Goal: Communication & Community: Answer question/provide support

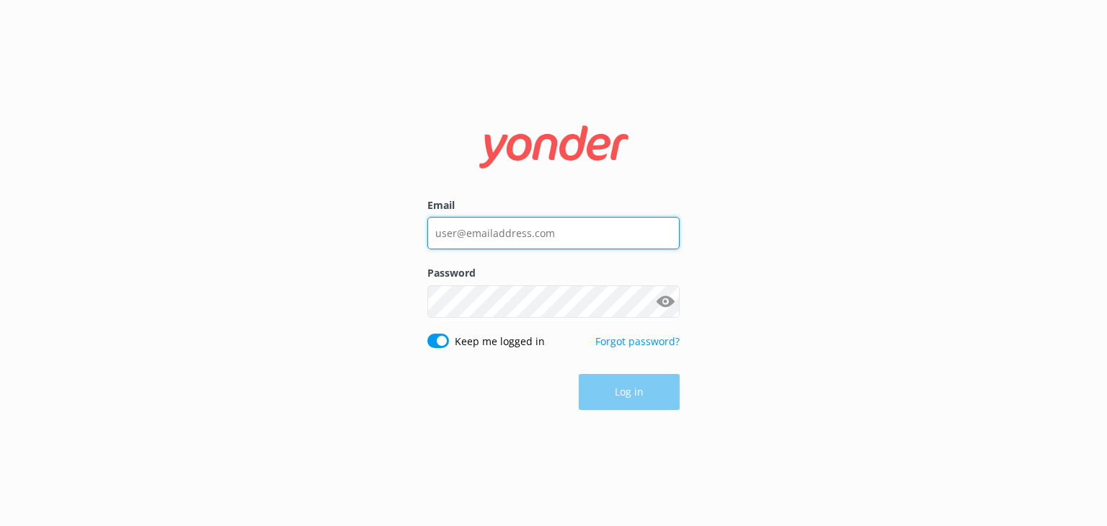
type input "[EMAIL_ADDRESS][DOMAIN_NAME]"
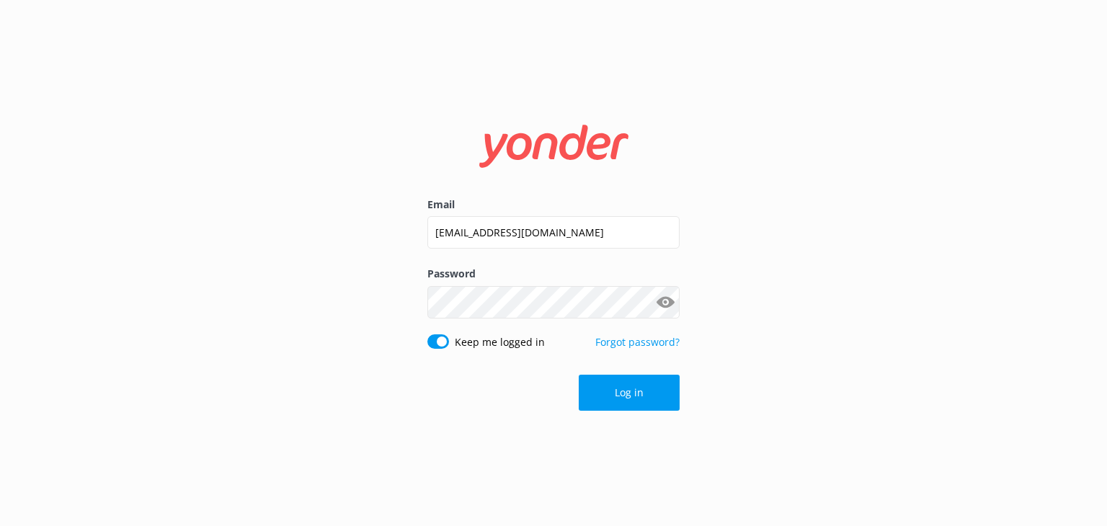
click at [617, 388] on div "Log in" at bounding box center [553, 393] width 252 height 36
click at [617, 388] on button "Log in" at bounding box center [629, 393] width 101 height 36
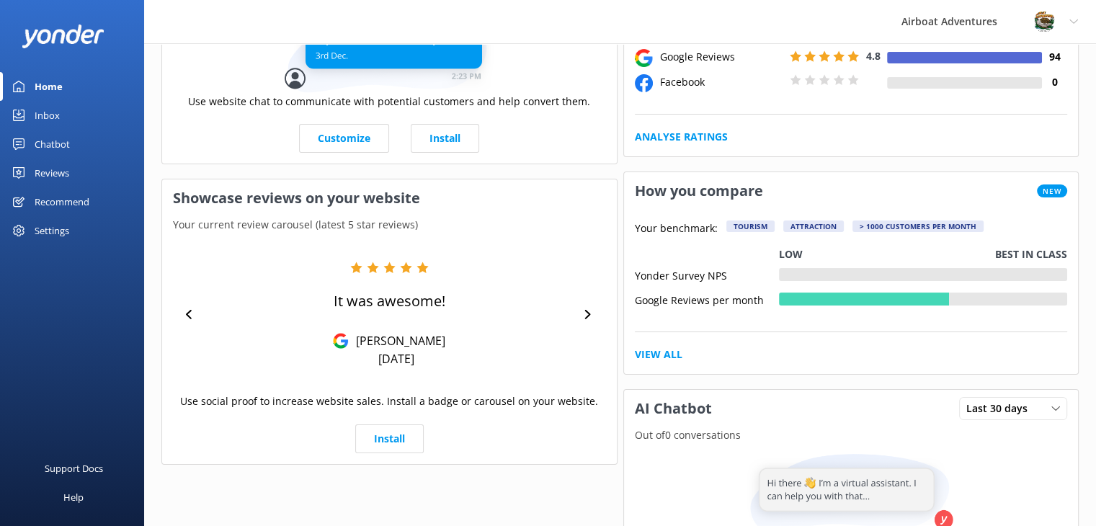
scroll to position [144, 0]
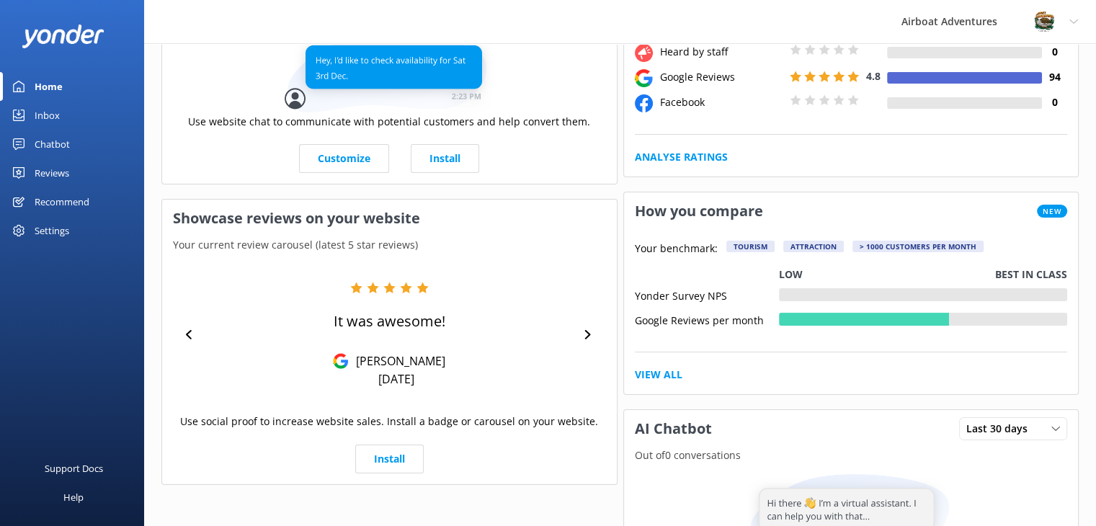
click at [75, 177] on link "Reviews" at bounding box center [72, 173] width 144 height 29
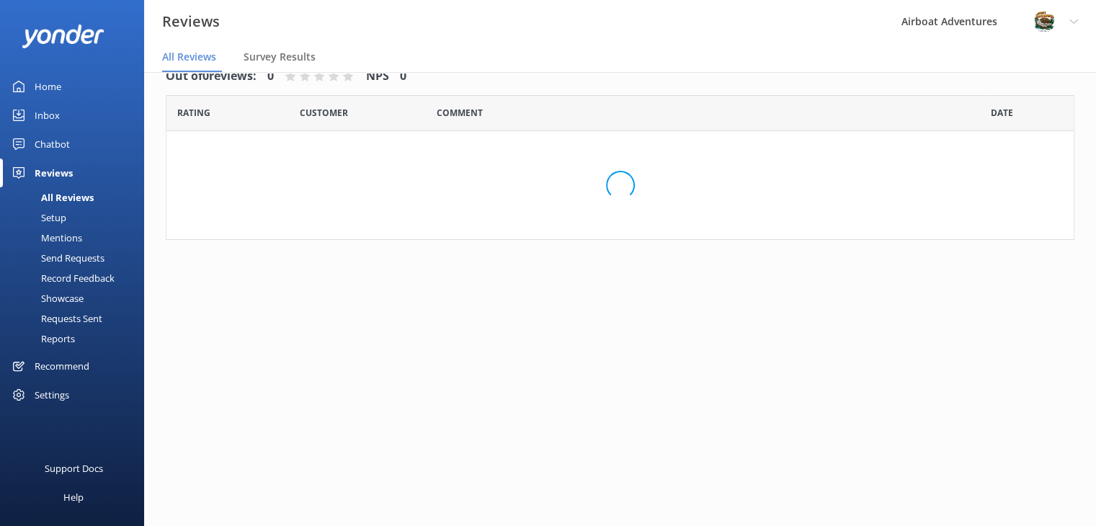
scroll to position [29, 0]
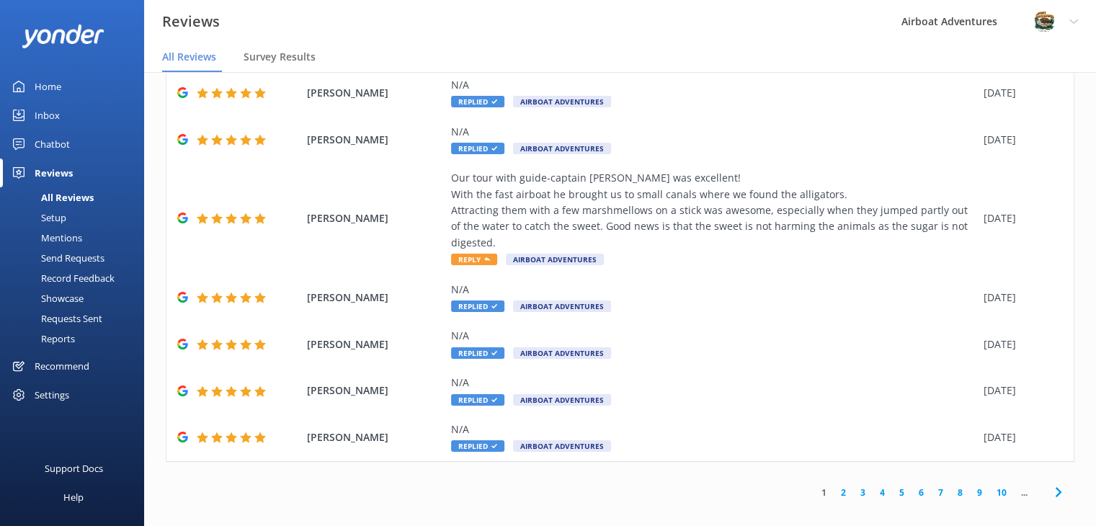
scroll to position [229, 0]
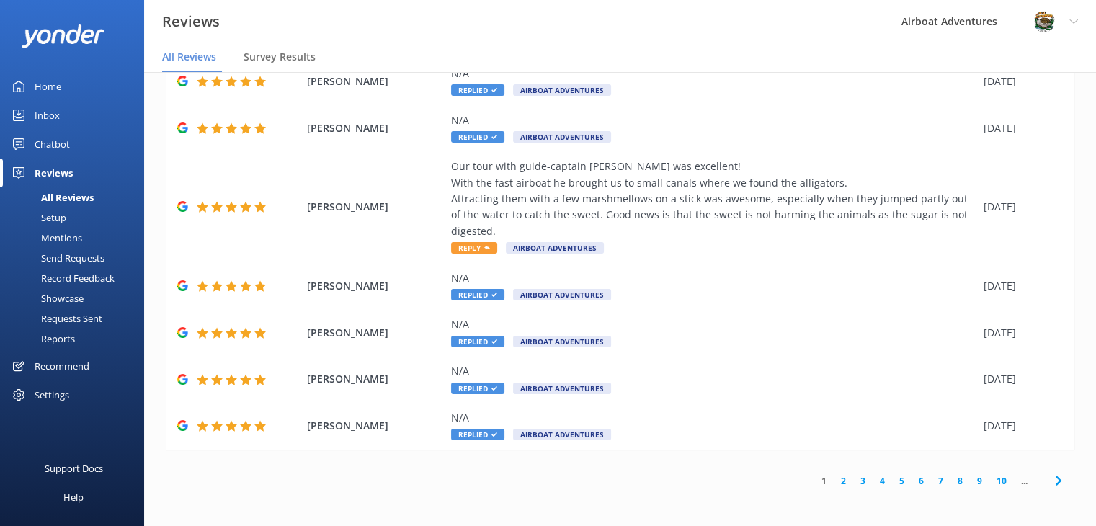
click at [834, 477] on link "2" at bounding box center [843, 481] width 19 height 14
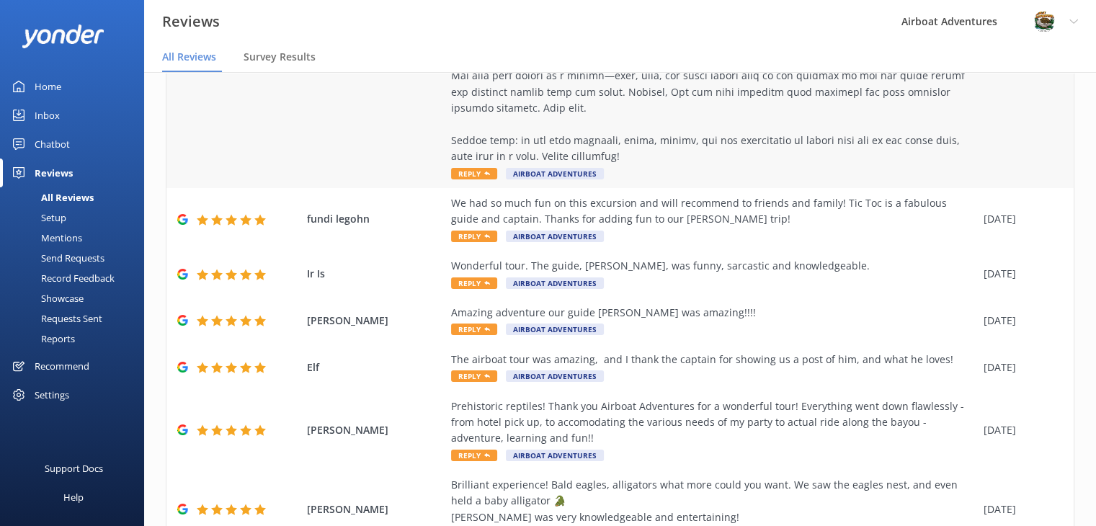
scroll to position [471, 0]
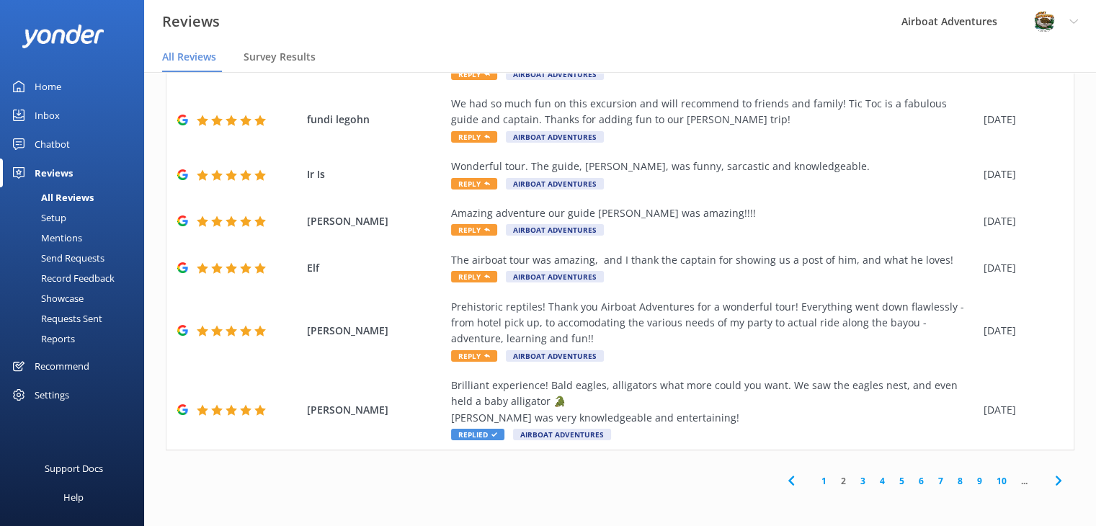
click at [853, 480] on link "3" at bounding box center [862, 481] width 19 height 14
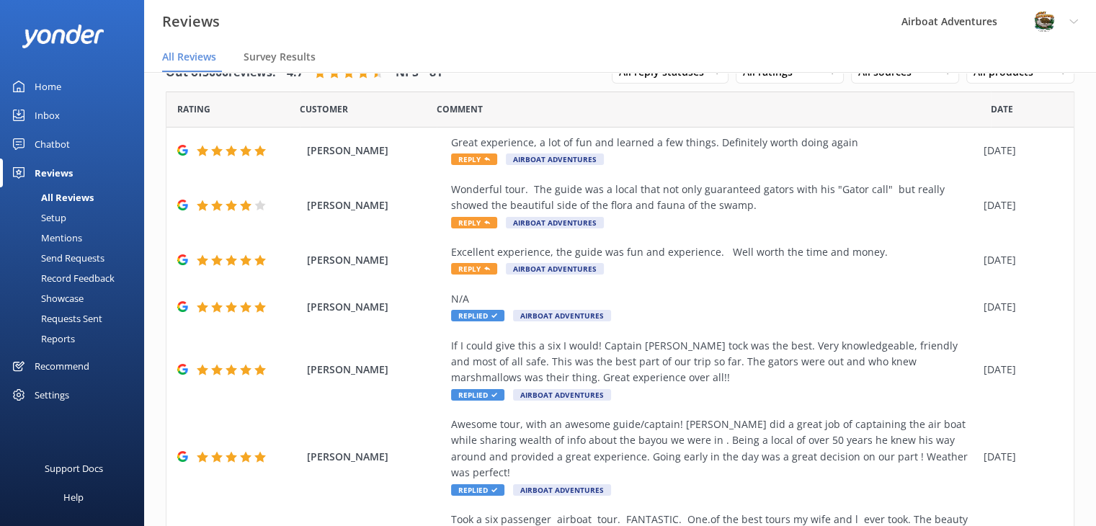
scroll to position [262, 0]
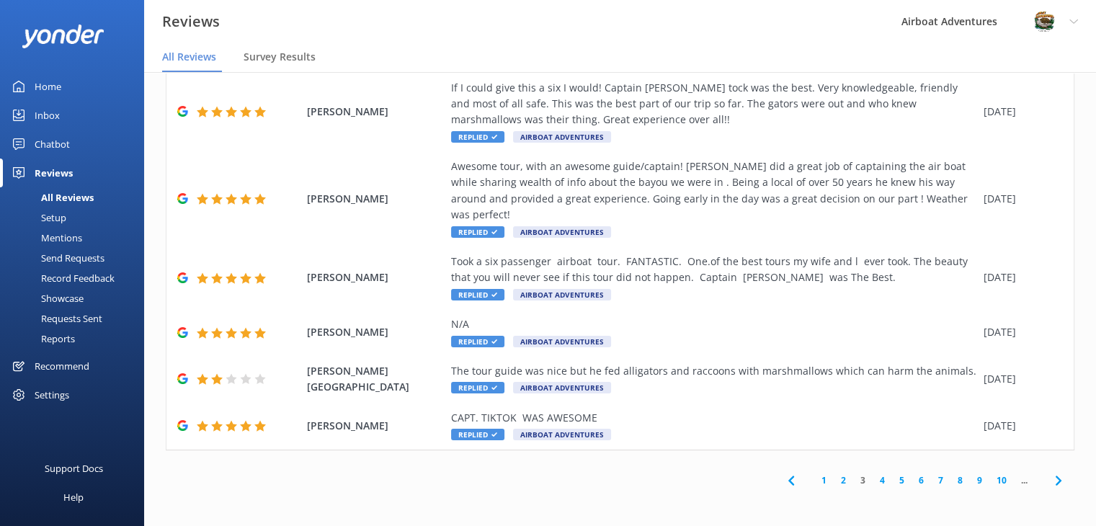
click at [873, 478] on link "4" at bounding box center [882, 480] width 19 height 14
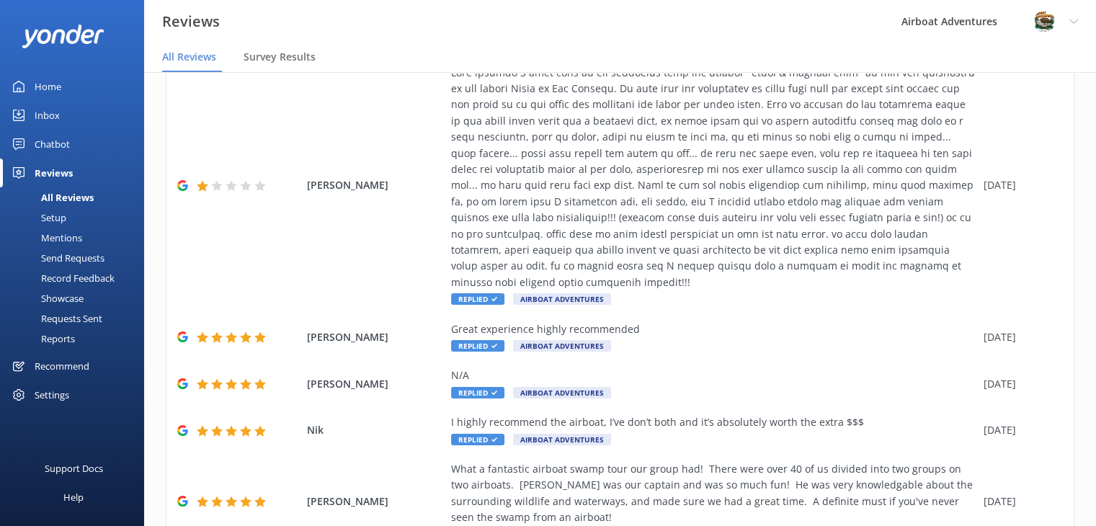
scroll to position [471, 0]
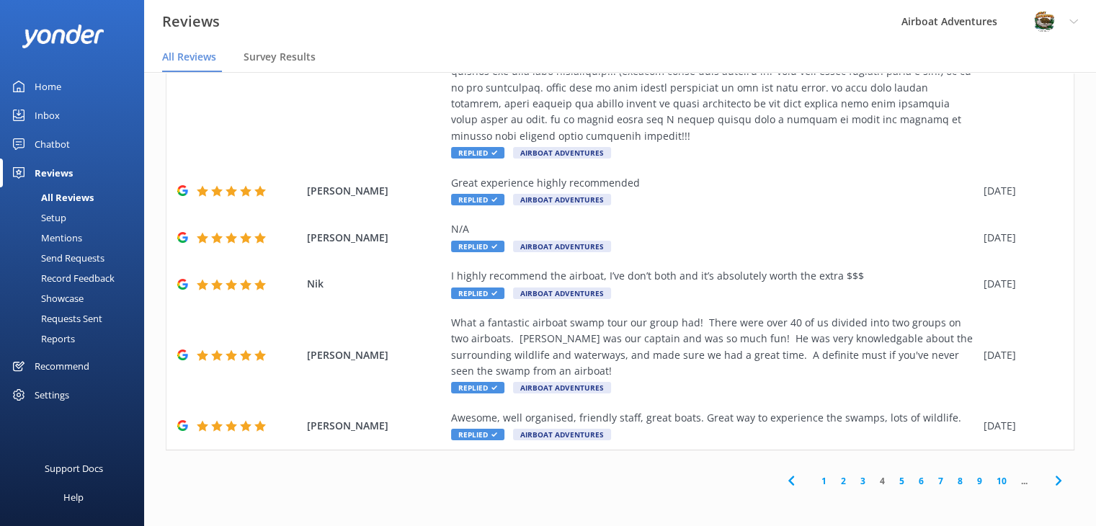
click at [853, 483] on link "3" at bounding box center [862, 481] width 19 height 14
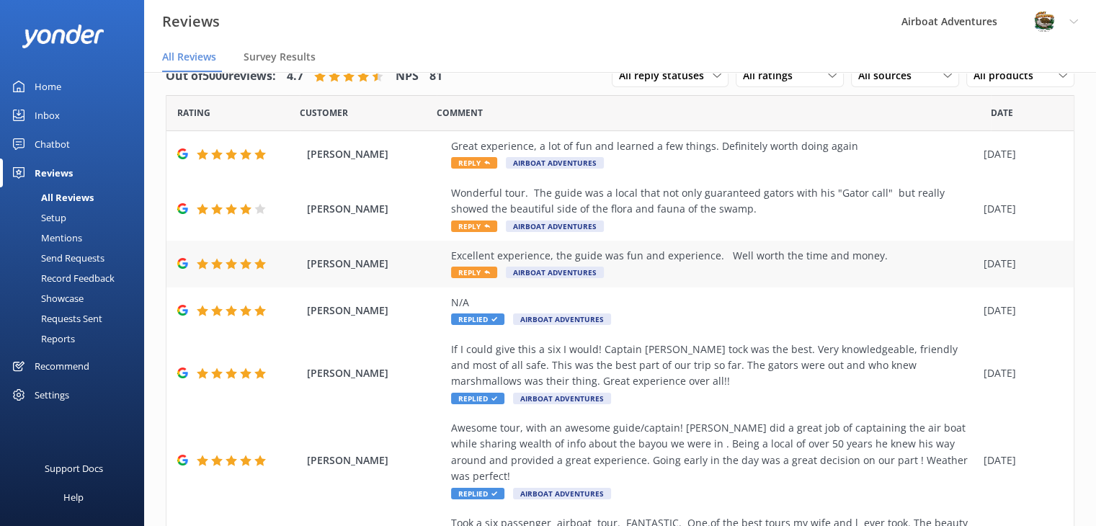
click at [474, 269] on span "Reply" at bounding box center [474, 273] width 46 height 12
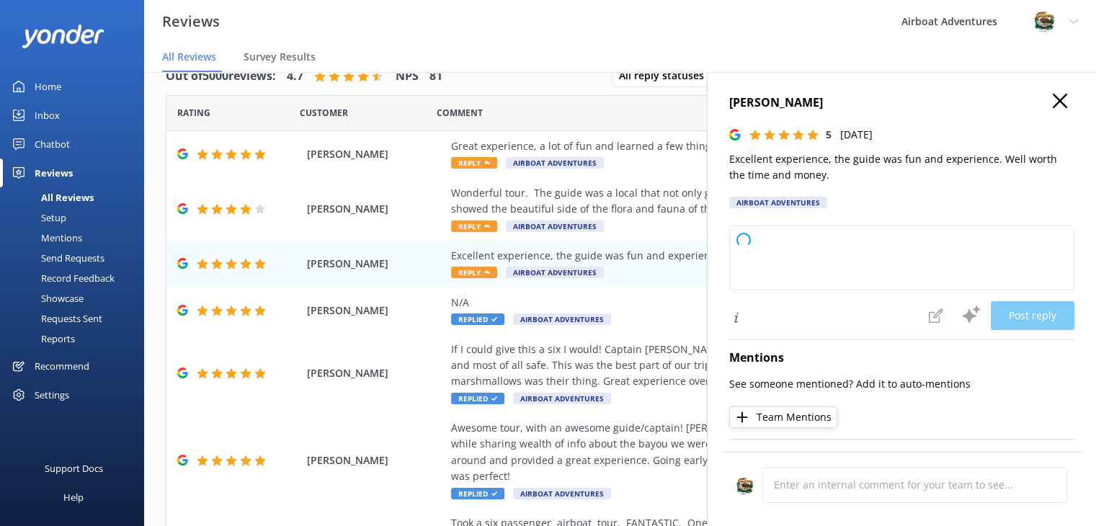
type textarea "Thank you so much for your wonderful review! We're thrilled to hear you enjoyed…"
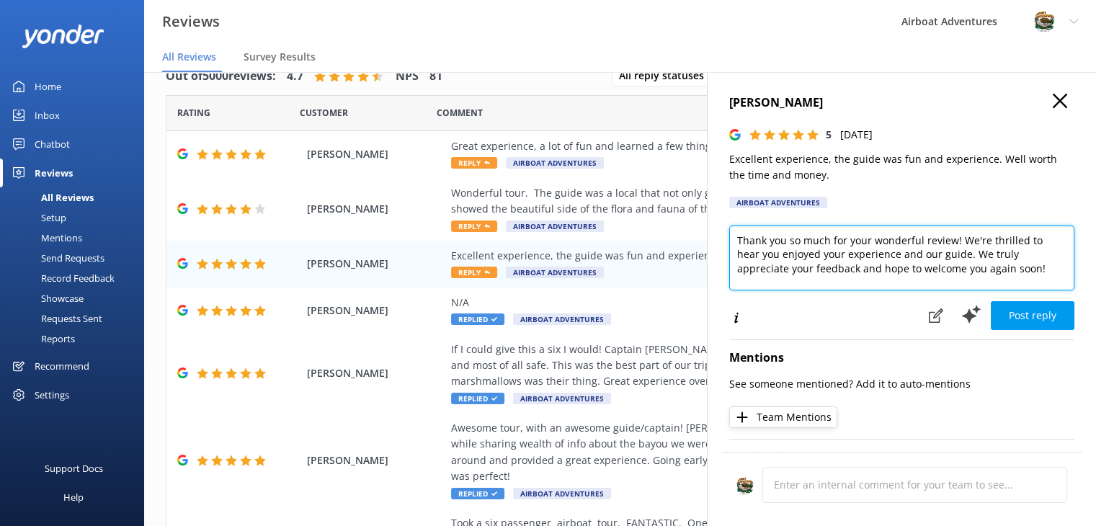
click at [1035, 274] on textarea "Thank you so much for your wonderful review! We're thrilled to hear you enjoyed…" at bounding box center [901, 258] width 345 height 65
drag, startPoint x: 1041, startPoint y: 272, endPoint x: 729, endPoint y: 236, distance: 314.8
click at [729, 236] on textarea "Thank you so much for your wonderful review! We're thrilled to hear you enjoyed…" at bounding box center [901, 258] width 345 height 65
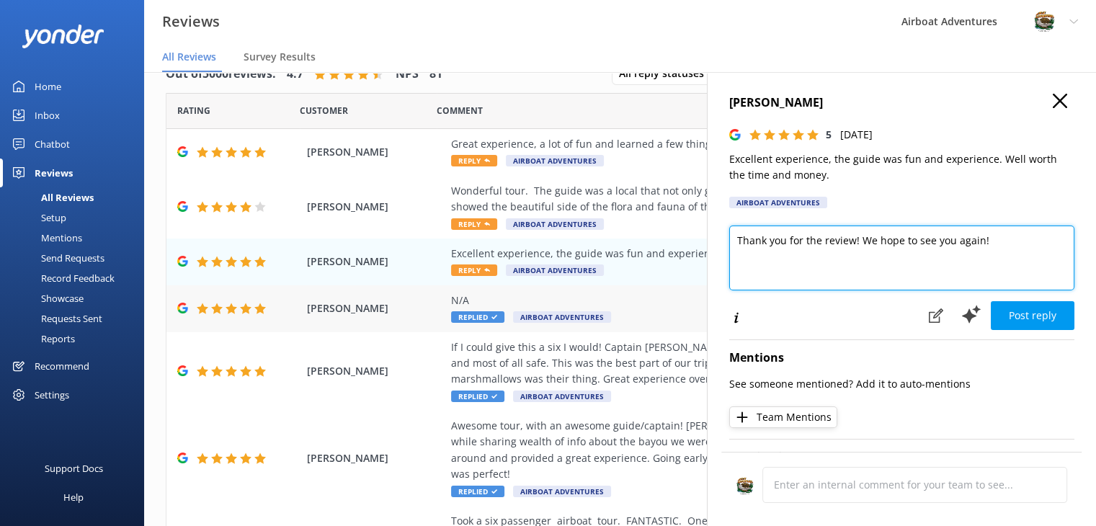
scroll to position [1, 0]
type textarea "Thank you for the review! We hope to see you again!"
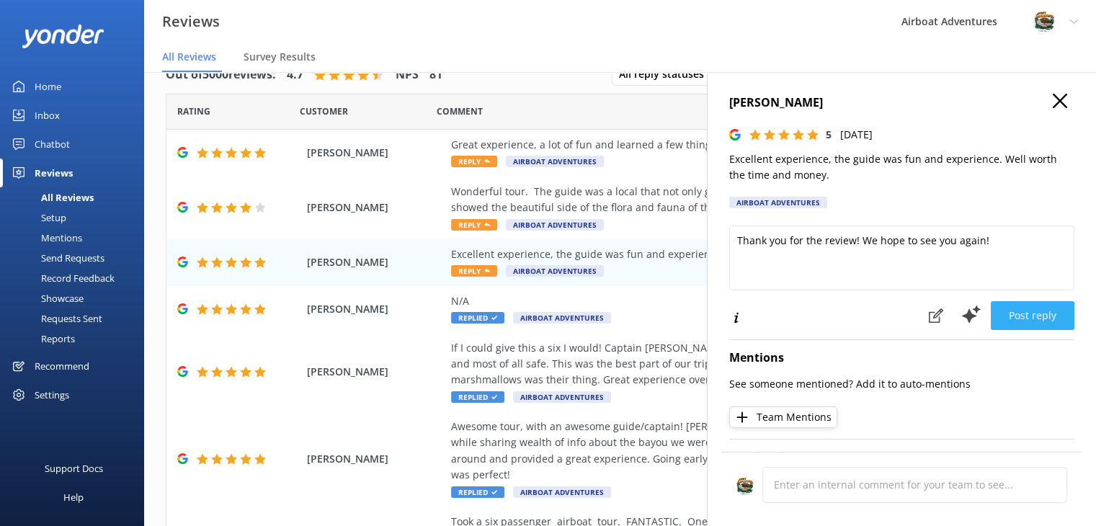
click at [1035, 321] on button "Post reply" at bounding box center [1033, 315] width 84 height 29
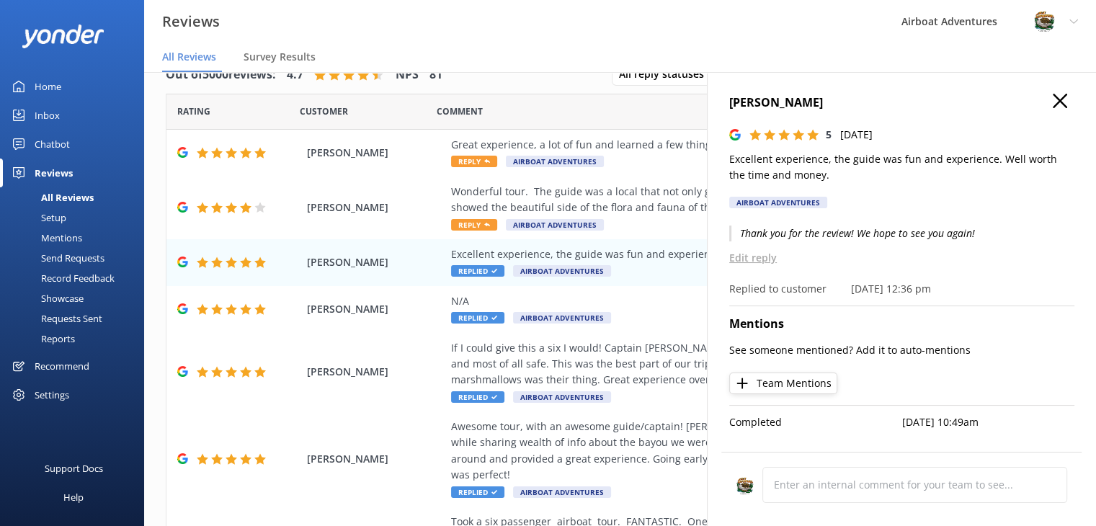
click at [1058, 102] on use "button" at bounding box center [1060, 101] width 14 height 14
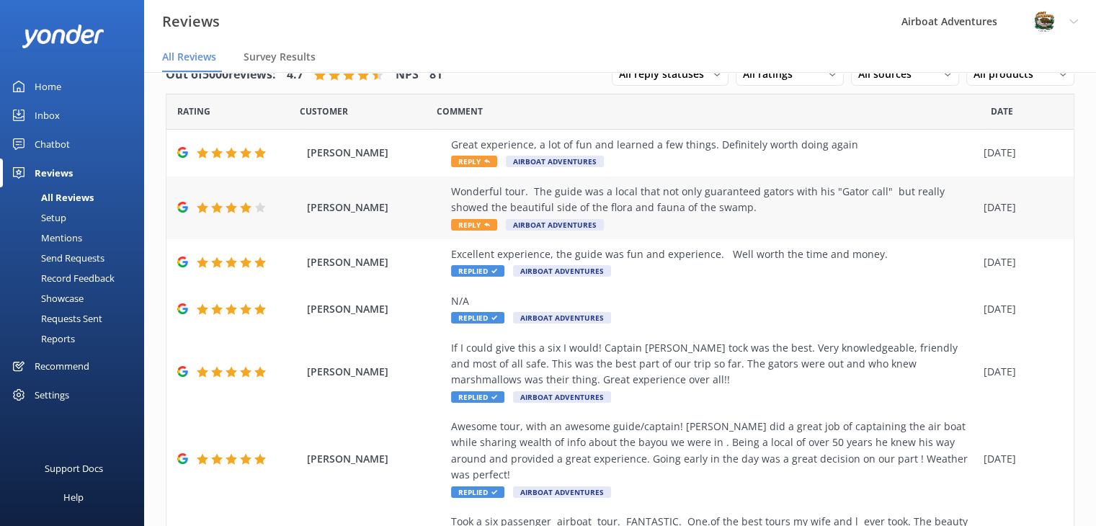
click at [480, 225] on span "Reply" at bounding box center [474, 225] width 46 height 12
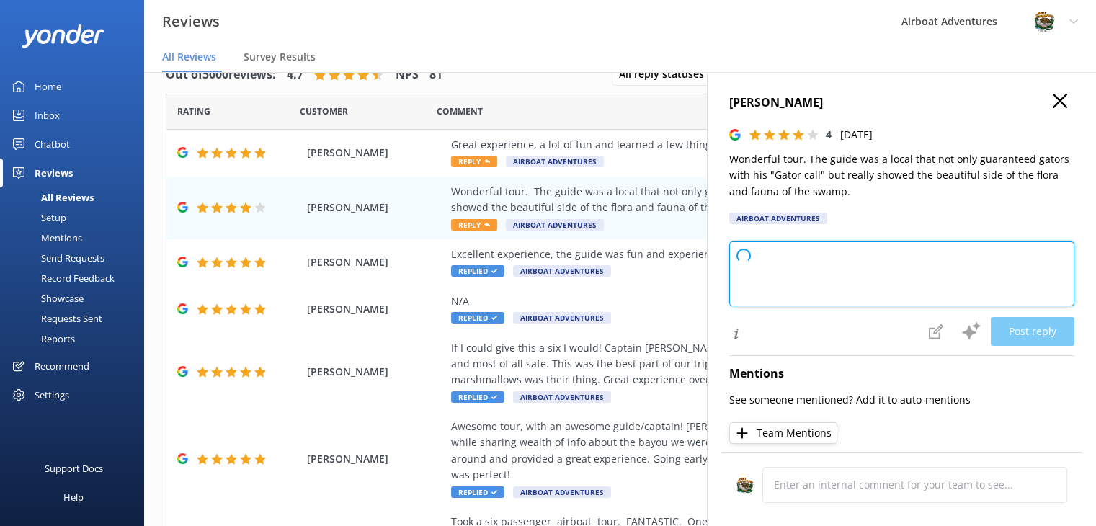
type textarea "Thank you so much for your wonderful feedback! We're delighted you enjoyed the …"
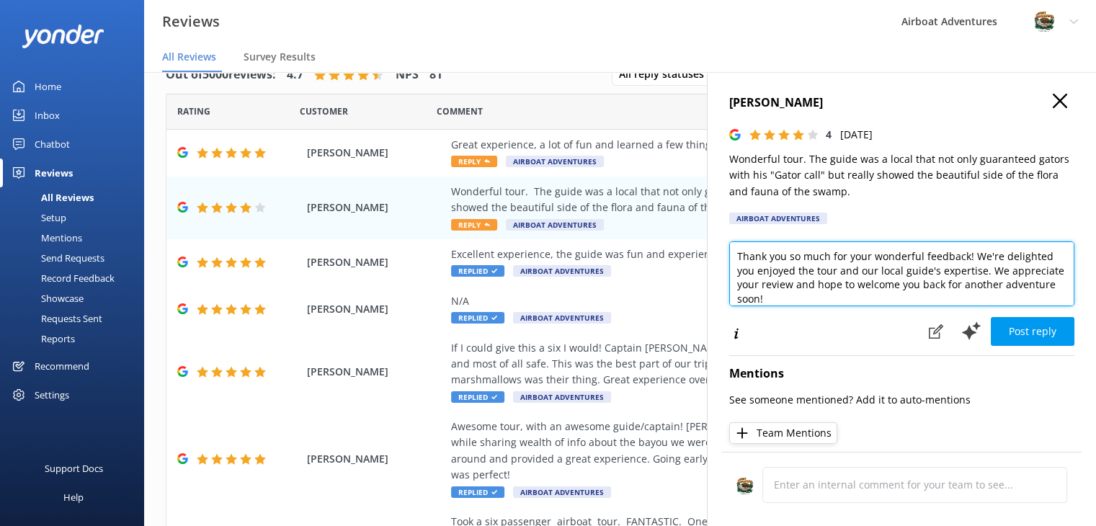
click at [796, 263] on textarea "Thank you so much for your wonderful feedback! We're delighted you enjoyed the …" at bounding box center [901, 273] width 345 height 65
drag, startPoint x: 865, startPoint y: 298, endPoint x: 722, endPoint y: 259, distance: 147.7
click at [722, 259] on div "Matthew Graupmann 4 Wed, 17th Sep 2025 Wonderful tour. The guide was a local th…" at bounding box center [901, 335] width 389 height 526
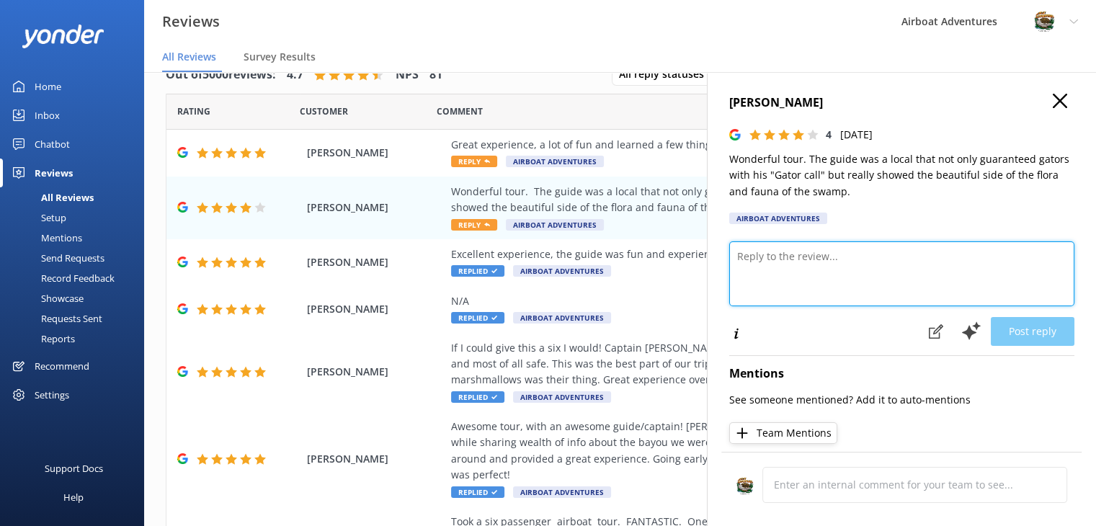
scroll to position [0, 0]
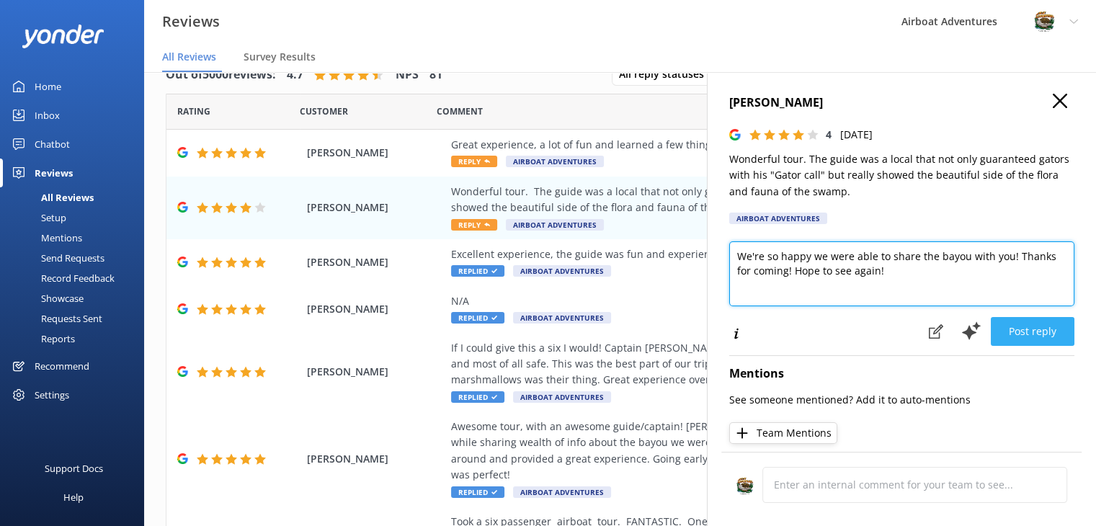
type textarea "We're so happy we were able to share the bayou with you! Thanks for coming! Hop…"
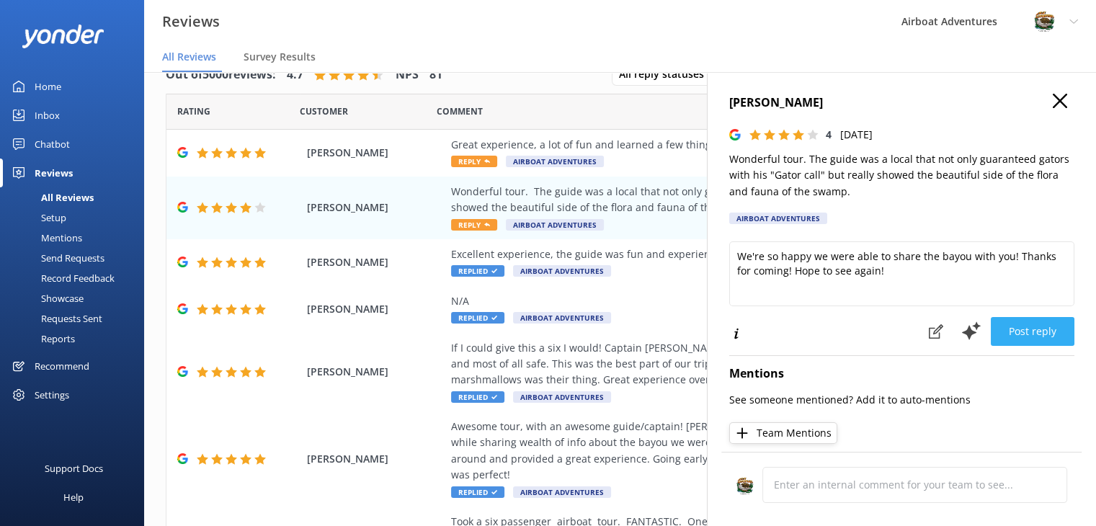
click at [1002, 332] on button "Post reply" at bounding box center [1033, 331] width 84 height 29
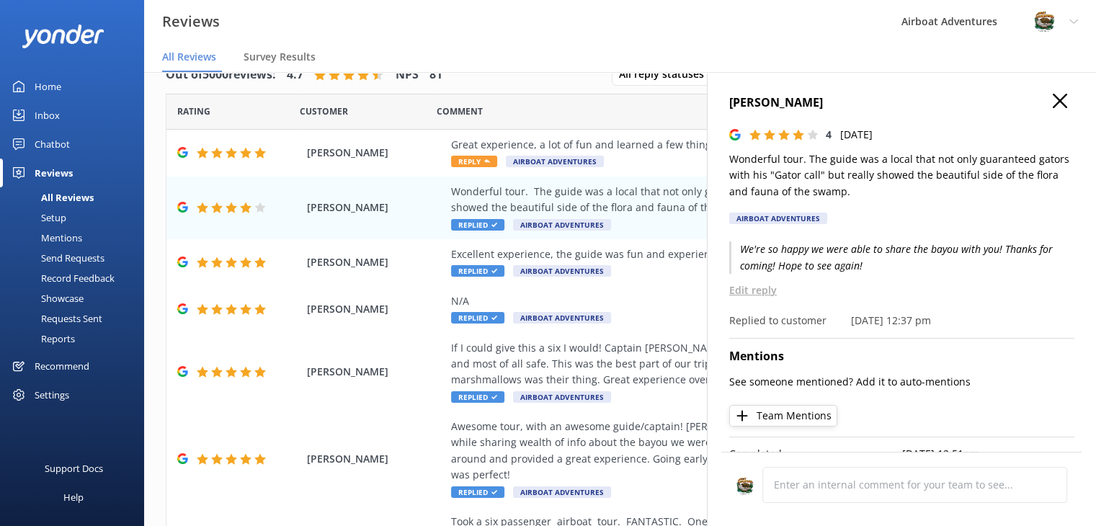
click at [1050, 92] on div "Matthew Graupmann 4 Wed, 17th Sep 2025 Wonderful tour. The guide was a local th…" at bounding box center [901, 335] width 389 height 526
click at [1053, 102] on icon "button" at bounding box center [1060, 101] width 14 height 14
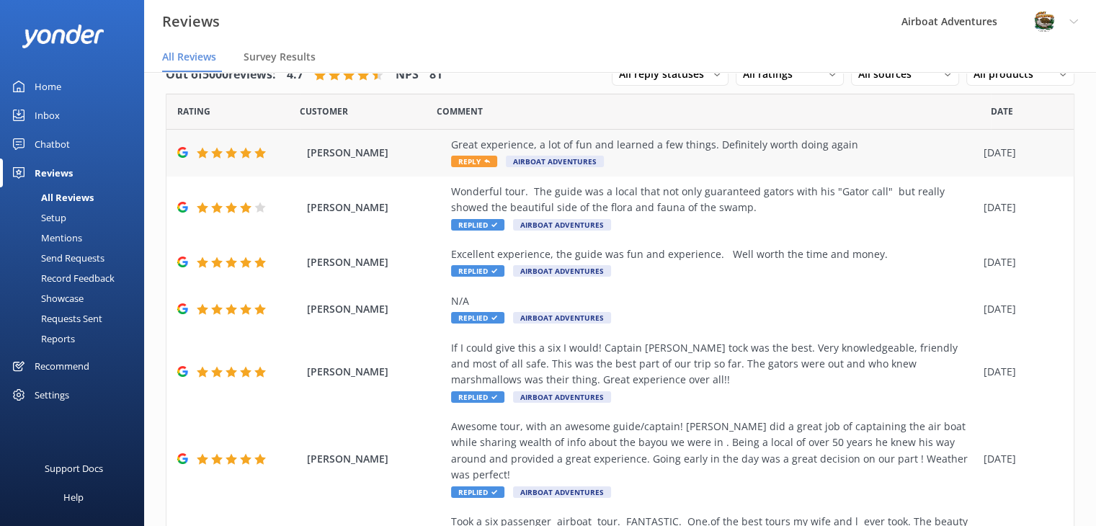
click at [478, 161] on span "Reply" at bounding box center [474, 162] width 46 height 12
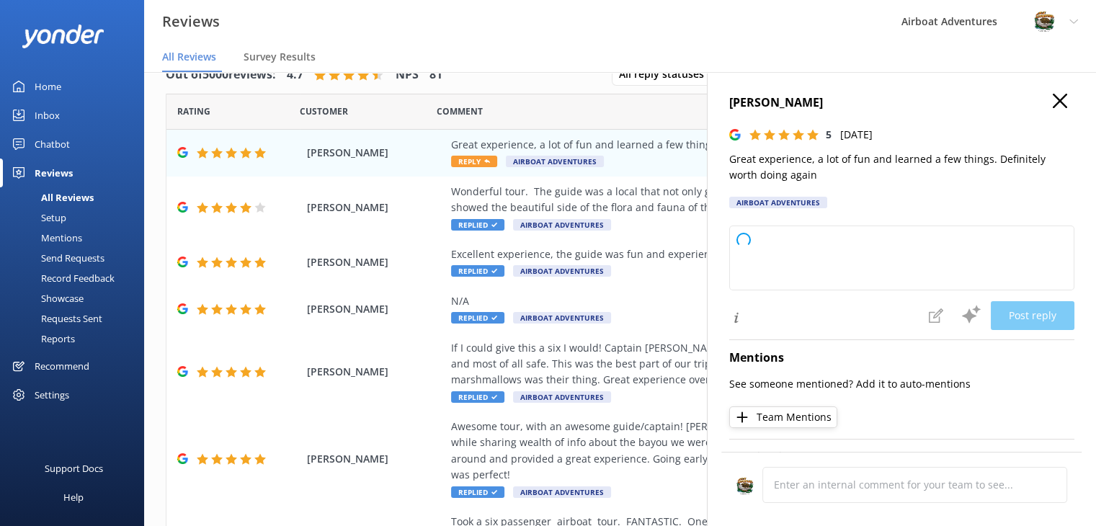
type textarea "Thank you so much for your wonderful feedback! We're thrilled to hear you had a…"
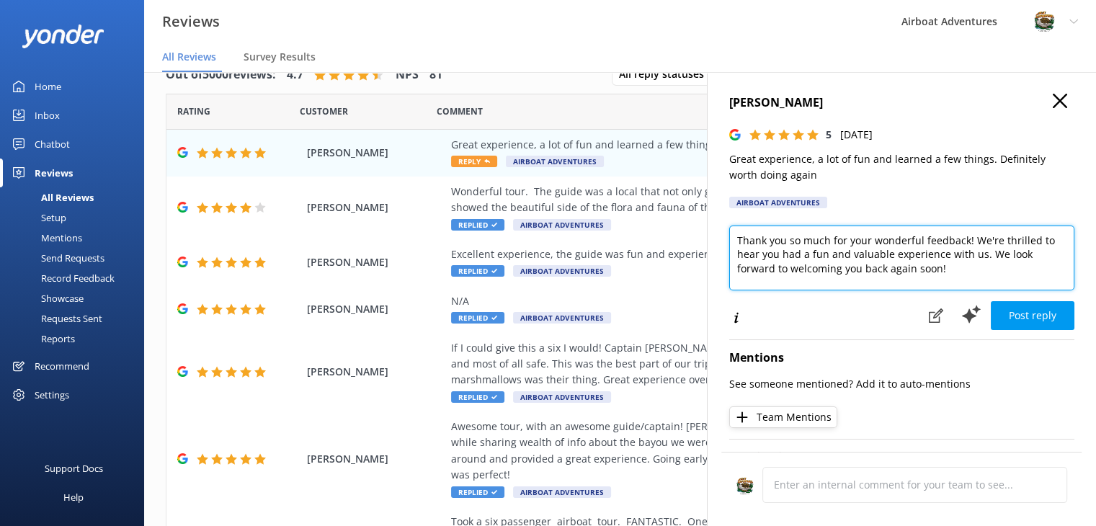
drag, startPoint x: 734, startPoint y: 241, endPoint x: 999, endPoint y: 297, distance: 270.2
click at [999, 297] on div "Thank you so much for your wonderful feedback! We're thrilled to hear you had a…" at bounding box center [901, 263] width 345 height 75
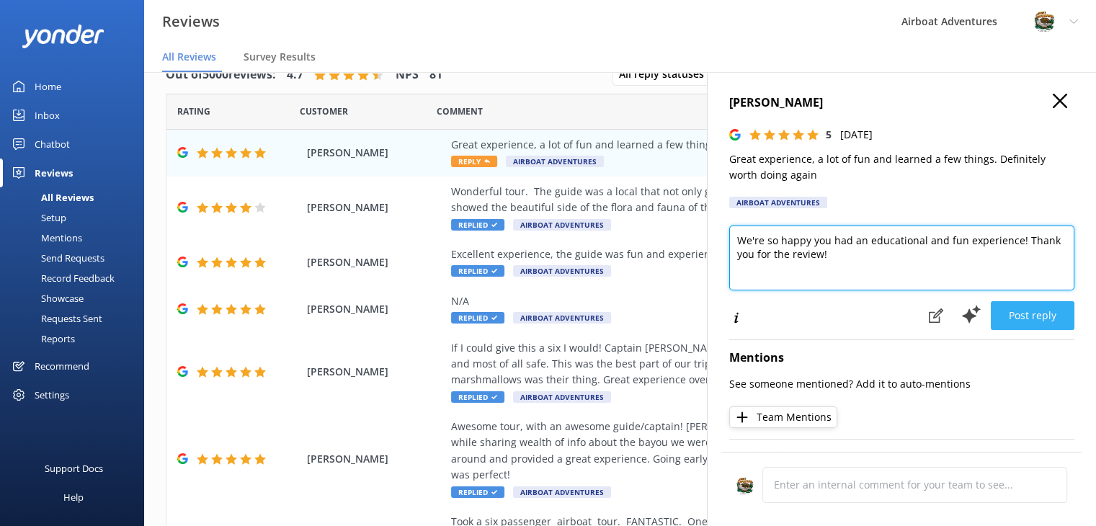
type textarea "We're so happy you had an educational and fun experience! Thank you for the rev…"
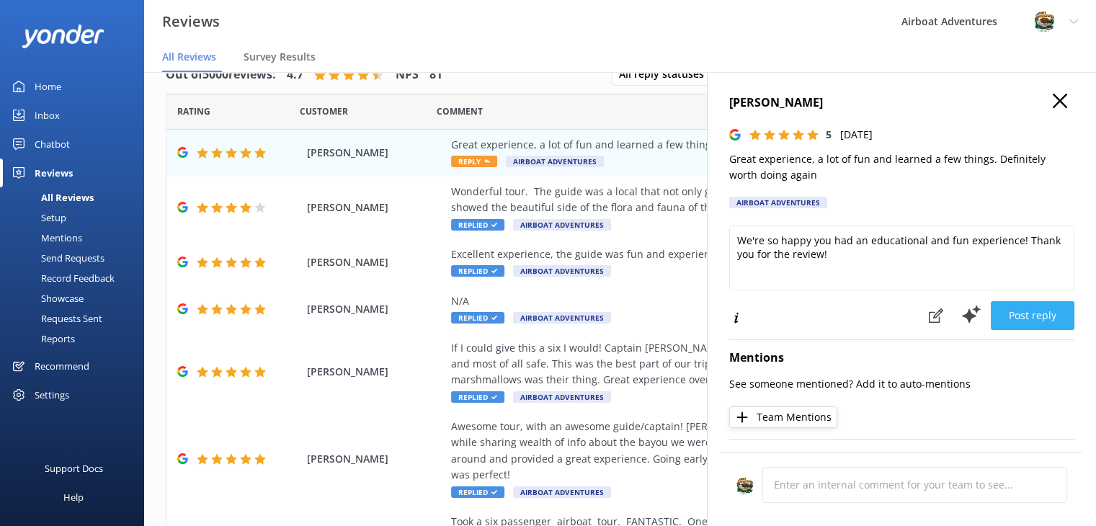
click at [1024, 318] on button "Post reply" at bounding box center [1033, 315] width 84 height 29
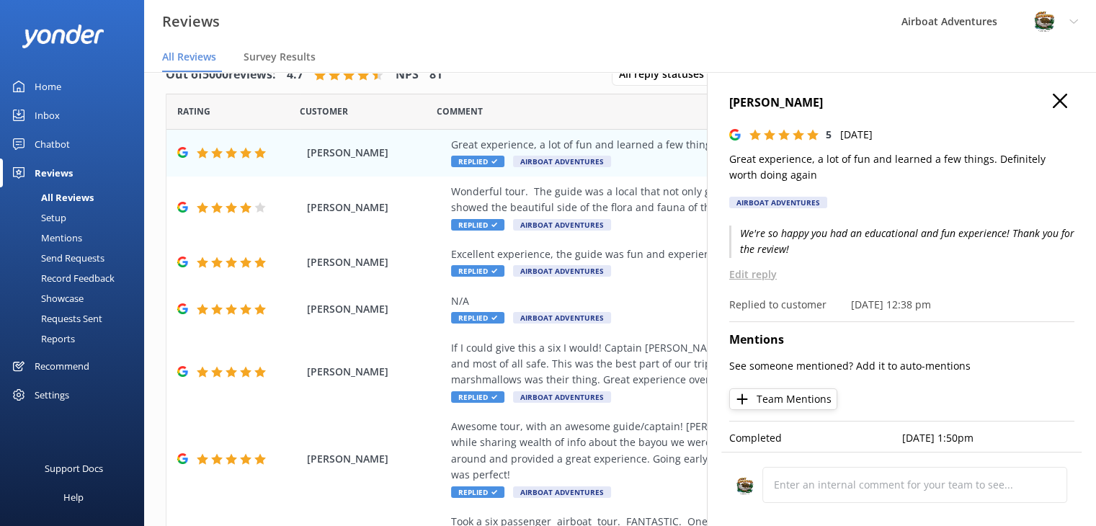
click at [1053, 97] on use "button" at bounding box center [1060, 101] width 14 height 14
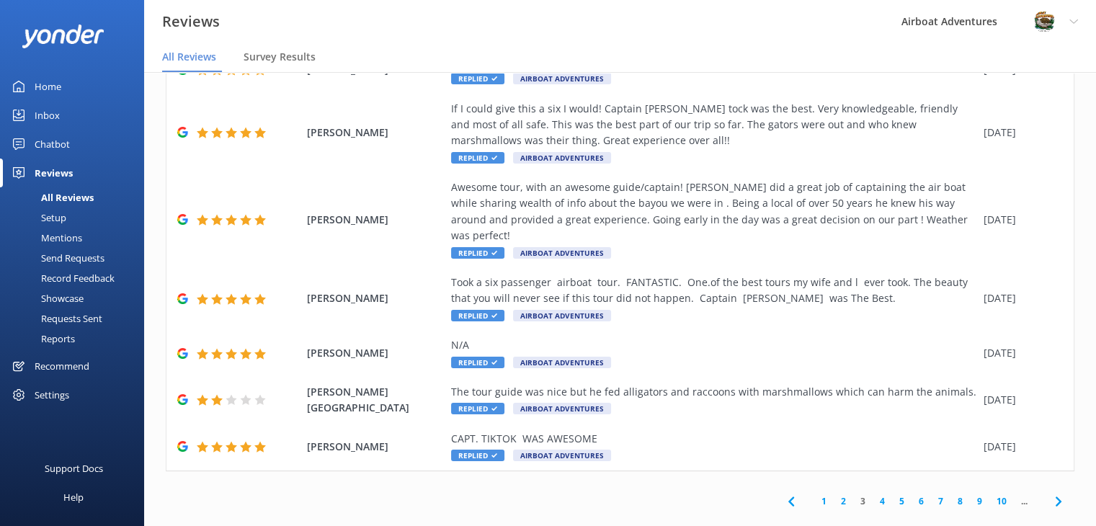
scroll to position [262, 0]
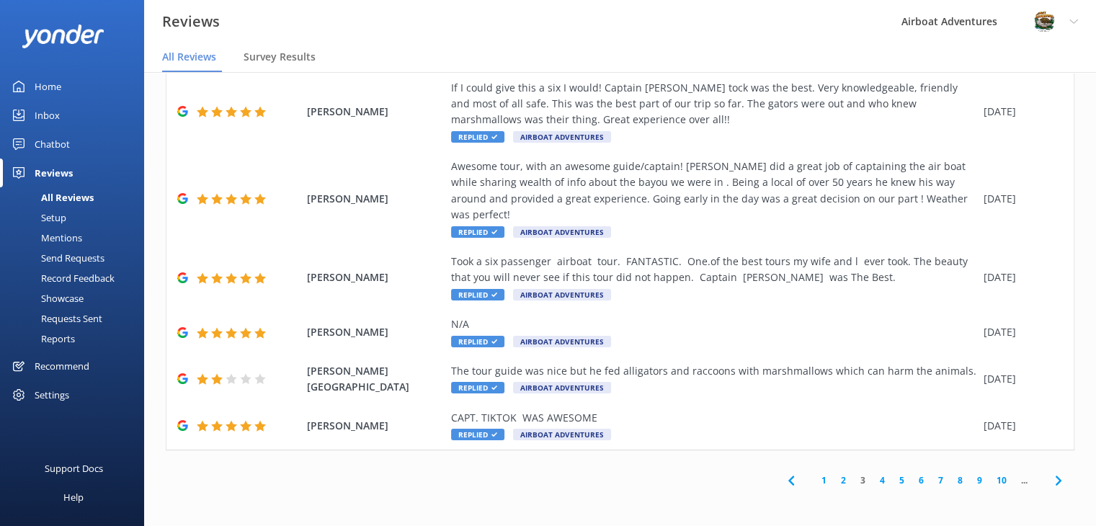
click at [834, 480] on link "2" at bounding box center [843, 480] width 19 height 14
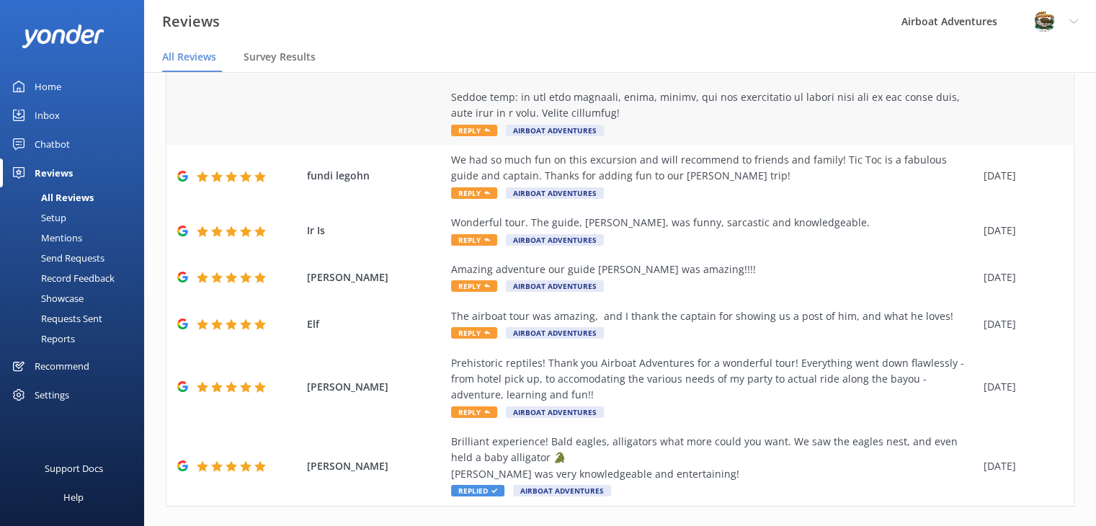
scroll to position [471, 0]
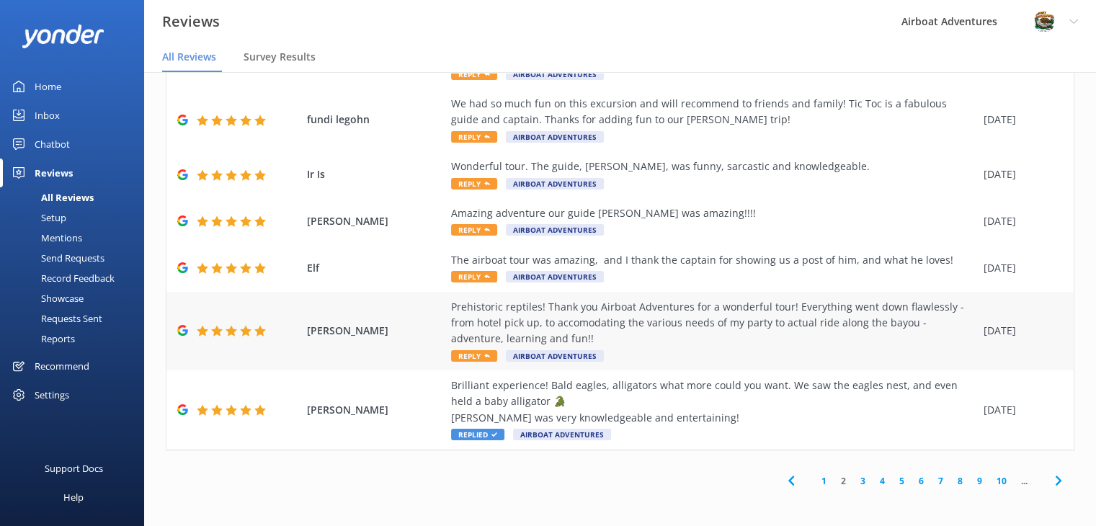
click at [467, 354] on span "Reply" at bounding box center [474, 356] width 46 height 12
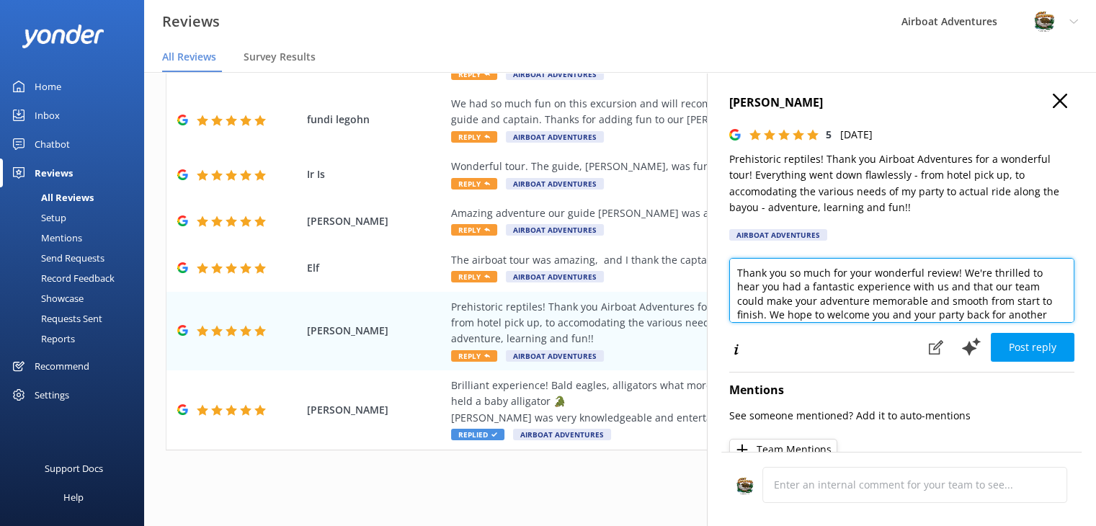
click at [734, 273] on textarea "Thank you so much for your wonderful review! We're thrilled to hear you had a f…" at bounding box center [901, 290] width 345 height 65
click at [754, 287] on textarea "Thank you so much for your wonderful review! We're thrilled to hear you had a f…" at bounding box center [901, 290] width 345 height 65
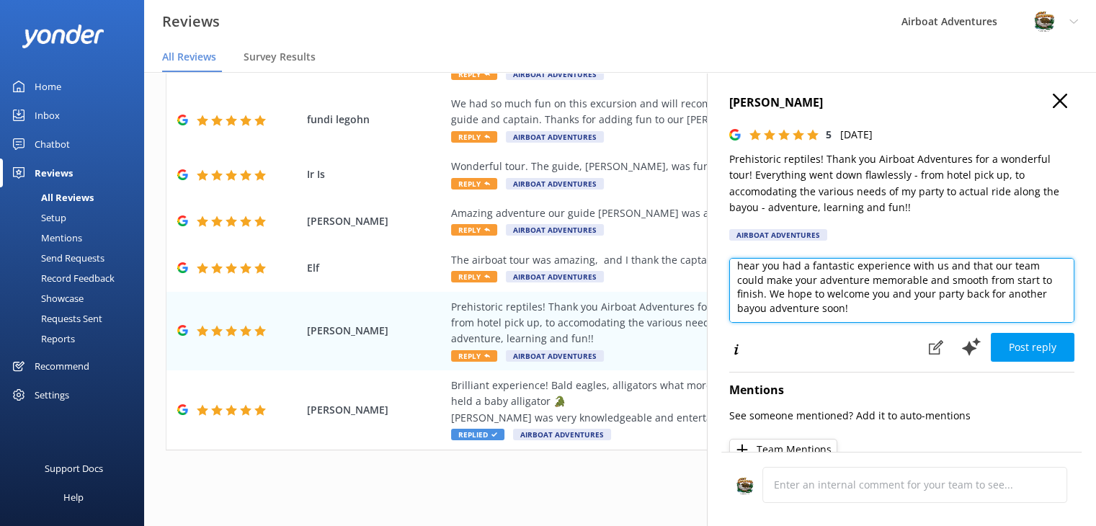
drag, startPoint x: 960, startPoint y: 272, endPoint x: 1029, endPoint y: 330, distance: 90.5
click at [1029, 330] on div "Thank you so much for your wonderful review! We're thrilled to hear you had a f…" at bounding box center [901, 295] width 345 height 75
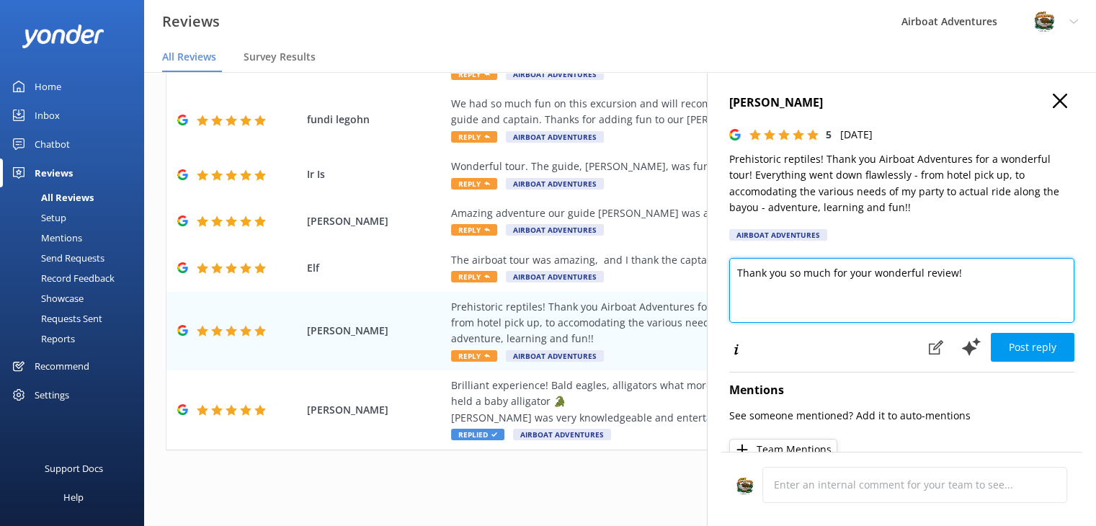
scroll to position [0, 0]
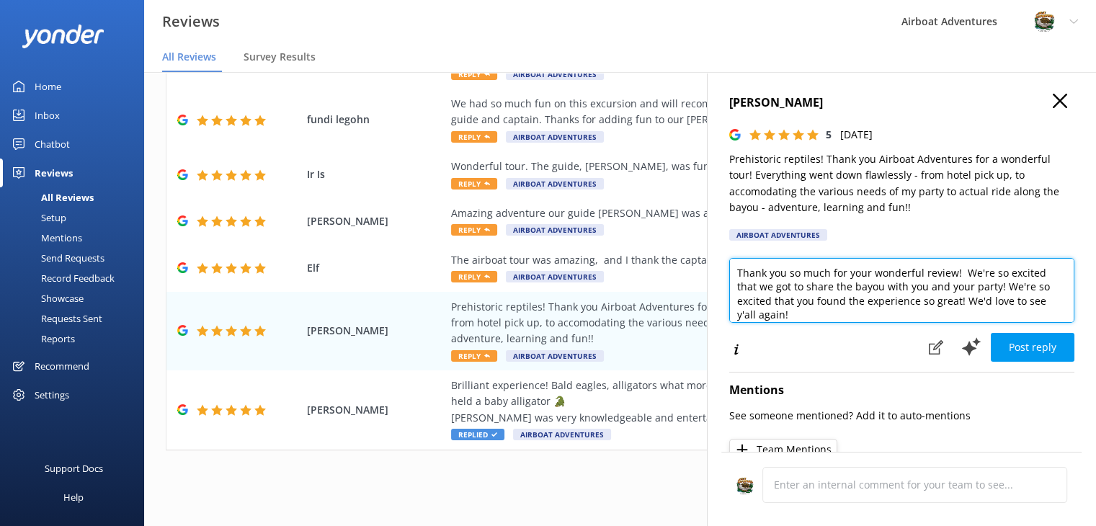
click at [963, 275] on textarea "Thank you so much for your wonderful review! We're so excited that we got to sh…" at bounding box center [901, 290] width 345 height 65
click at [931, 287] on textarea "Thank you so much for your wonderful review! We're so excited that we got to sh…" at bounding box center [901, 290] width 345 height 65
click at [772, 301] on textarea "Thank you so much for your wonderful review! We're so excited that we got to sh…" at bounding box center [901, 290] width 345 height 65
click at [785, 318] on textarea "Thank you so much for your wonderful review! We're so excited that we got to sh…" at bounding box center [901, 290] width 345 height 65
click at [940, 306] on textarea "Thank you so much for your wonderful review! We're so excited that we got to sh…" at bounding box center [901, 290] width 345 height 65
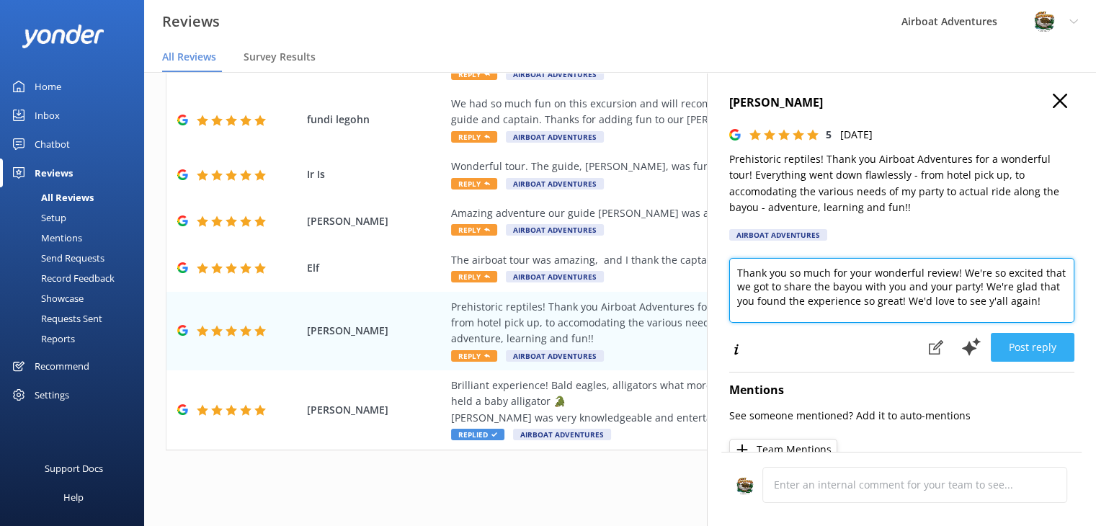
type textarea "Thank you so much for your wonderful review! We're so excited that we got to sh…"
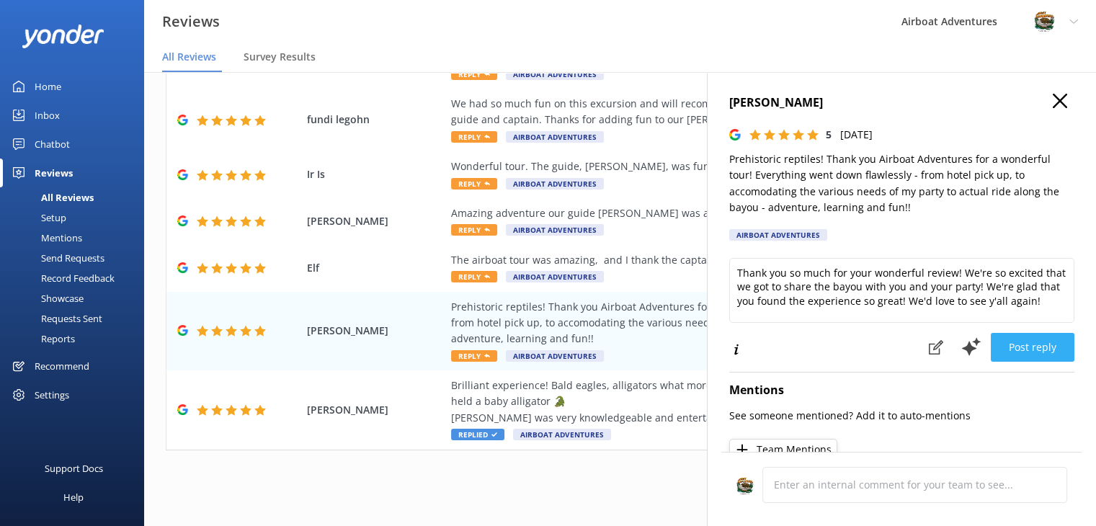
click at [1000, 338] on button "Post reply" at bounding box center [1033, 347] width 84 height 29
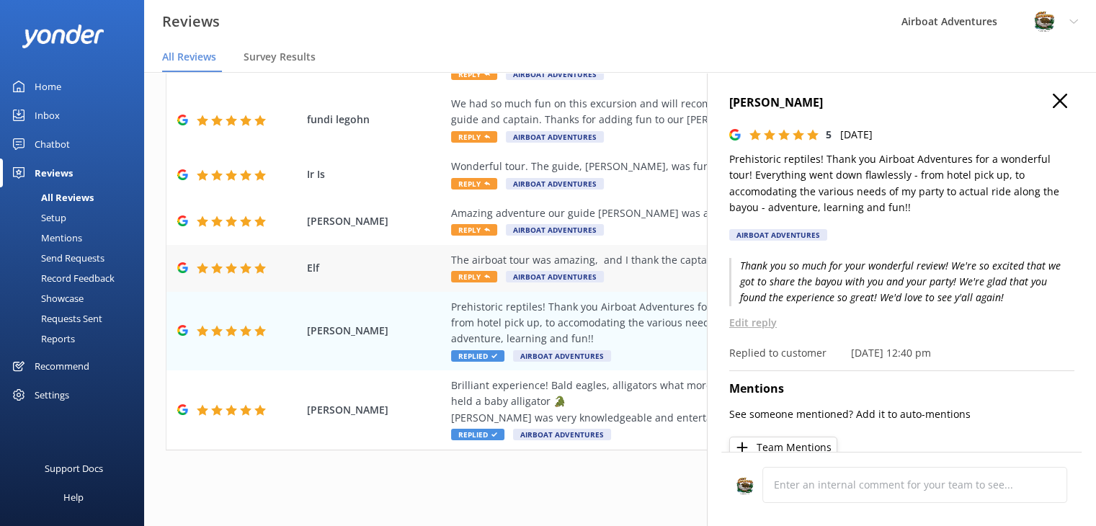
scroll to position [407, 0]
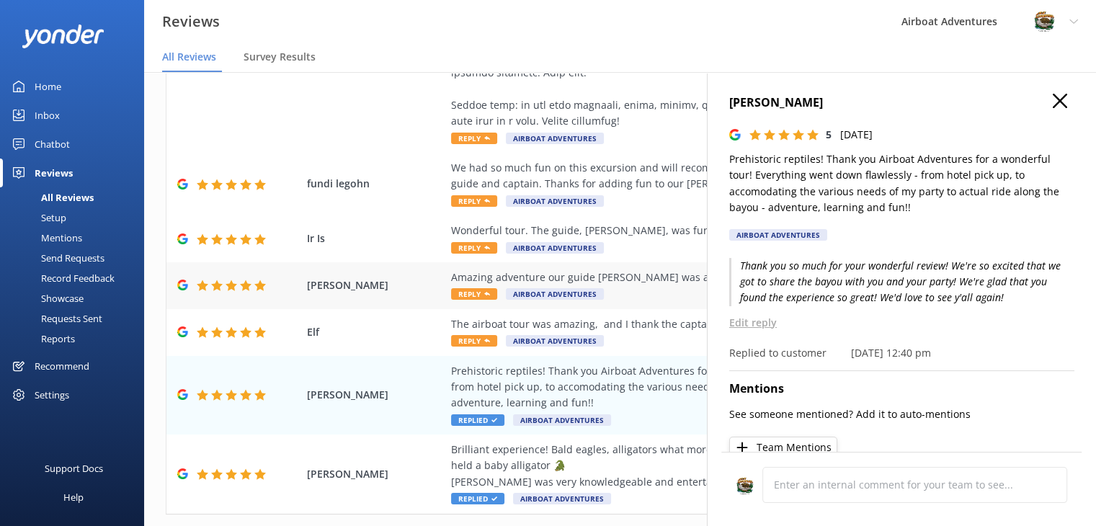
click at [406, 283] on span "[PERSON_NAME]" at bounding box center [375, 285] width 137 height 16
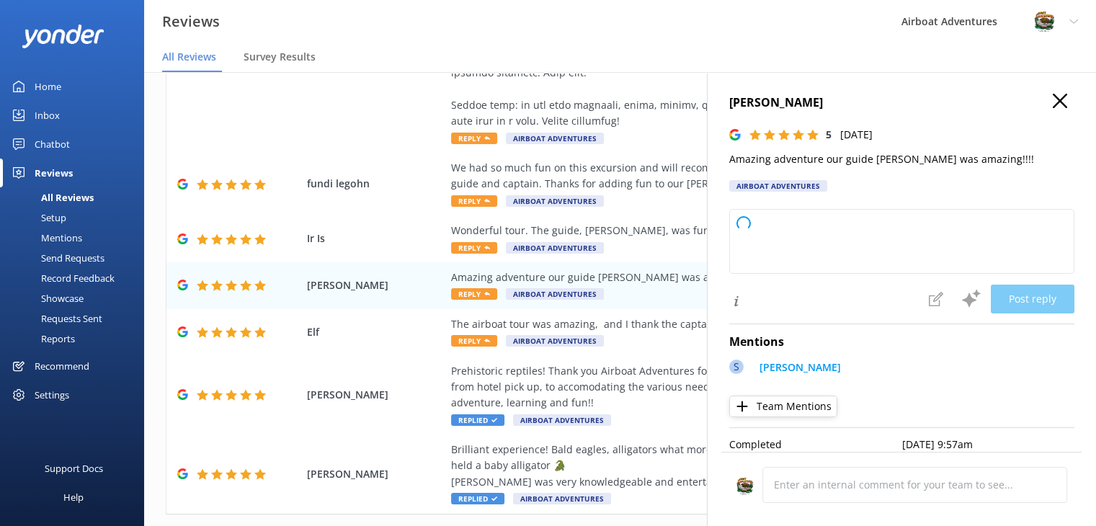
click at [1053, 99] on use "button" at bounding box center [1060, 101] width 14 height 14
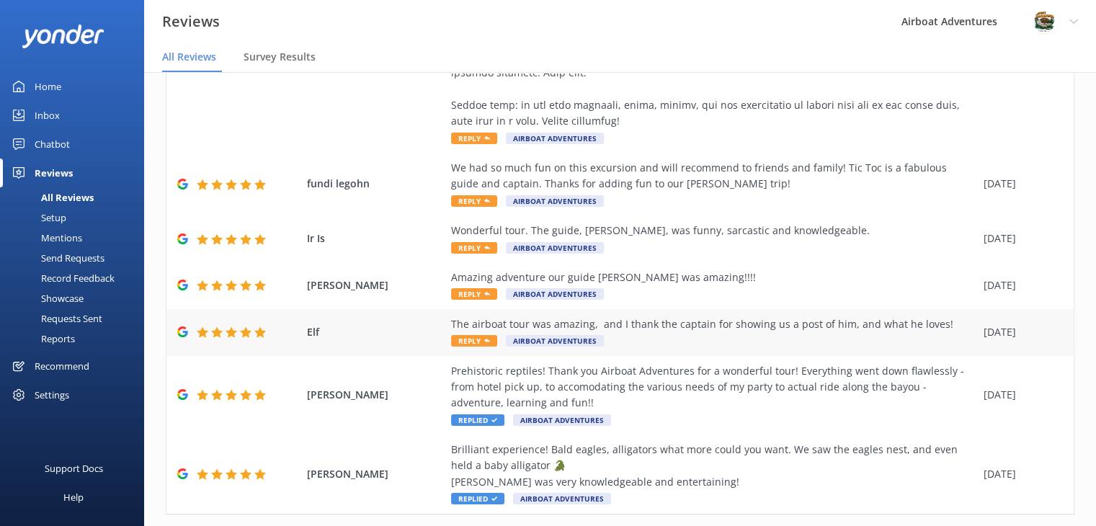
click at [485, 337] on span "Reply" at bounding box center [474, 341] width 46 height 12
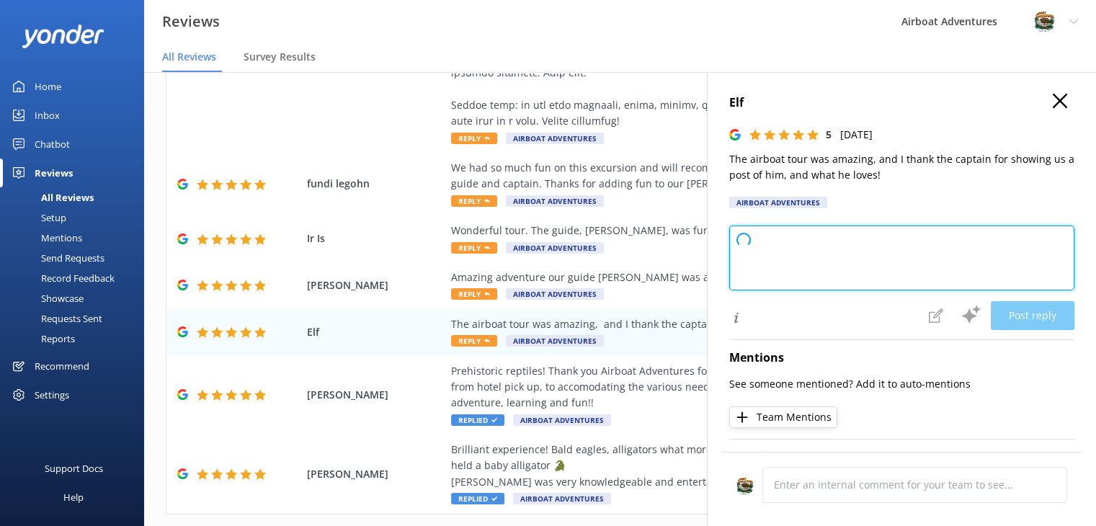
click at [775, 257] on textarea at bounding box center [901, 258] width 345 height 65
click at [731, 236] on textarea at bounding box center [901, 258] width 345 height 65
drag, startPoint x: 731, startPoint y: 236, endPoint x: 891, endPoint y: 303, distance: 172.5
click at [891, 303] on div "Loading.. Post reply" at bounding box center [901, 278] width 345 height 105
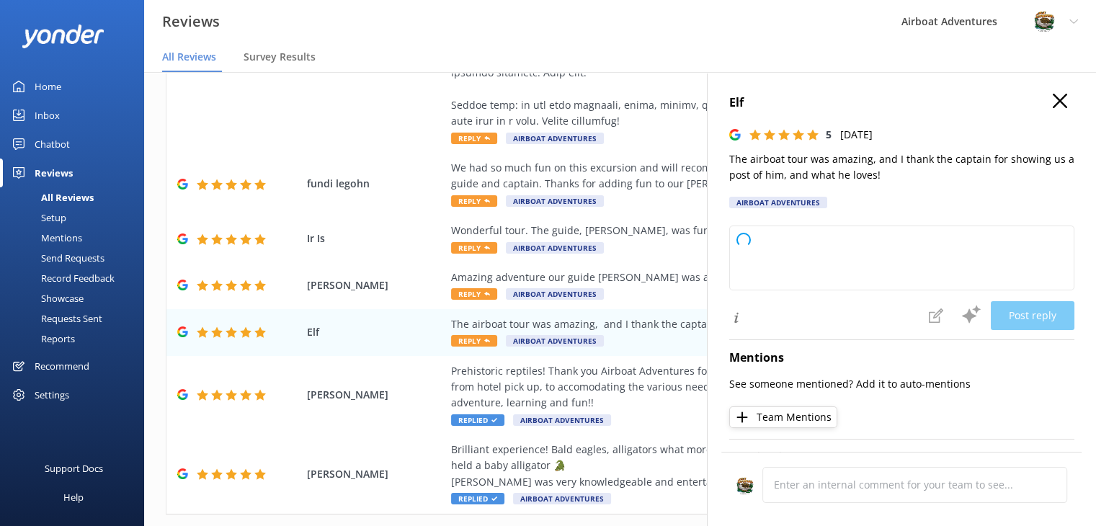
click at [1053, 99] on icon "button" at bounding box center [1060, 101] width 14 height 14
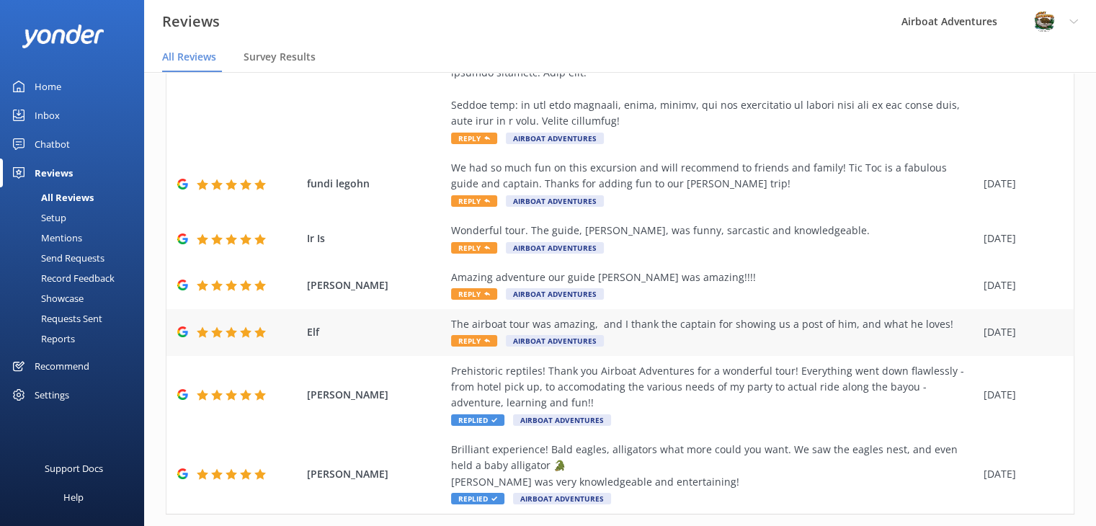
click at [466, 344] on span "Reply" at bounding box center [474, 341] width 46 height 12
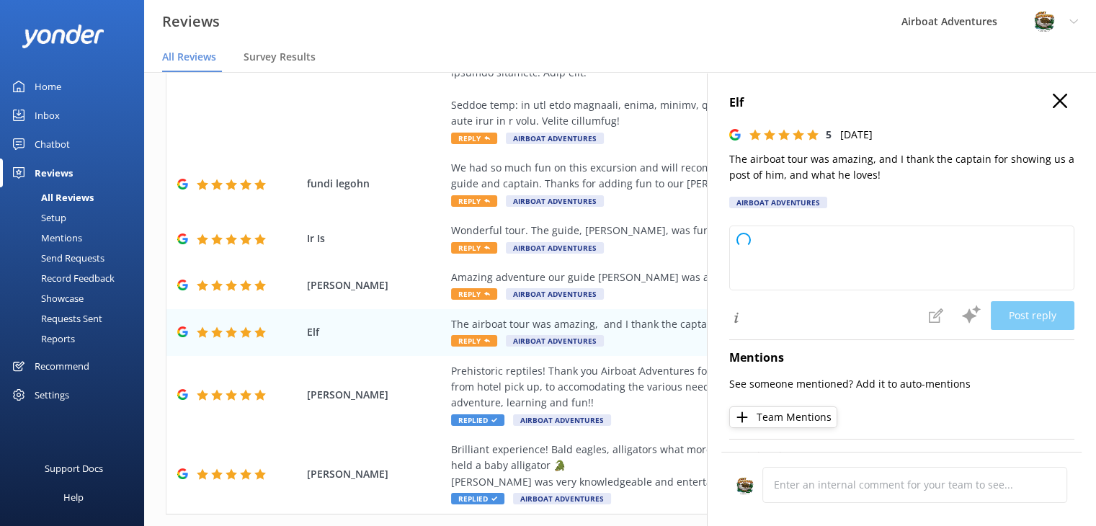
click at [1053, 107] on icon "button" at bounding box center [1060, 101] width 14 height 14
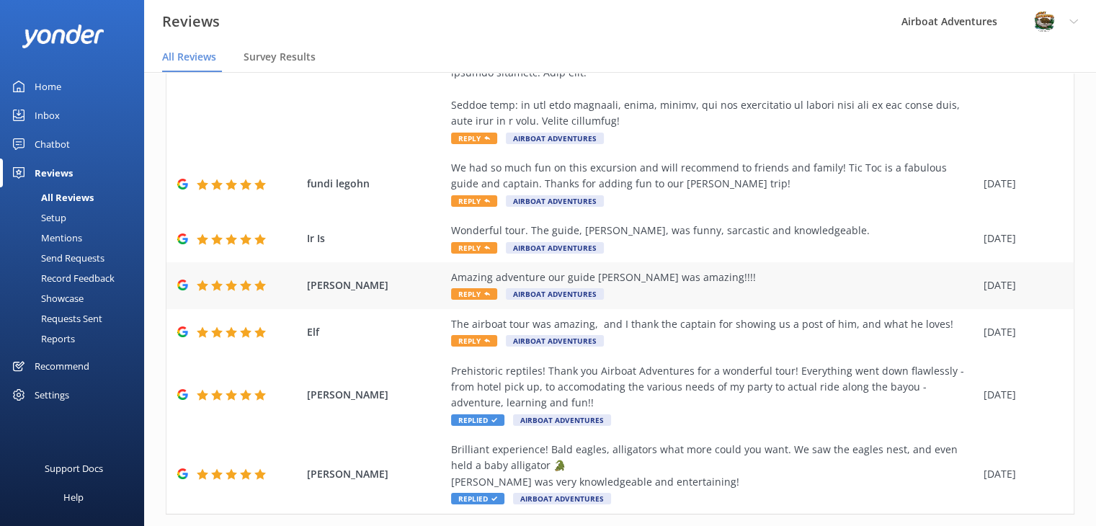
click at [473, 289] on span "Reply" at bounding box center [474, 294] width 46 height 12
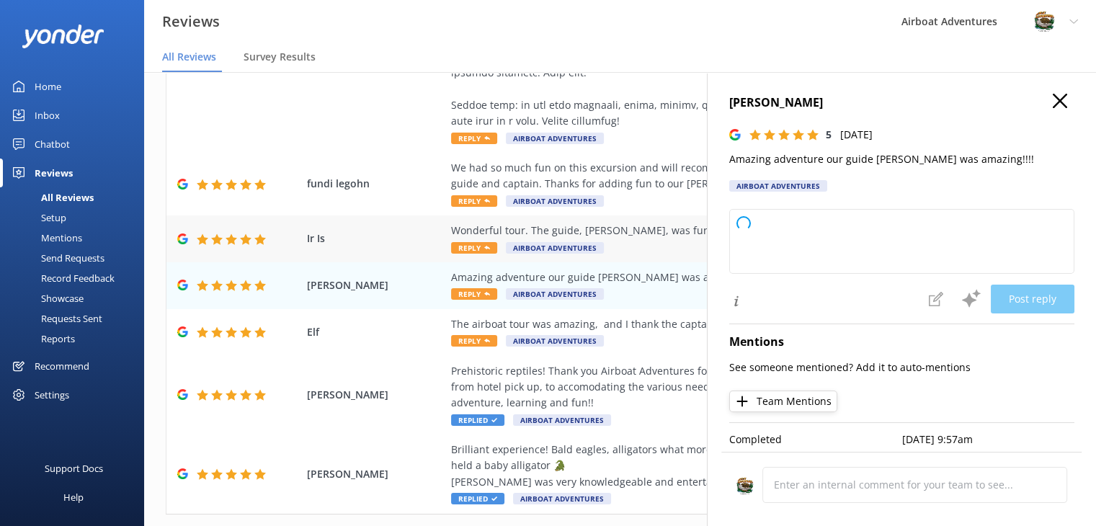
click at [646, 257] on div "Ir Is Wonderful tour. The guide, Correy, was funny, sarcastic and knowledgeable…" at bounding box center [619, 238] width 907 height 47
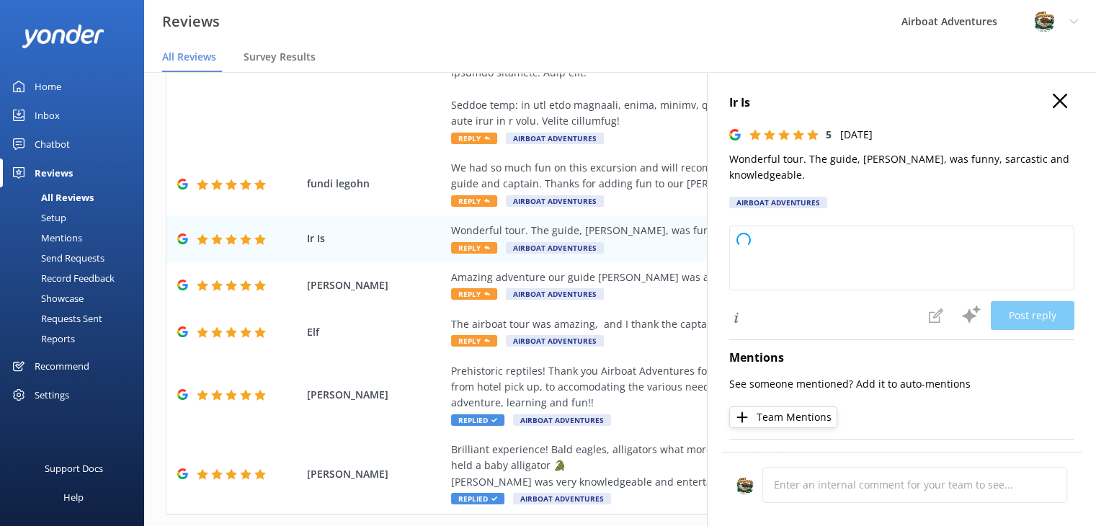
click at [1053, 108] on button "button" at bounding box center [1060, 102] width 14 height 16
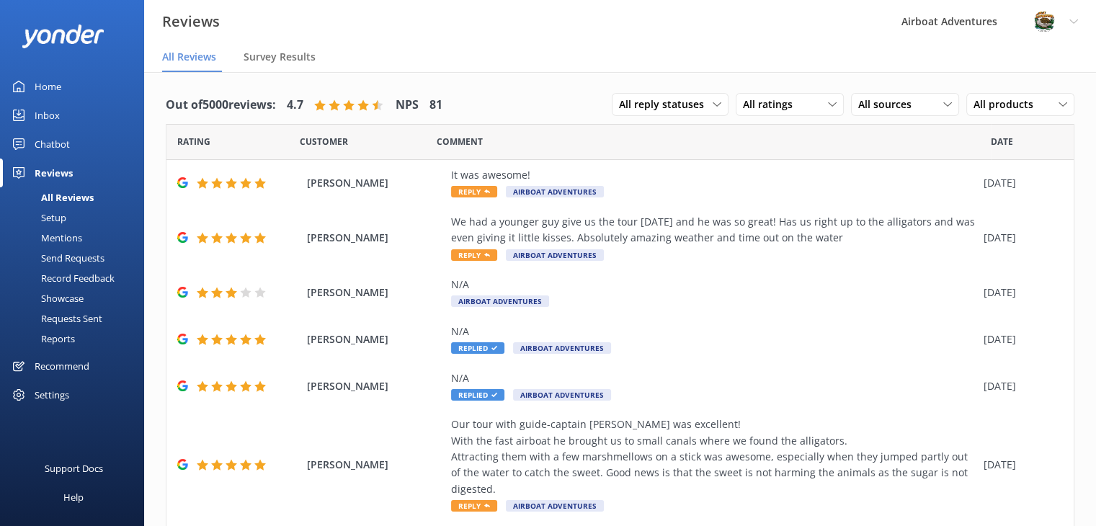
scroll to position [229, 0]
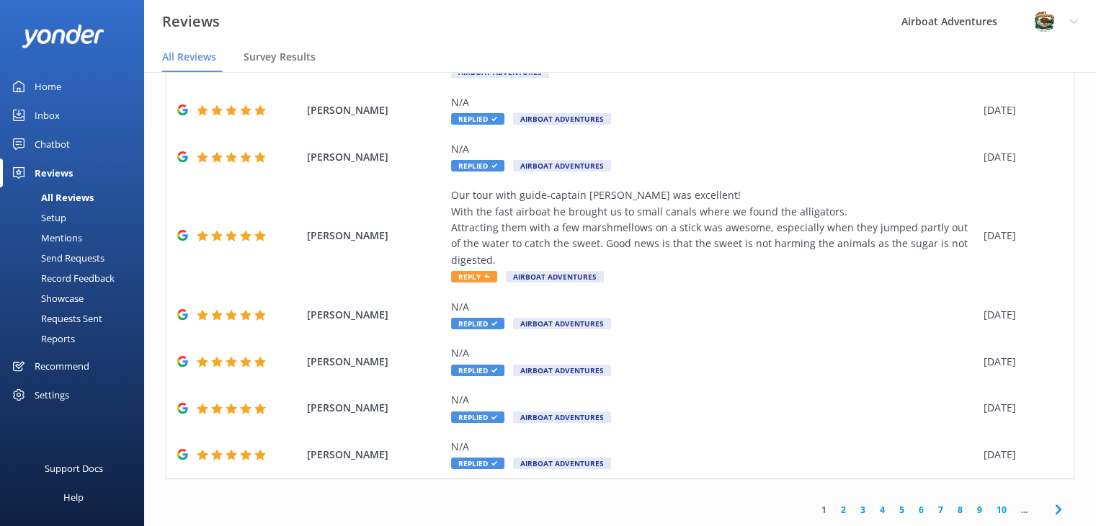
click at [853, 511] on link "3" at bounding box center [862, 510] width 19 height 14
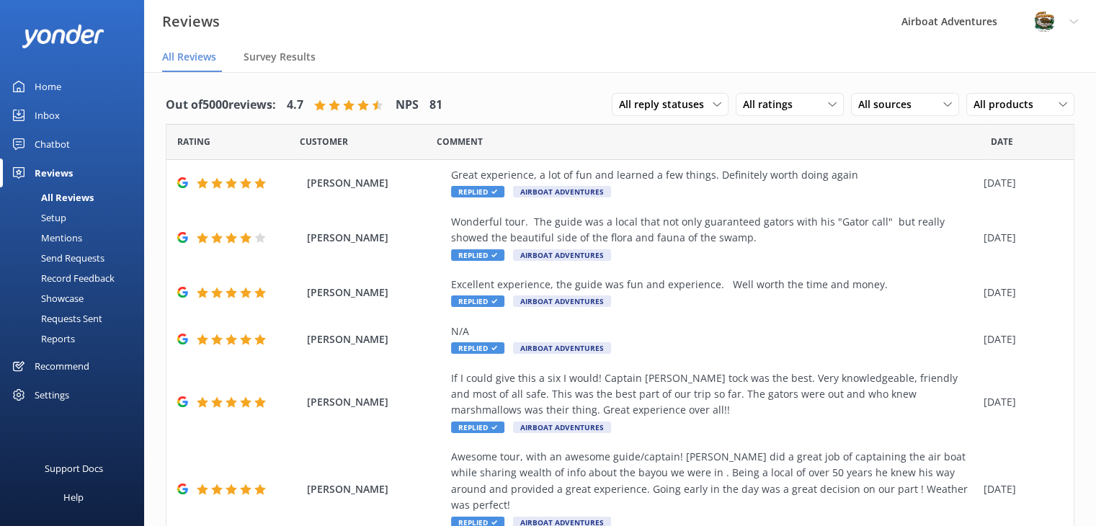
scroll to position [262, 0]
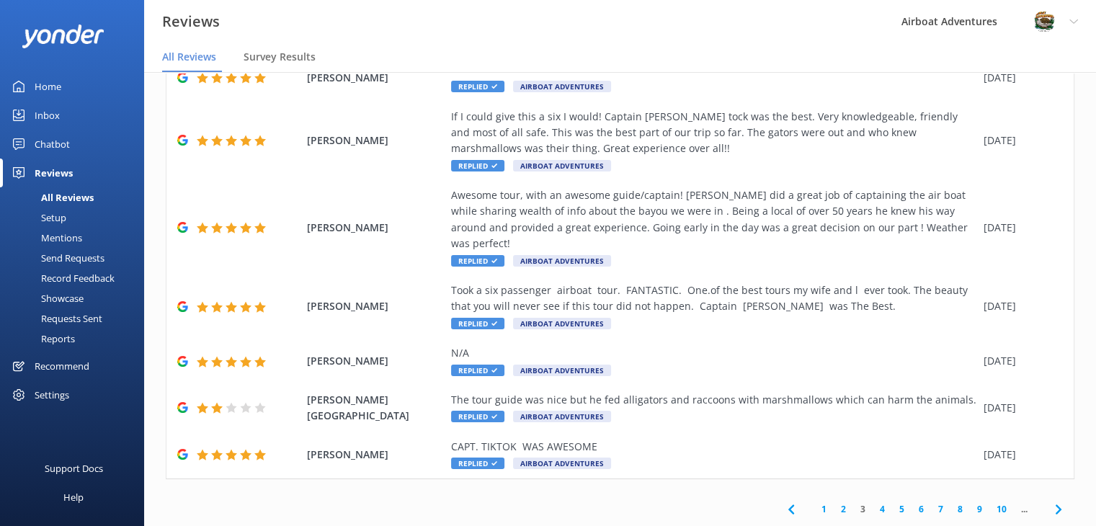
click at [835, 504] on link "2" at bounding box center [843, 509] width 19 height 14
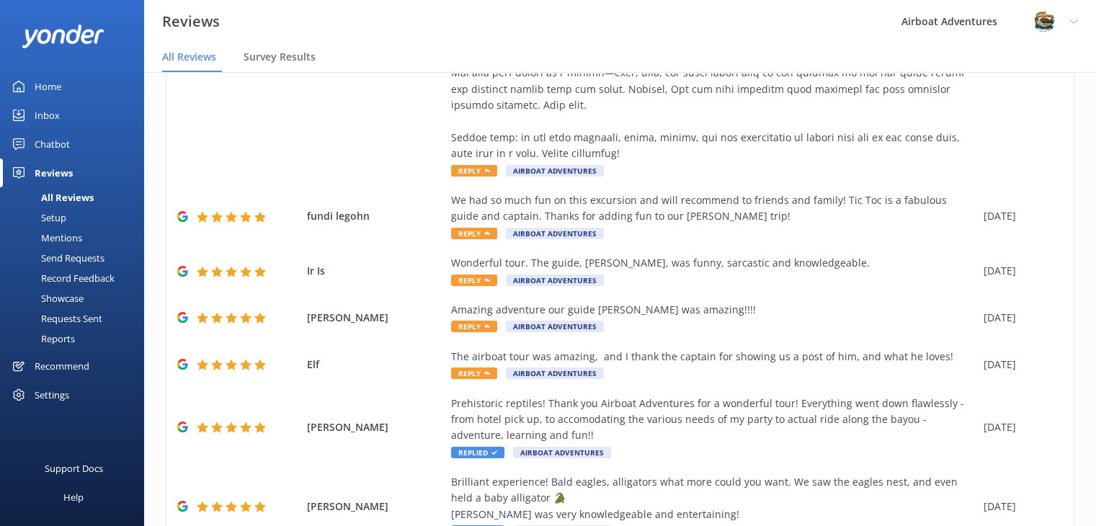
scroll to position [471, 0]
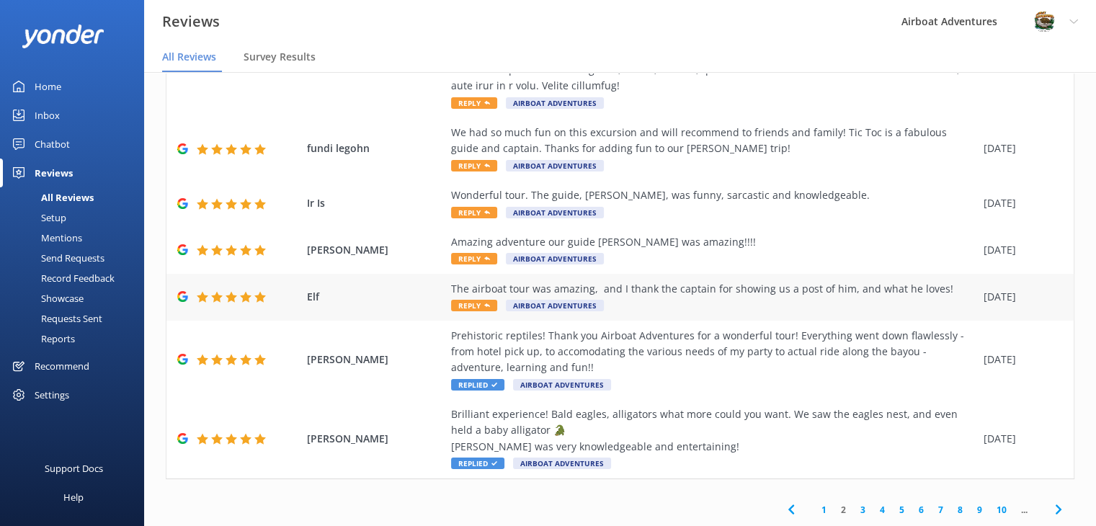
click at [484, 306] on icon at bounding box center [487, 306] width 6 height 6
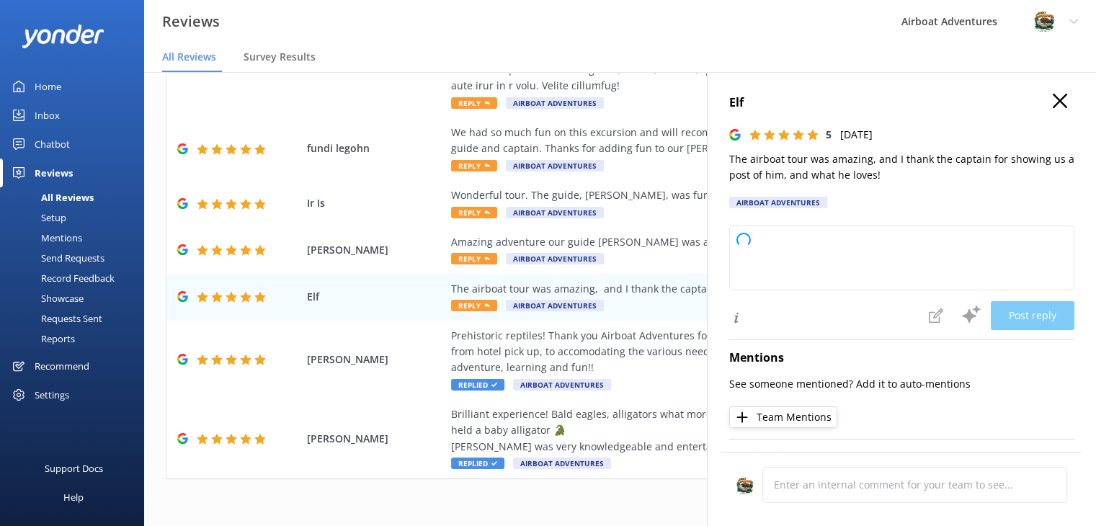
type textarea "Thank you so much for your wonderful review! We’re thrilled you enjoyed the air…"
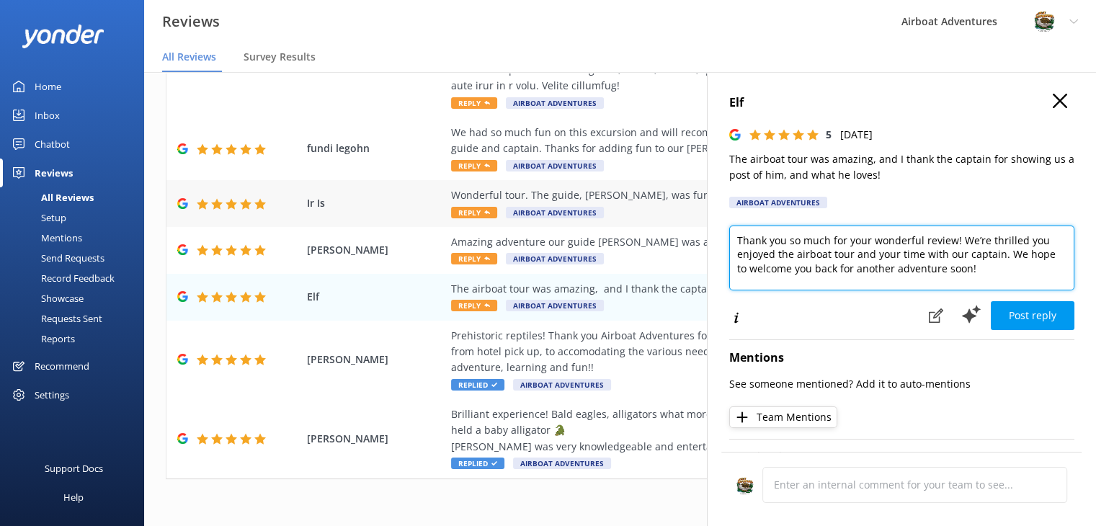
drag, startPoint x: 986, startPoint y: 275, endPoint x: 683, endPoint y: 202, distance: 311.5
click at [683, 202] on div "Out of 5000 reviews: 4.7 NPS 81 All reply statuses All reply statuses Needs a r…" at bounding box center [620, 313] width 952 height 483
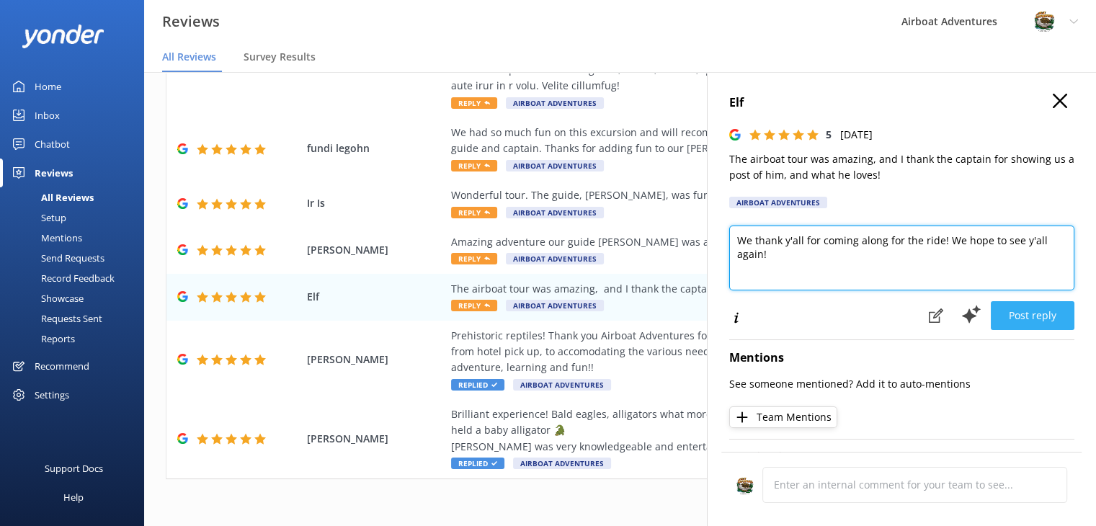
type textarea "We thank y'all for coming along for the ride! We hope to see y'all again!"
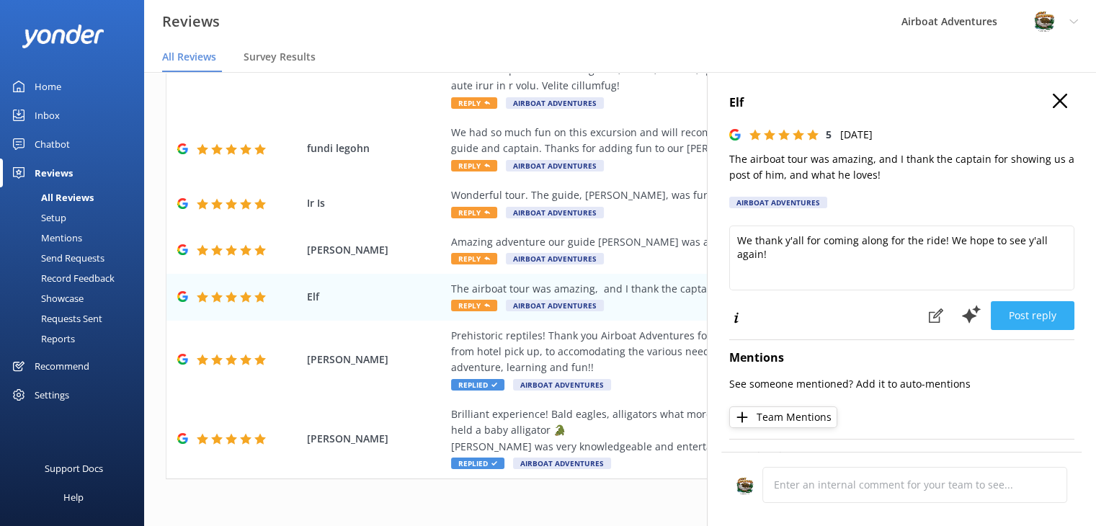
click at [1048, 312] on button "Post reply" at bounding box center [1033, 315] width 84 height 29
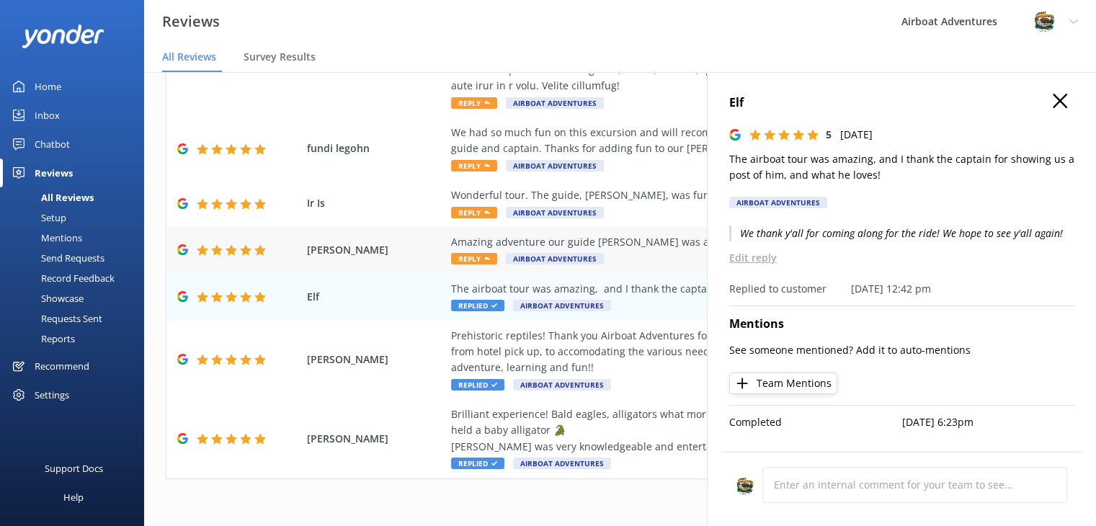
click at [636, 269] on div "[PERSON_NAME] Amazing adventure our guide [PERSON_NAME] was amazing!!!! Reply A…" at bounding box center [619, 250] width 907 height 47
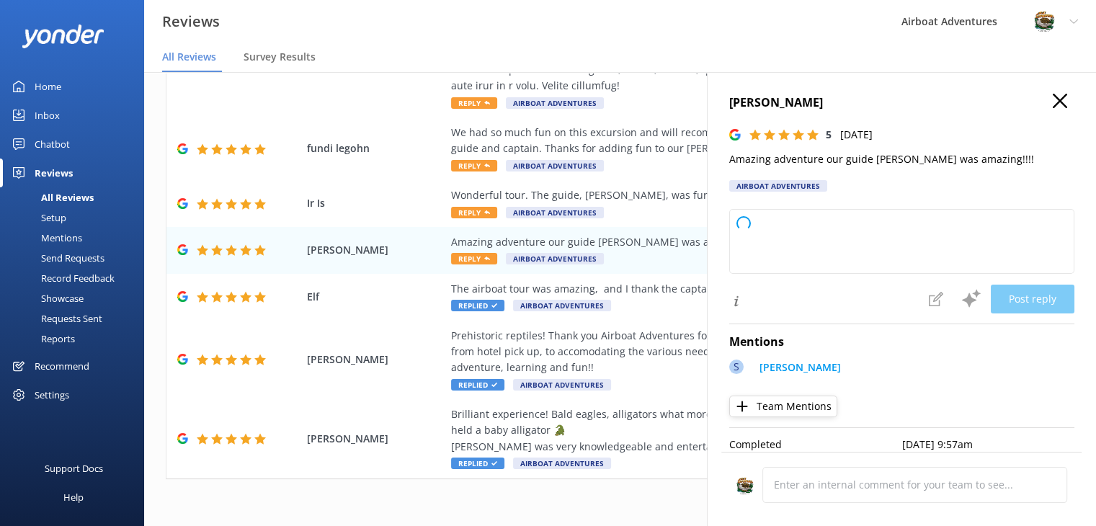
type textarea "Thank you so much for your wonderful feedback! We're thrilled you had an amazin…"
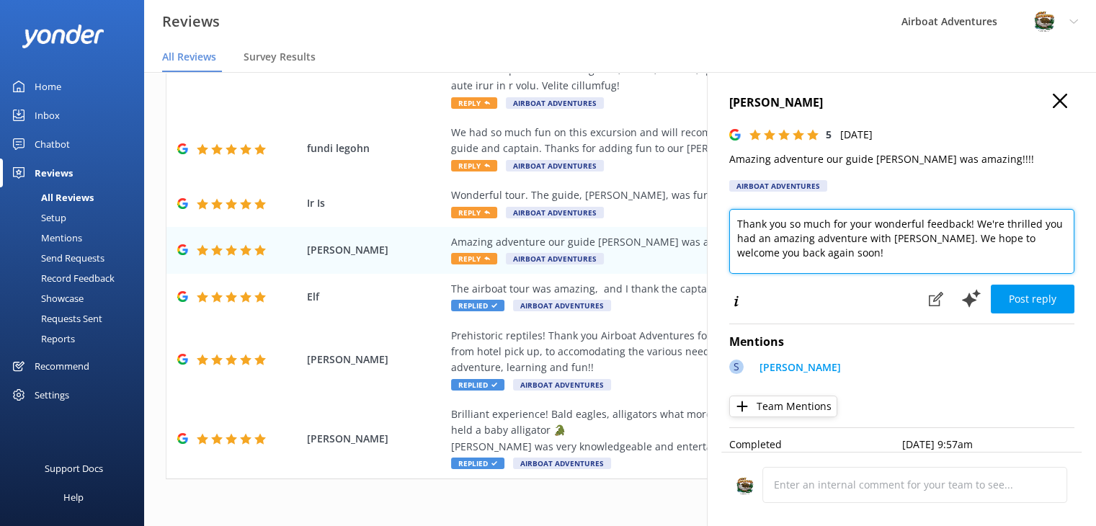
click at [834, 254] on textarea "Thank you so much for your wonderful feedback! We're thrilled you had an amazin…" at bounding box center [901, 241] width 345 height 65
drag, startPoint x: 822, startPoint y: 258, endPoint x: 703, endPoint y: 215, distance: 126.3
click at [703, 215] on div "Out of 5000 reviews: 4.7 NPS 81 All reply statuses All reply statuses Needs a r…" at bounding box center [620, 313] width 952 height 483
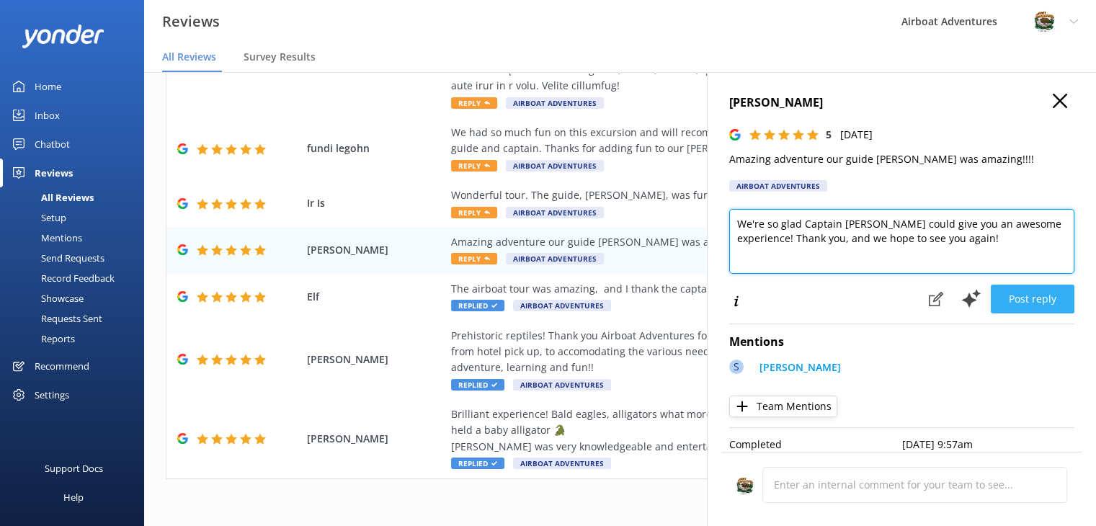
type textarea "We're so glad Captain [PERSON_NAME] could give you an awesome experience! Thank…"
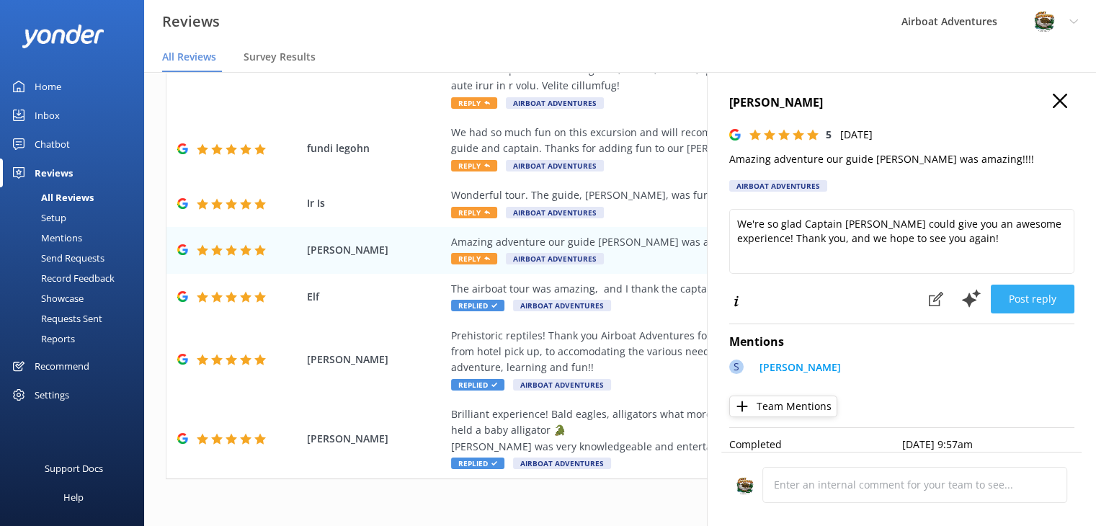
click at [1016, 303] on button "Post reply" at bounding box center [1033, 299] width 84 height 29
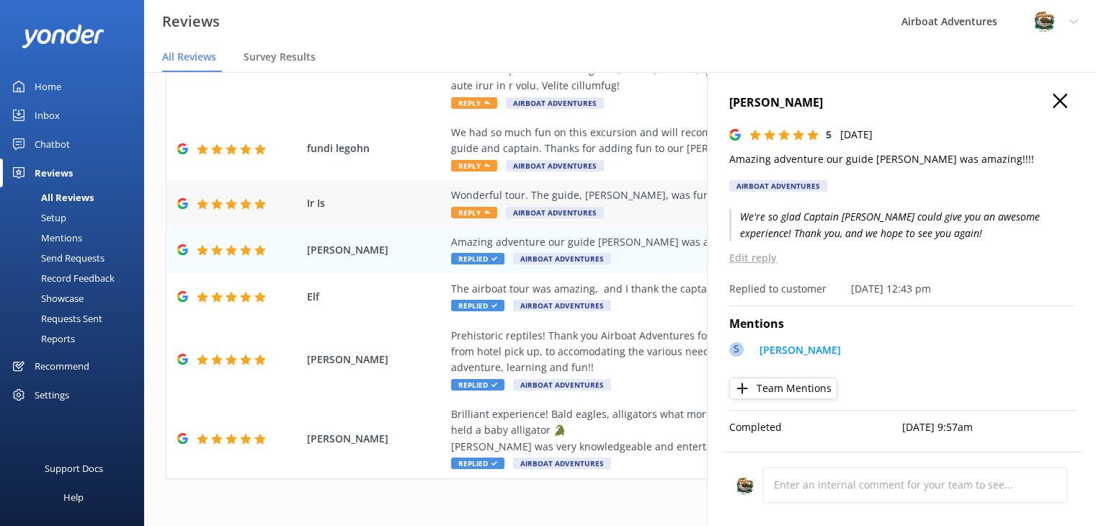
click at [640, 196] on div "Wonderful tour. The guide, [PERSON_NAME], was funny, sarcastic and knowledgeabl…" at bounding box center [713, 195] width 525 height 16
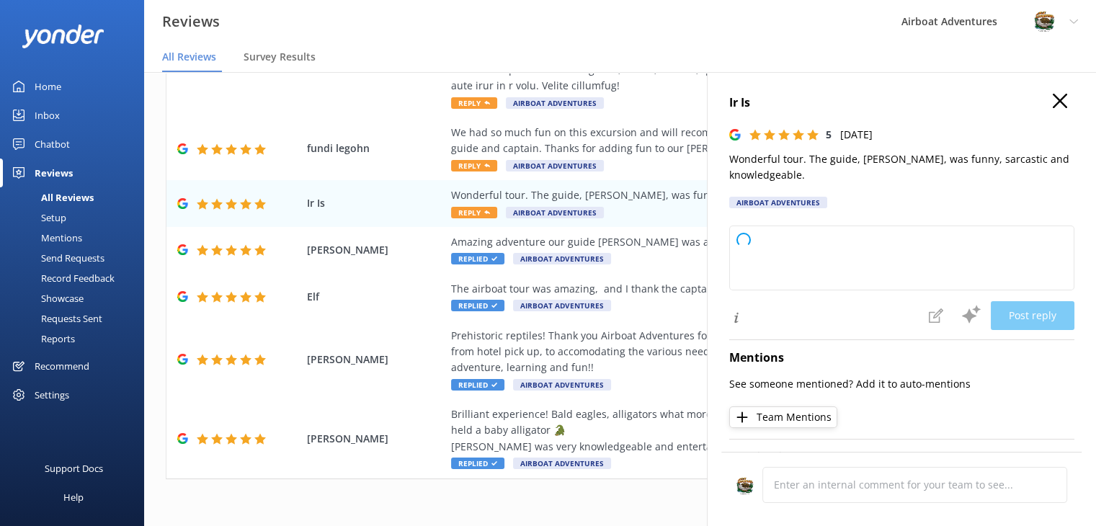
type textarea "Thank you so much for your wonderful review! We're thrilled you enjoyed the tou…"
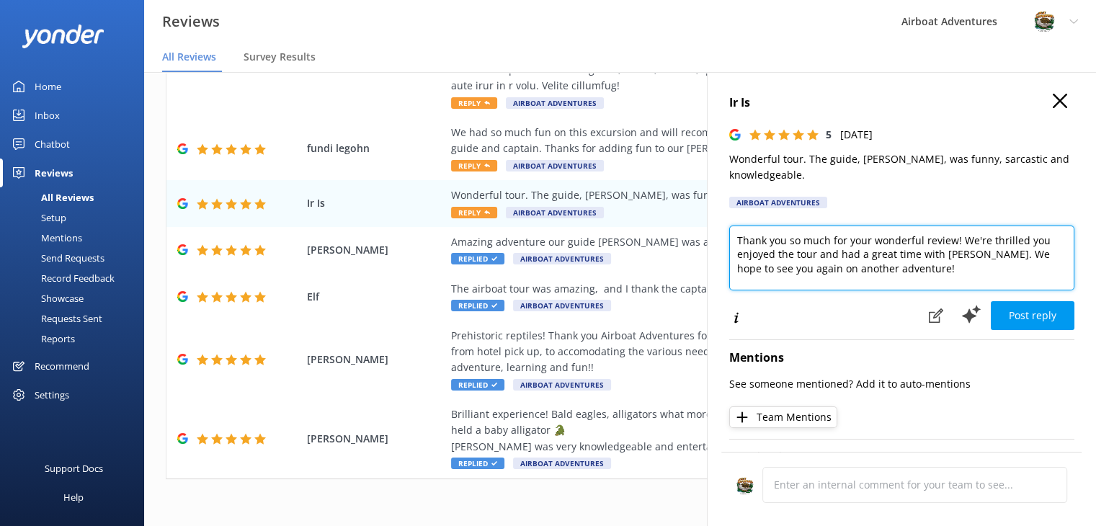
drag, startPoint x: 917, startPoint y: 269, endPoint x: 726, endPoint y: 234, distance: 193.4
click at [726, 234] on div "Ir Is 5 [DATE] Wonderful tour. The guide, [PERSON_NAME], was funny, sarcastic a…" at bounding box center [901, 335] width 389 height 526
click at [992, 243] on textarea "We're so excited that you enjoyed your tour with [PERSON_NAME]!" at bounding box center [901, 258] width 345 height 65
click at [1007, 242] on textarea "We're so excited that you enjoyed your tour with [PERSON_NAME]!" at bounding box center [901, 258] width 345 height 65
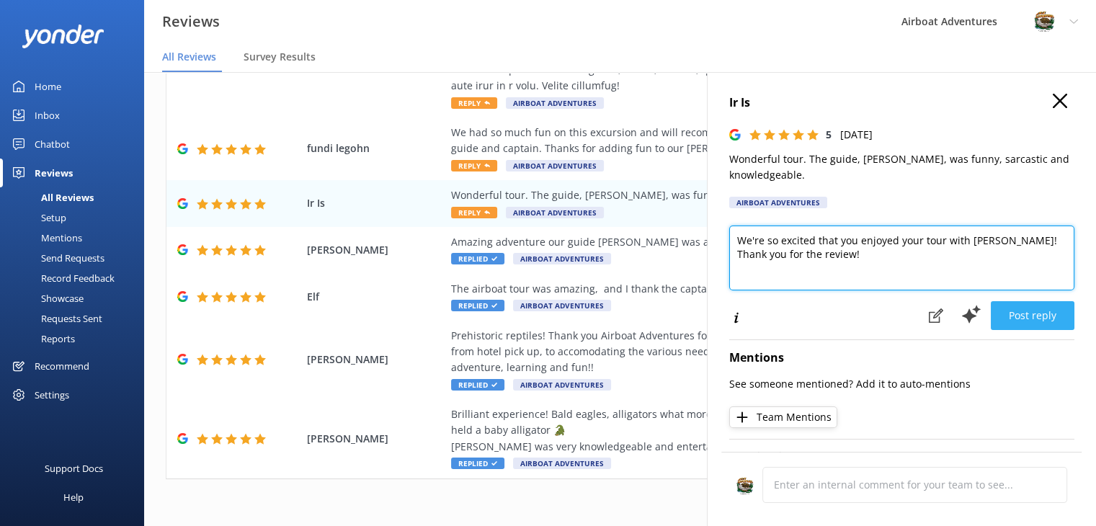
type textarea "We're so excited that you enjoyed your tour with [PERSON_NAME]! Thank you for t…"
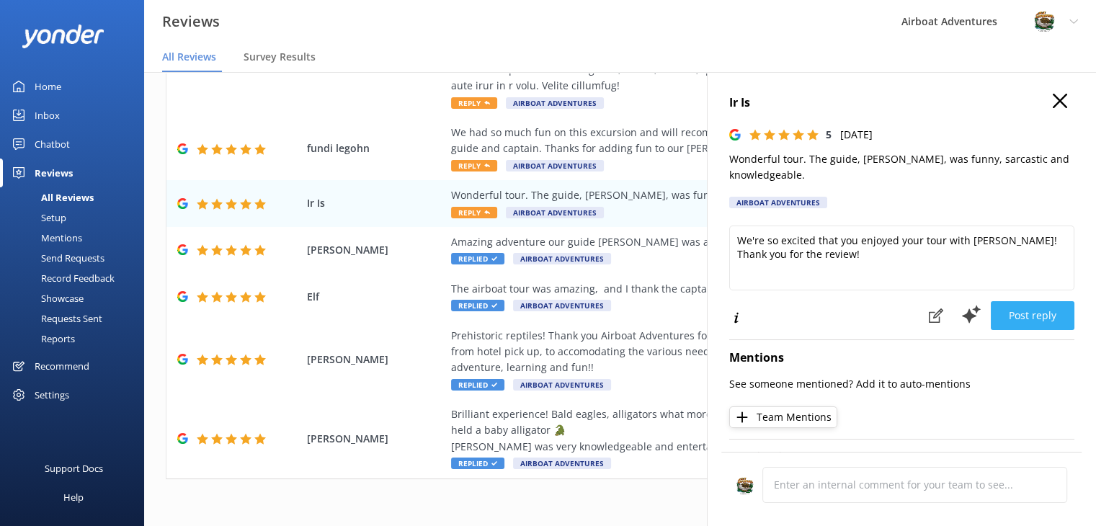
click at [1005, 308] on button "Post reply" at bounding box center [1033, 315] width 84 height 29
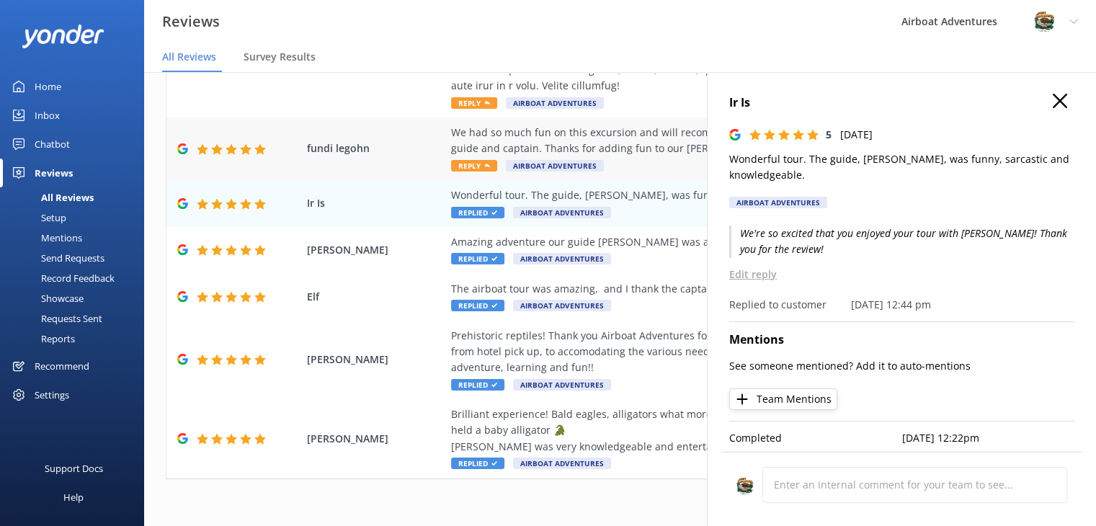
click at [640, 150] on div "We had so much fun on this excursion and will recommend to friends and family! …" at bounding box center [713, 141] width 525 height 32
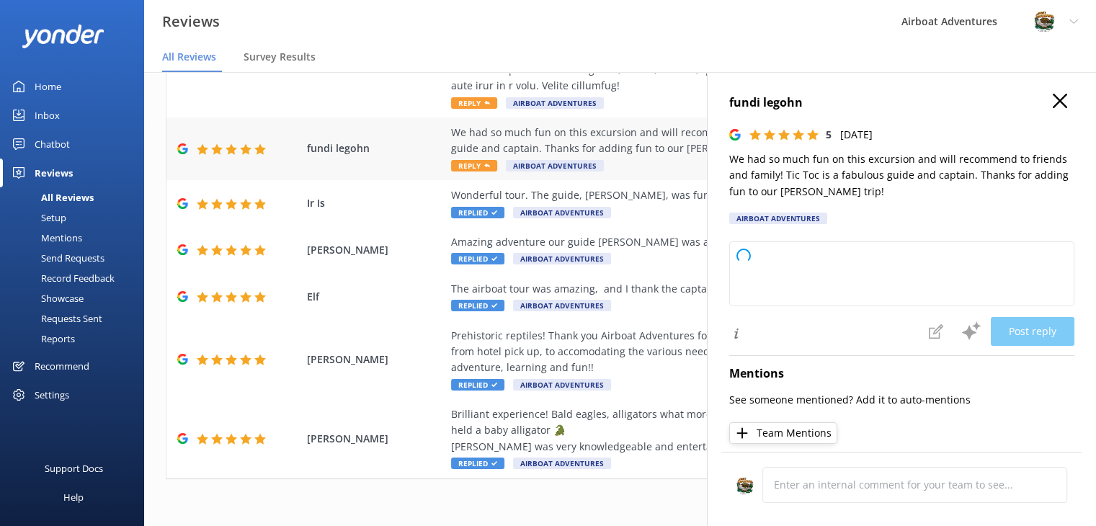
type textarea "Thank you so much for your wonderful review! We're thrilled to hear you had a g…"
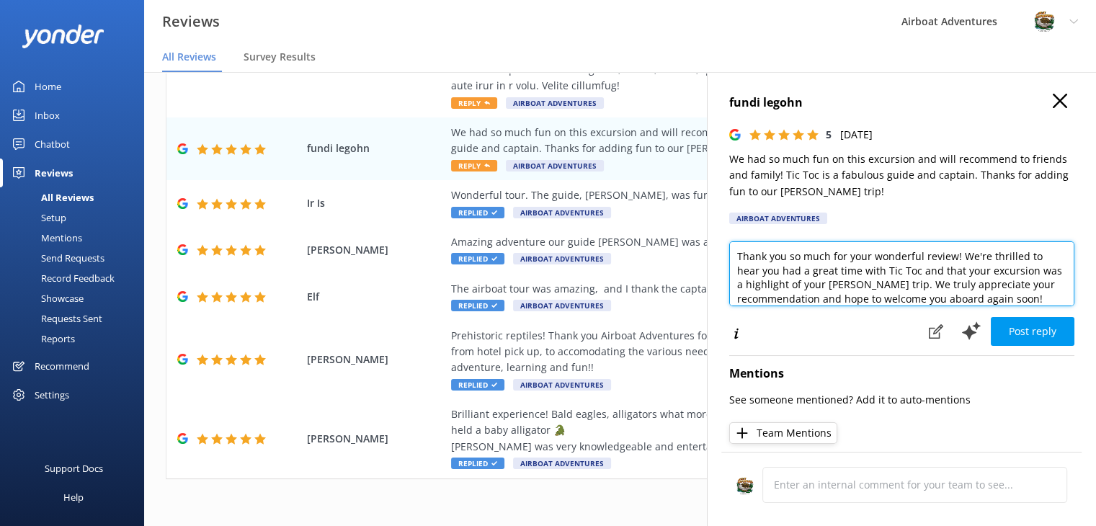
scroll to position [6, 0]
drag, startPoint x: 733, startPoint y: 259, endPoint x: 1062, endPoint y: 302, distance: 332.1
click at [1062, 302] on textarea "Thank you so much for your wonderful review! We're thrilled to hear you had a g…" at bounding box center [901, 273] width 345 height 65
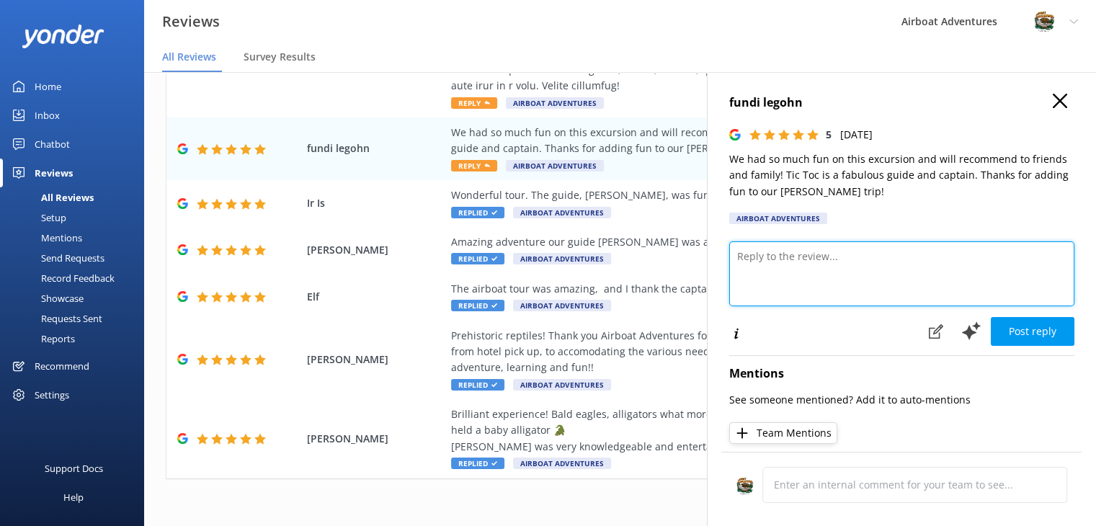
scroll to position [0, 0]
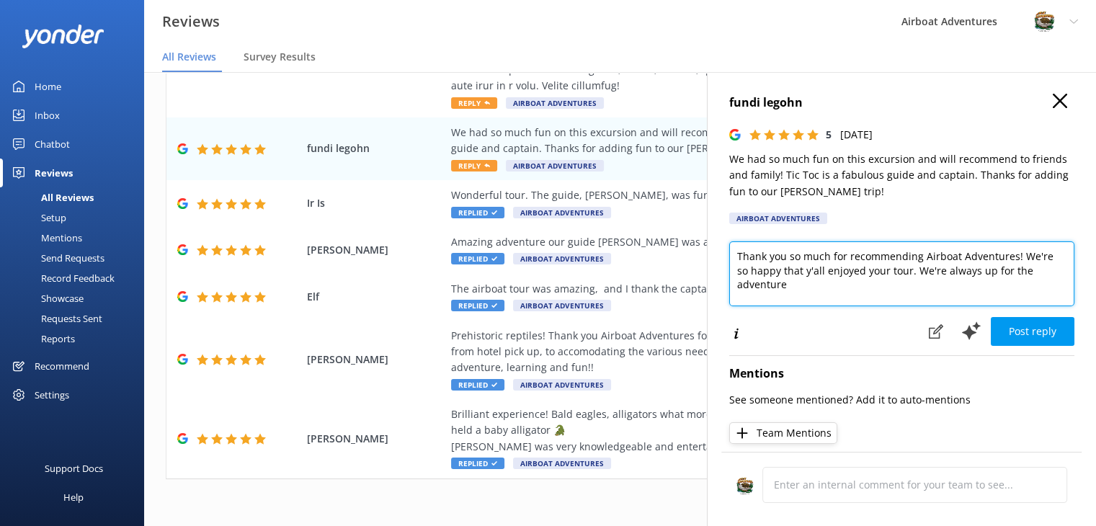
click at [917, 273] on textarea "Thank you so much for recommending Airboat Adventures! We're so happy that y'al…" at bounding box center [901, 273] width 345 height 65
drag, startPoint x: 917, startPoint y: 270, endPoint x: 927, endPoint y: 293, distance: 24.5
click at [927, 293] on textarea "Thank you so much for recommending Airboat Adventures! We're so happy that y'al…" at bounding box center [901, 273] width 345 height 65
click at [733, 259] on textarea "Thank you so much for recommending Airboat Adventures! We're so happy that y'al…" at bounding box center [901, 273] width 345 height 65
click at [878, 292] on textarea "You're welcome! We're always down for the adventure! Thank you so much for reco…" at bounding box center [901, 273] width 345 height 65
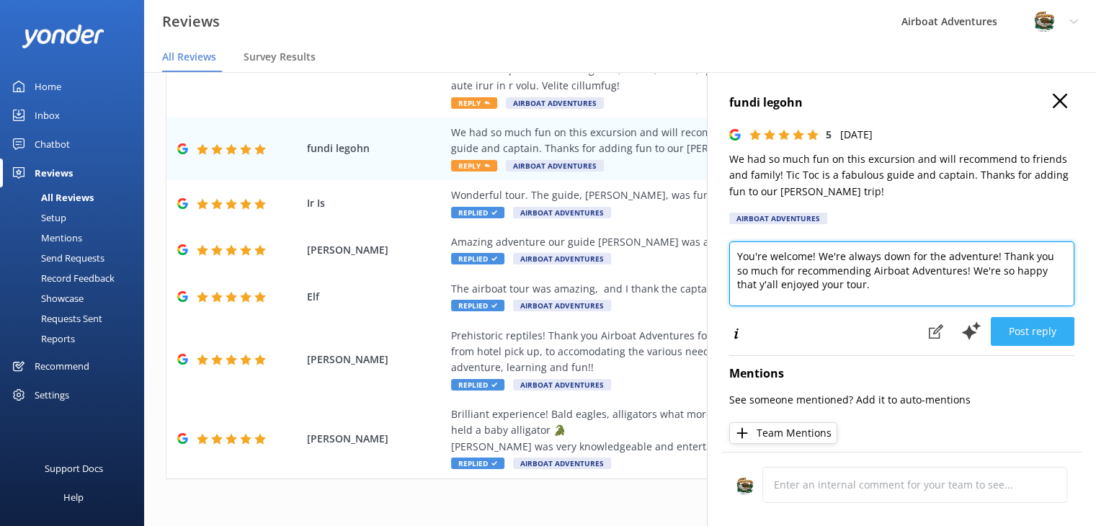
type textarea "You're welcome! We're always down for the adventure! Thank you so much for reco…"
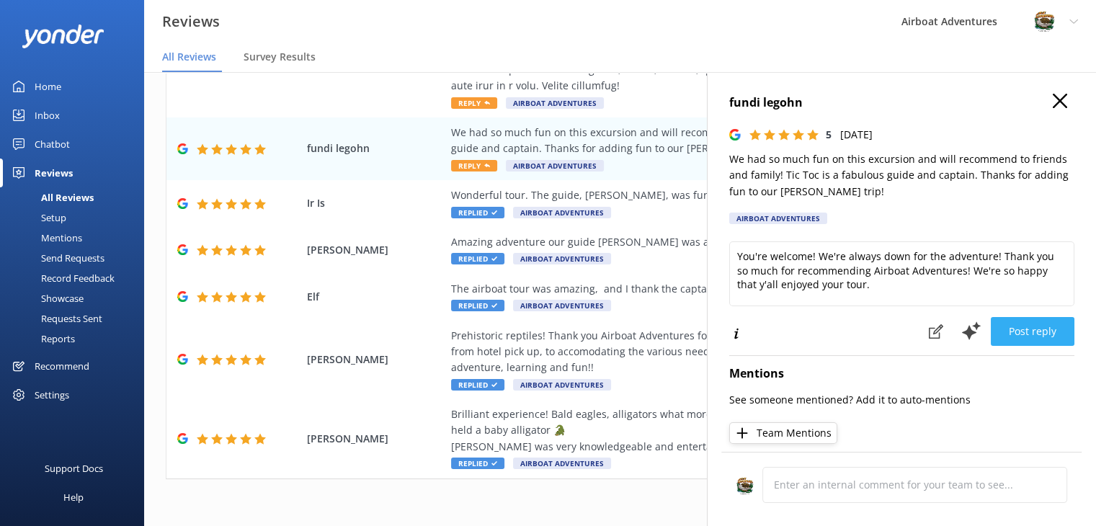
click at [1007, 331] on button "Post reply" at bounding box center [1033, 331] width 84 height 29
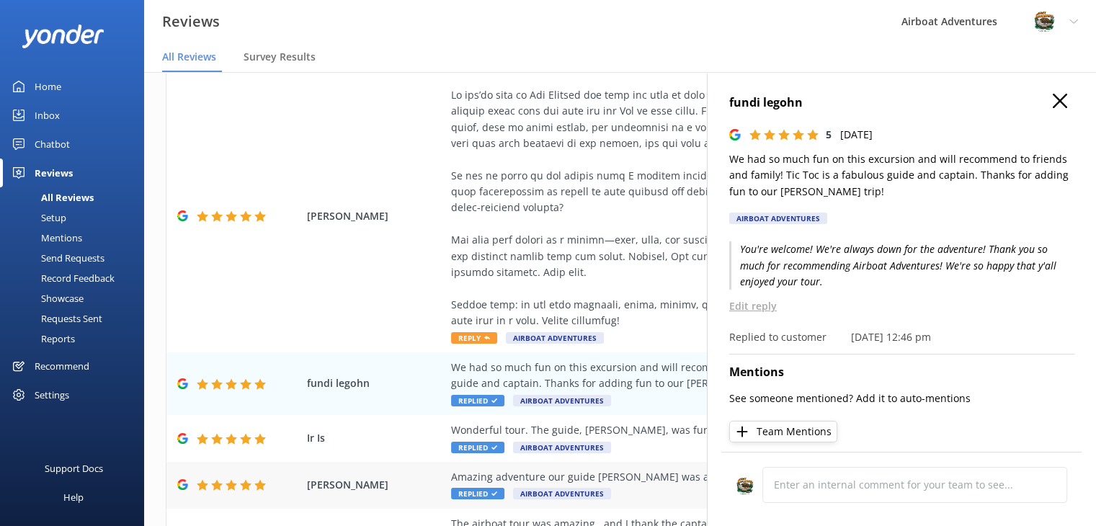
scroll to position [236, 0]
click at [545, 252] on div at bounding box center [713, 209] width 525 height 242
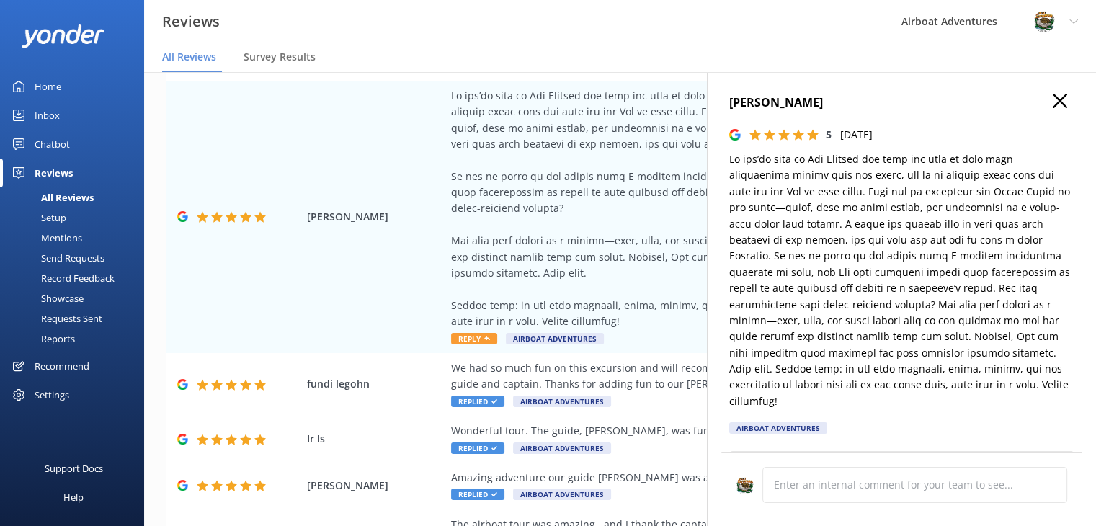
type textarea "Thank you so much for your fantastic review! We’re thrilled you had such a memo…"
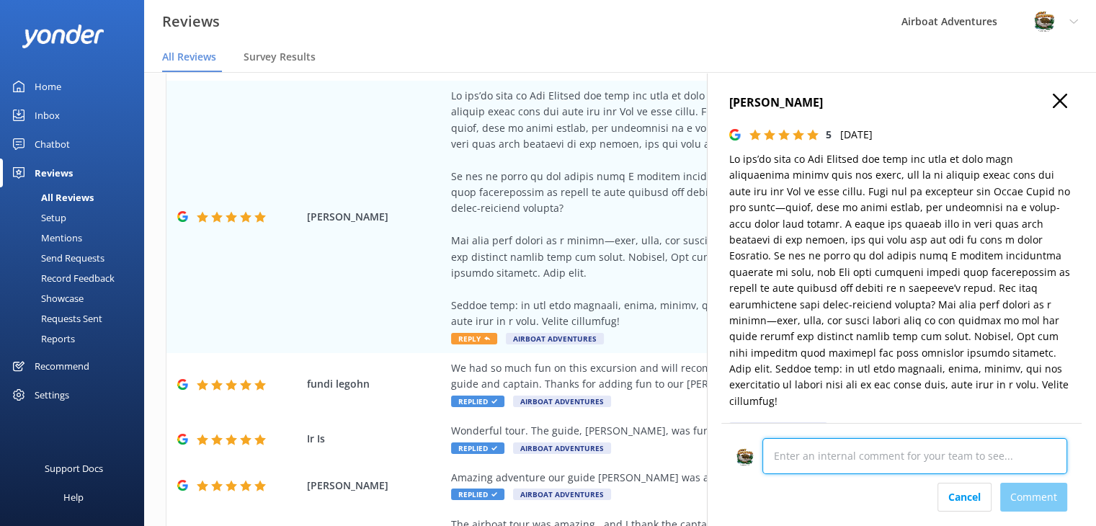
click at [830, 481] on div at bounding box center [901, 460] width 331 height 45
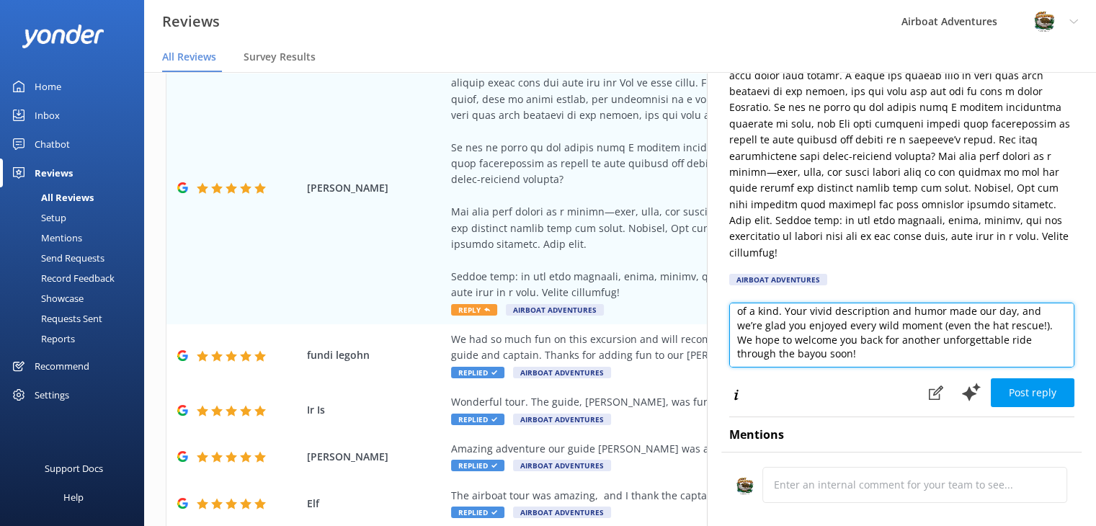
scroll to position [0, 0]
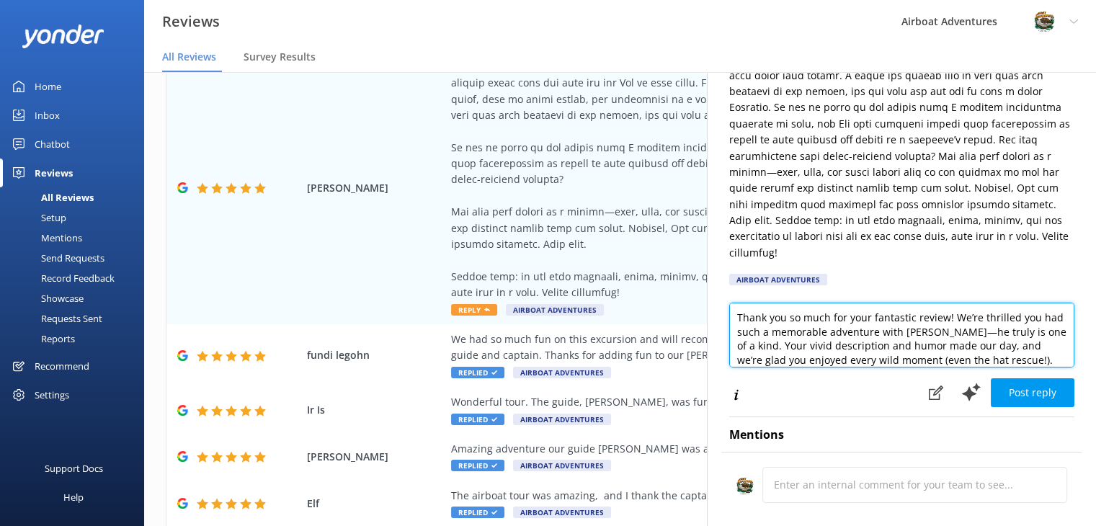
drag, startPoint x: 859, startPoint y: 339, endPoint x: 718, endPoint y: 275, distance: 155.4
click at [718, 275] on div "[PERSON_NAME] 5 [DATE] Airboat Adventures Thank you so much for your fantastic …" at bounding box center [901, 335] width 389 height 526
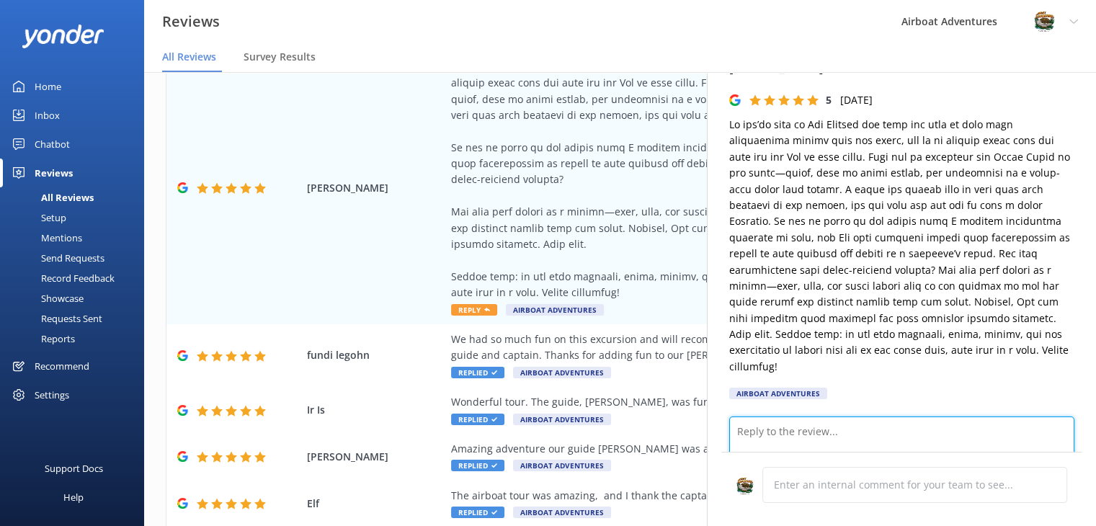
scroll to position [49, 0]
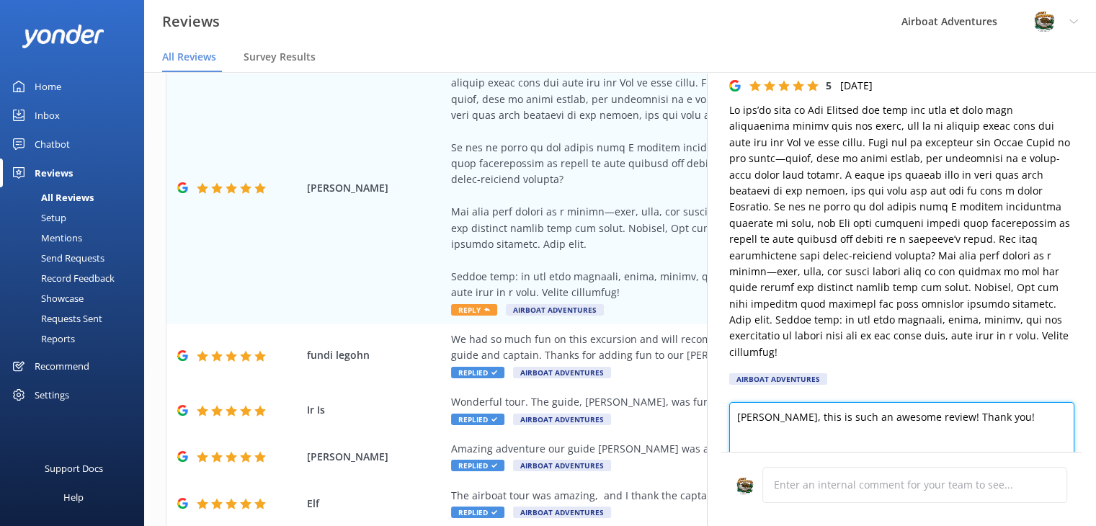
click at [983, 410] on textarea "[PERSON_NAME], this is such an awesome review! Thank you!" at bounding box center [901, 434] width 345 height 65
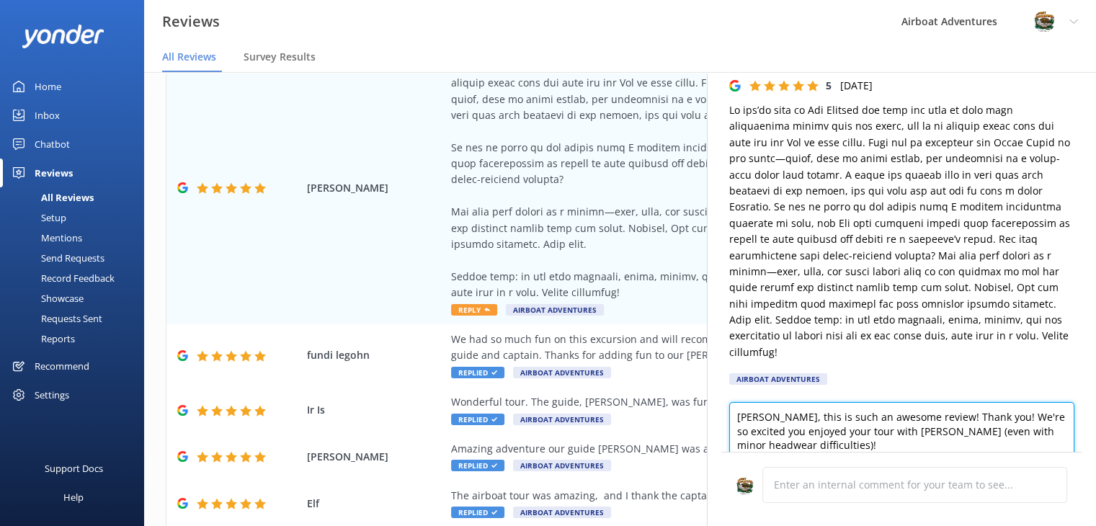
click at [823, 433] on textarea "[PERSON_NAME], this is such an awesome review! Thank you! We're so excited you …" at bounding box center [901, 434] width 345 height 65
click at [734, 415] on textarea "[PERSON_NAME], this is such an awesome review! Thank you! We're so excited you …" at bounding box center [901, 434] width 345 height 65
click at [807, 437] on textarea "[PERSON_NAME], this is such an awesome review! Thank you! We're so excited that…" at bounding box center [901, 434] width 345 height 65
drag, startPoint x: 827, startPoint y: 448, endPoint x: 788, endPoint y: 441, distance: 39.4
click at [788, 441] on textarea "[PERSON_NAME], this is such an awesome review! Thank you! We're so excited that…" at bounding box center [901, 434] width 345 height 65
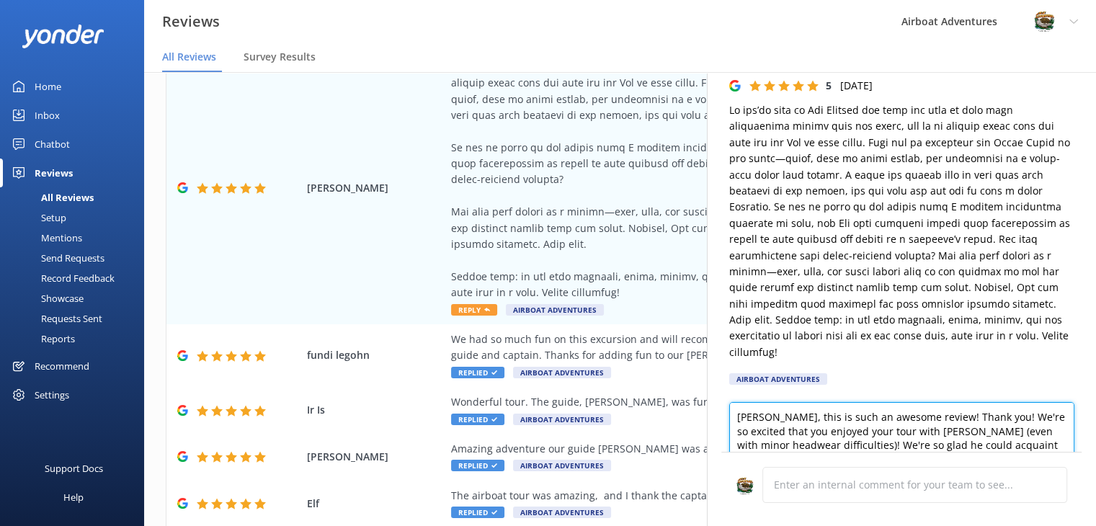
click at [827, 445] on textarea "[PERSON_NAME], this is such an awesome review! Thank you! We're so excited that…" at bounding box center [901, 434] width 345 height 65
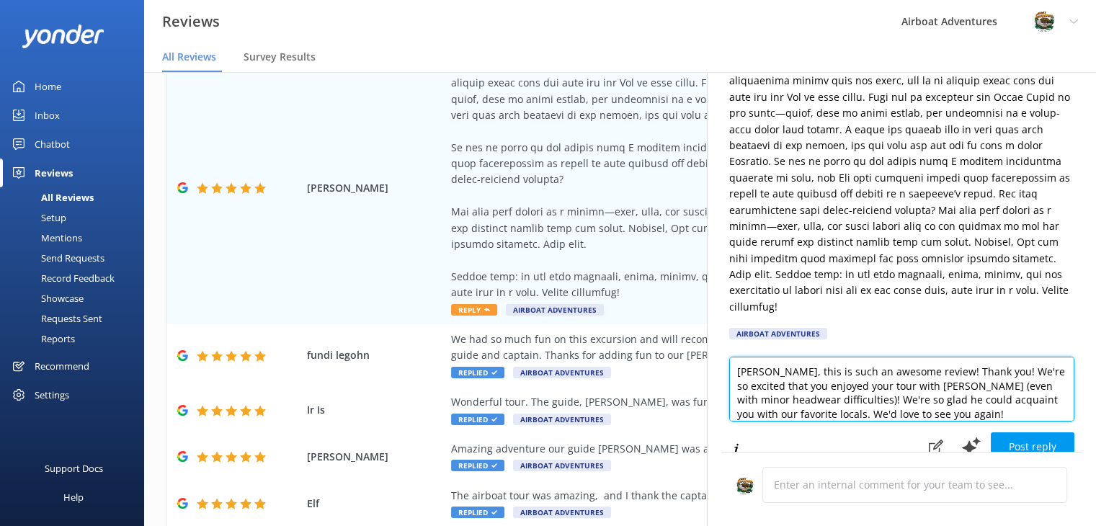
scroll to position [97, 0]
type textarea "[PERSON_NAME], this is such an awesome review! Thank you! We're so excited that…"
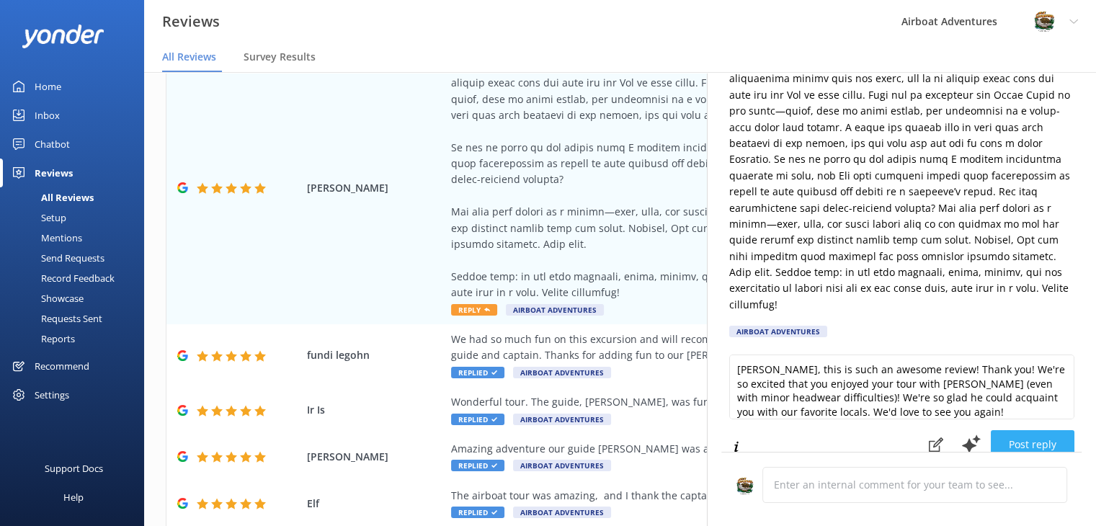
click at [1028, 430] on button "Post reply" at bounding box center [1033, 444] width 84 height 29
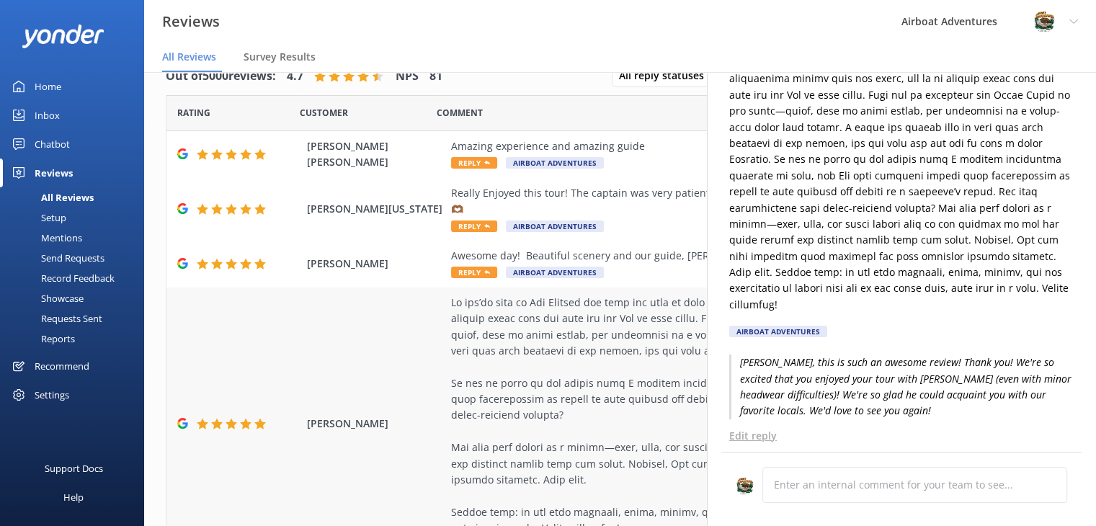
scroll to position [0, 0]
click at [649, 264] on div "Awesome day! Beautiful scenery and our guide, [PERSON_NAME], was so informative…" at bounding box center [713, 264] width 525 height 32
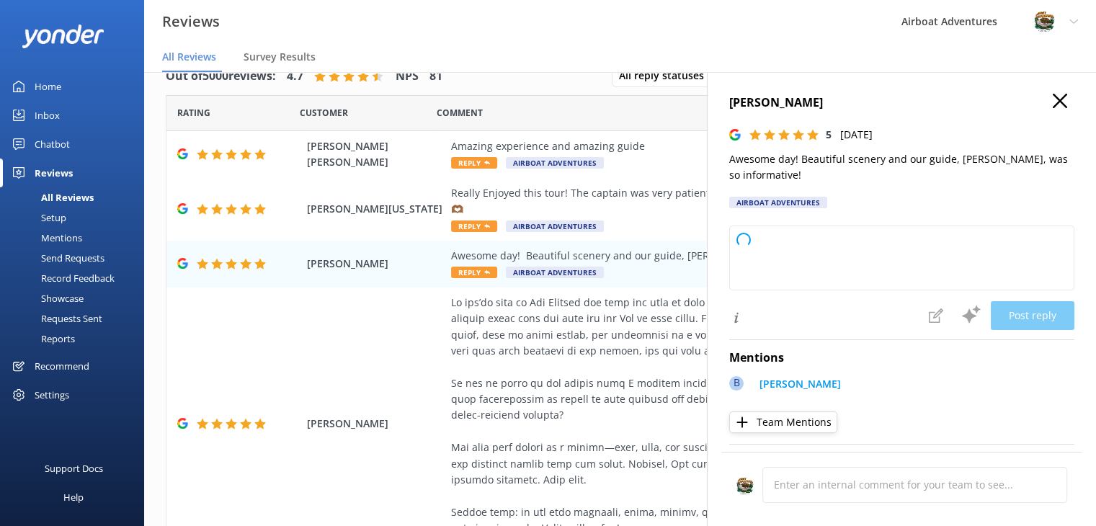
type textarea "Thank you so much for your wonderful review! We're thrilled you had a great day…"
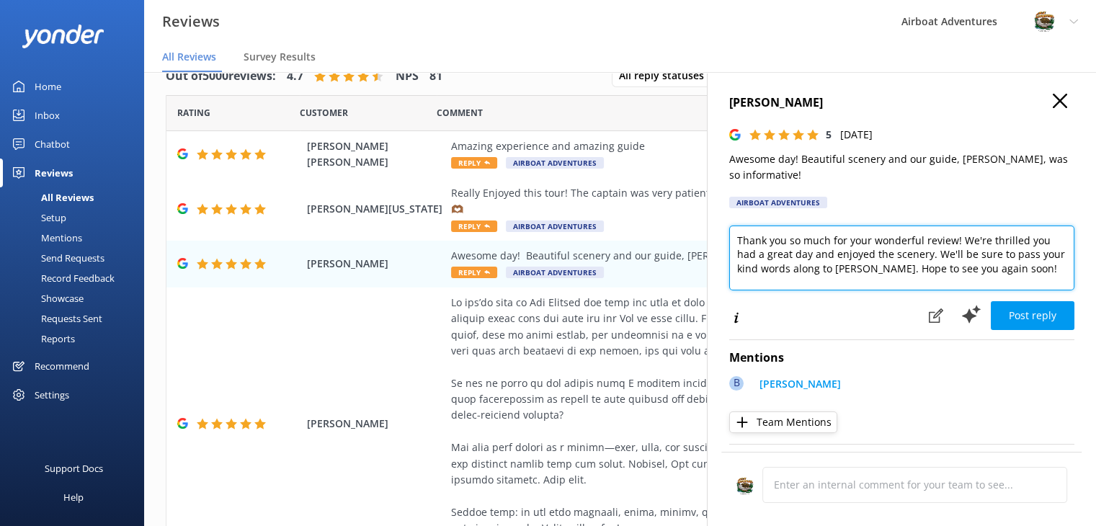
drag, startPoint x: 1005, startPoint y: 268, endPoint x: 716, endPoint y: 233, distance: 291.1
click at [716, 233] on div "[PERSON_NAME] 5 [DATE] Awesome day! Beautiful scenery and our guide, [PERSON_NA…" at bounding box center [901, 335] width 389 height 526
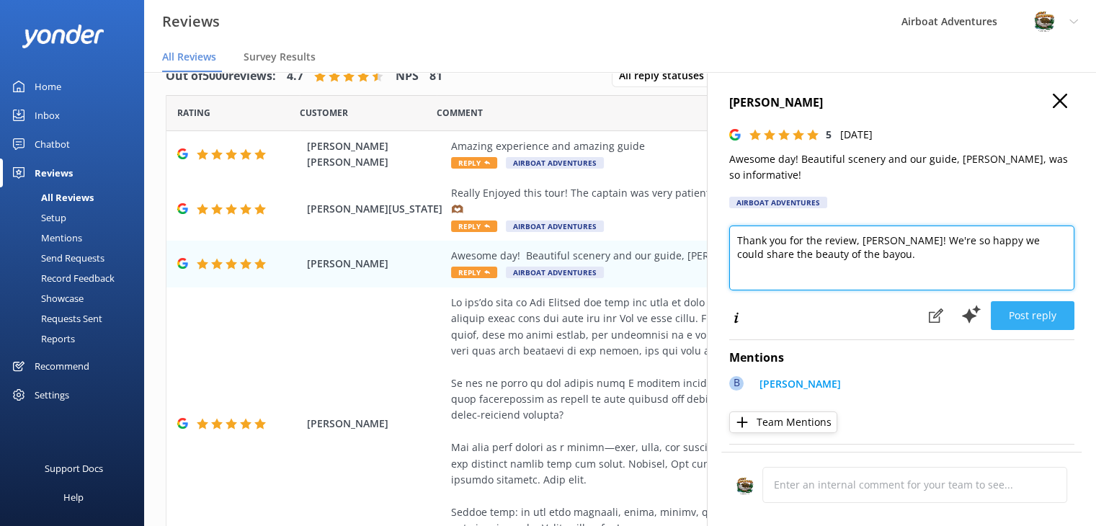
type textarea "Thank you for the review, [PERSON_NAME]! We're so happy we could share the beau…"
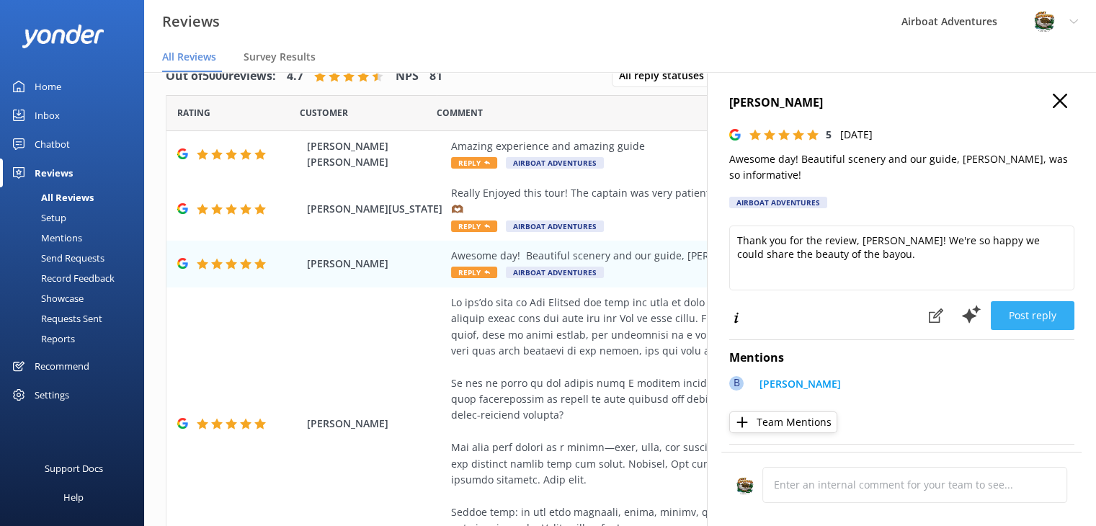
click at [1010, 322] on button "Post reply" at bounding box center [1033, 315] width 84 height 29
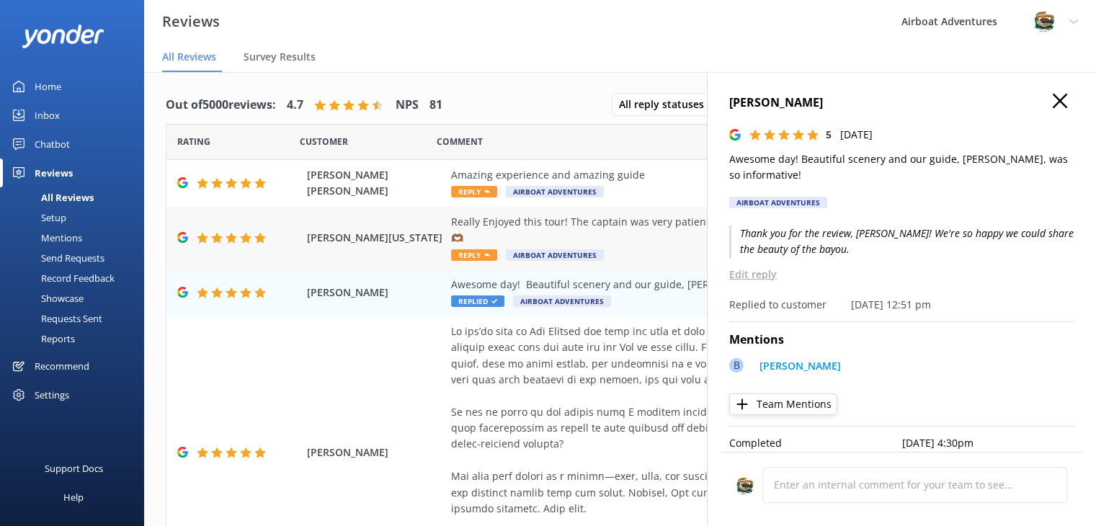
click at [466, 249] on div "Really Enjoyed this tour! The captain was very patient and friendly! Must do it…" at bounding box center [713, 238] width 525 height 48
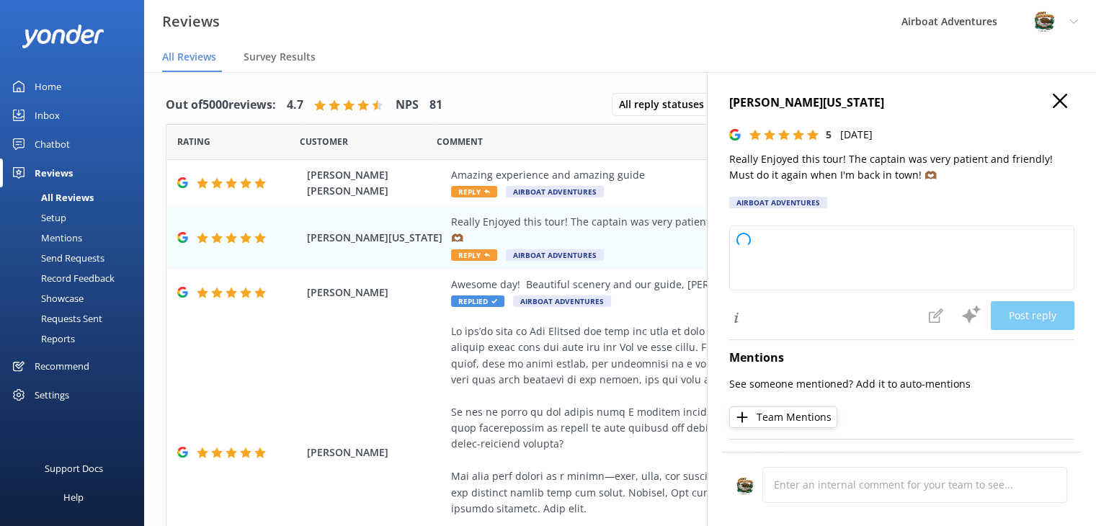
type textarea "Thank you so much for your wonderful review! We’re thrilled you enjoyed the tou…"
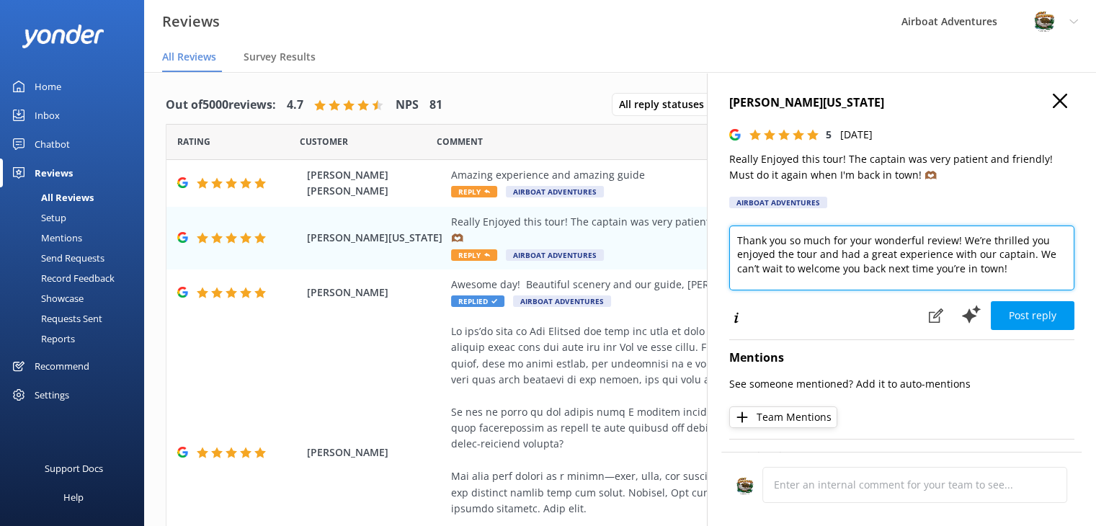
drag, startPoint x: 1018, startPoint y: 272, endPoint x: 723, endPoint y: 227, distance: 297.5
click at [723, 227] on div "[PERSON_NAME][US_STATE] 5 [DATE] Really Enjoyed this tour! The captain was very…" at bounding box center [901, 335] width 389 height 526
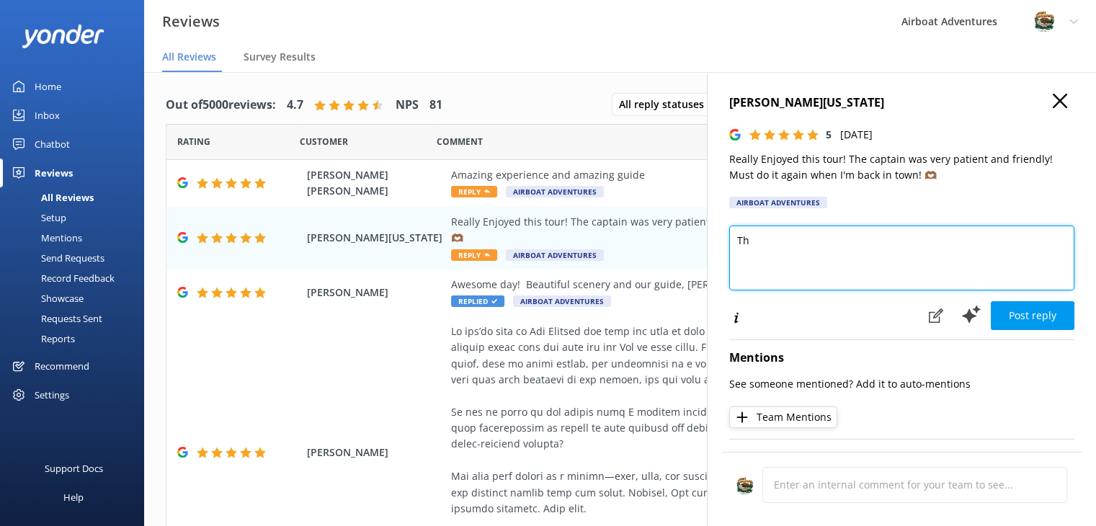
type textarea "T"
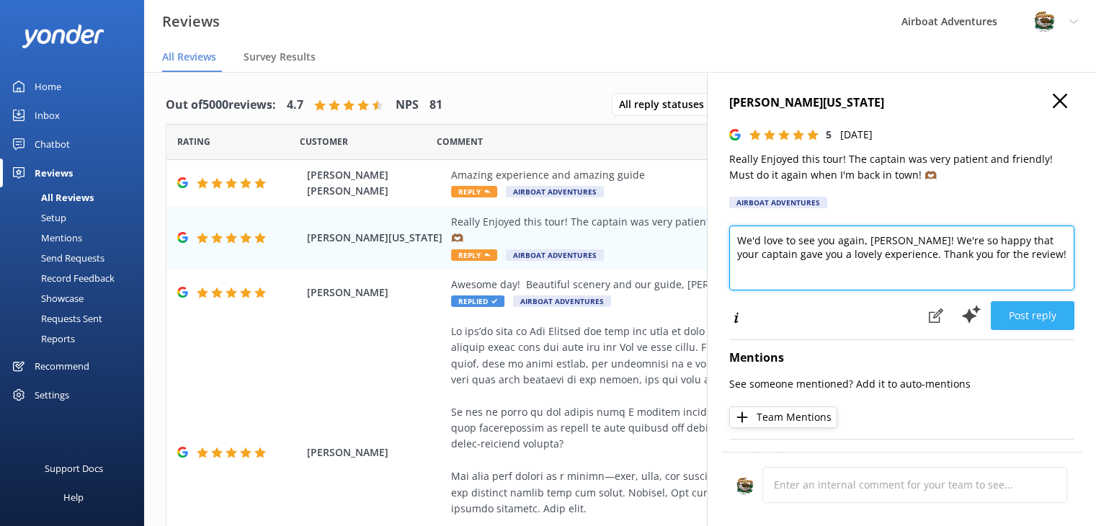
type textarea "We'd love to see you again, [PERSON_NAME]! We're so happy that your captain gav…"
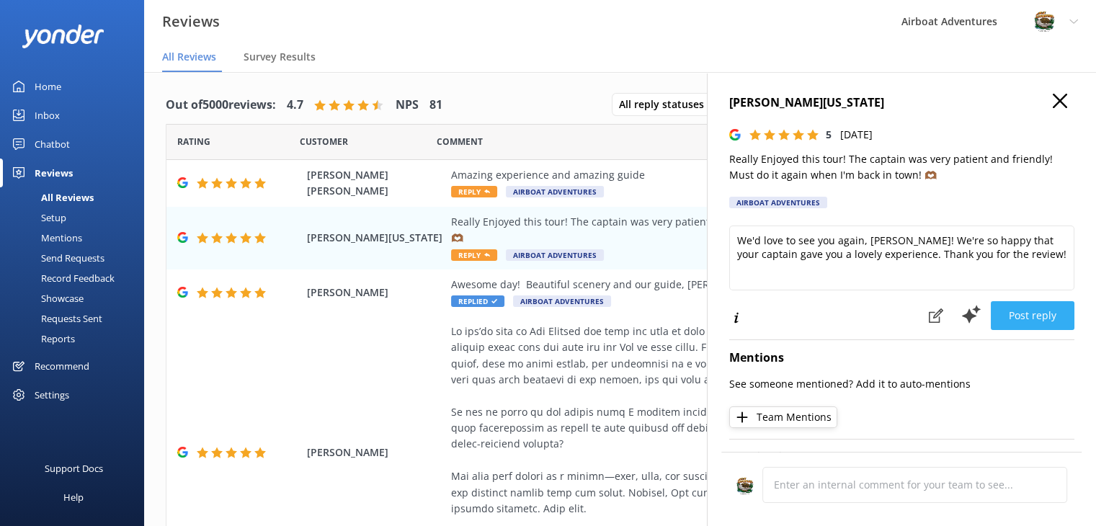
click at [1042, 324] on button "Post reply" at bounding box center [1033, 315] width 84 height 29
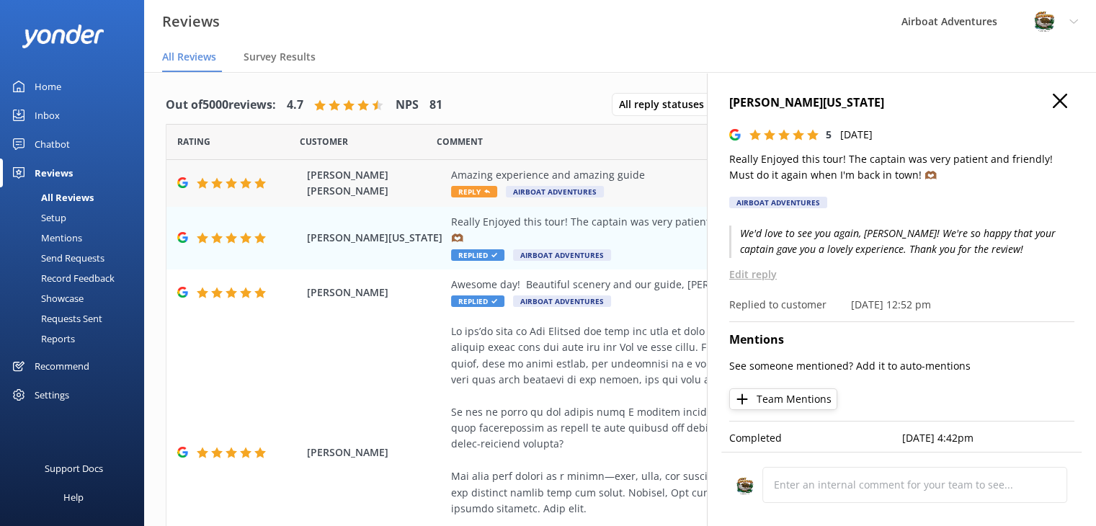
click at [487, 196] on span "Reply" at bounding box center [474, 192] width 46 height 12
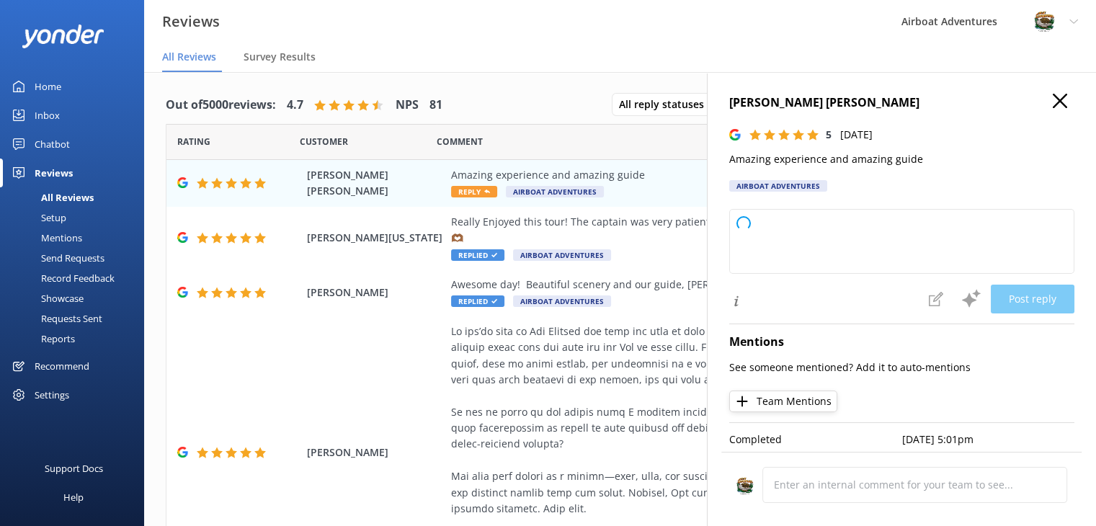
type textarea "Thank you so much for your wonderful feedback! We're delighted to hear you had …"
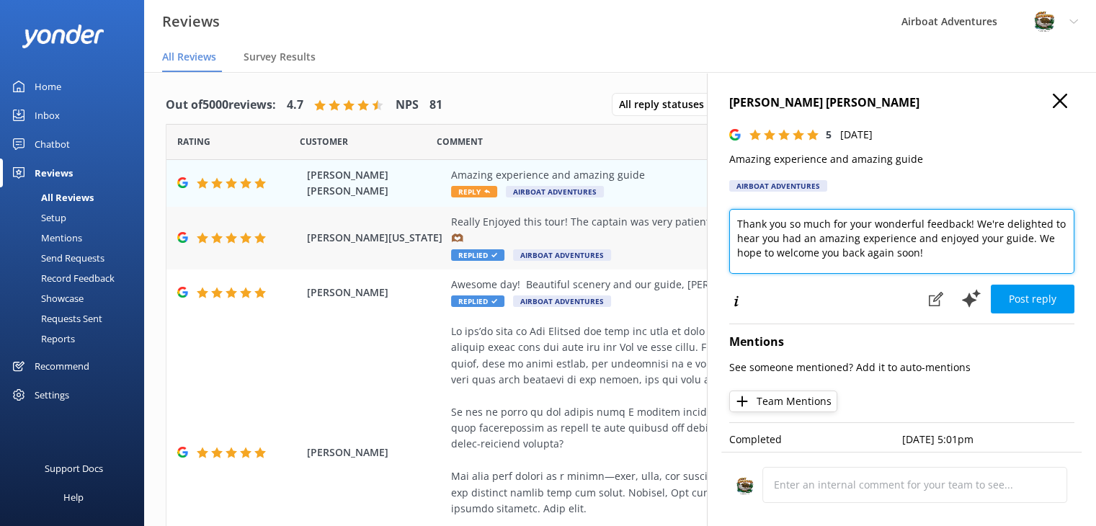
drag, startPoint x: 948, startPoint y: 255, endPoint x: 687, endPoint y: 228, distance: 262.9
click at [687, 228] on div "Out of 5000 reviews: 4.7 NPS 81 All reply statuses All reply statuses Needs a r…" at bounding box center [620, 313] width 952 height 483
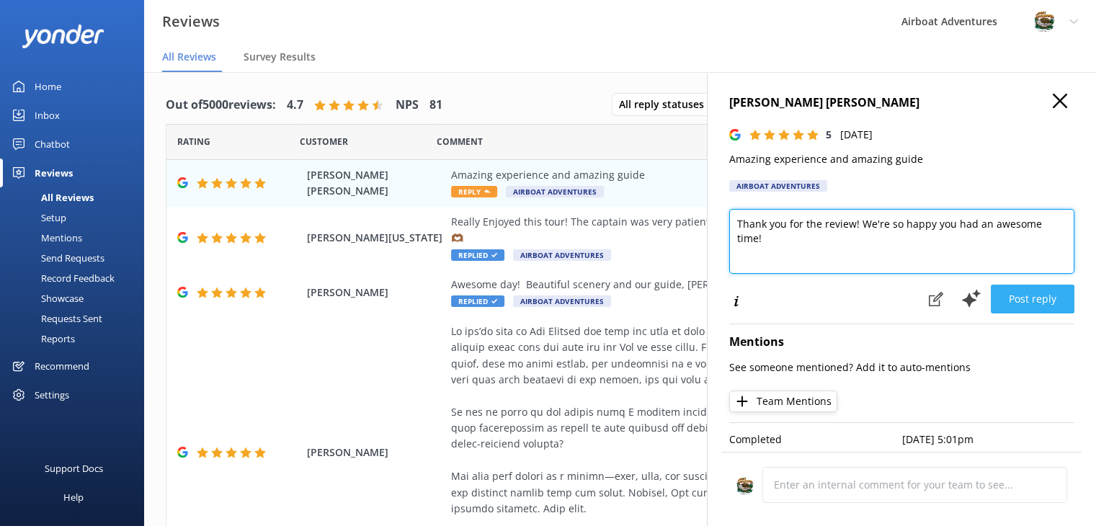
type textarea "Thank you for the review! We're so happy you had an awesome time!"
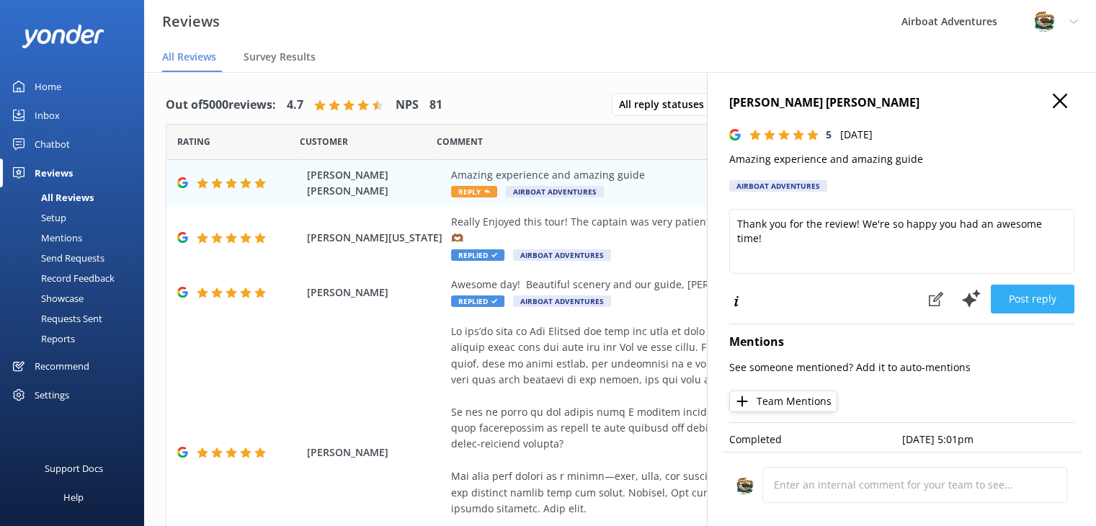
click at [1019, 298] on button "Post reply" at bounding box center [1033, 299] width 84 height 29
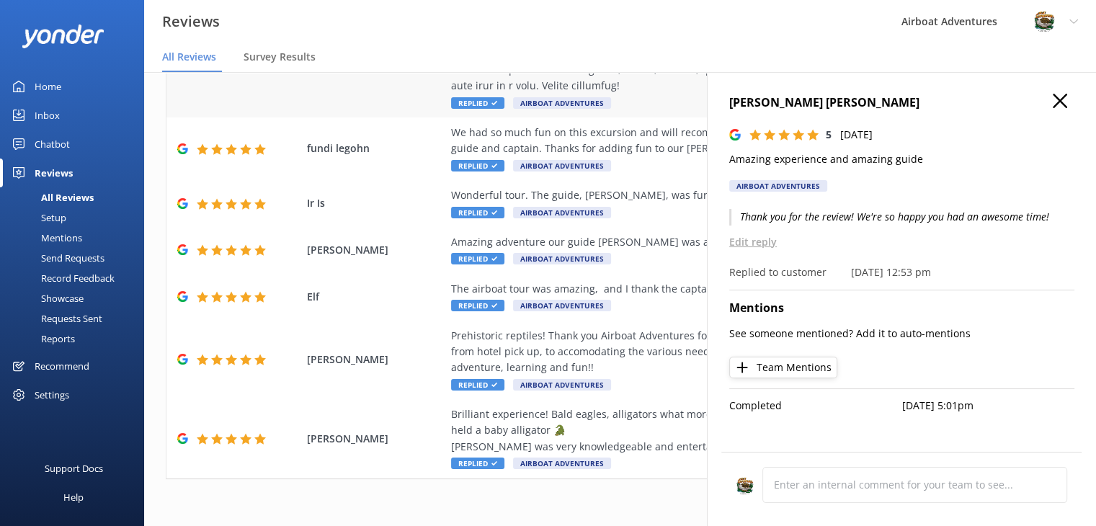
scroll to position [29, 0]
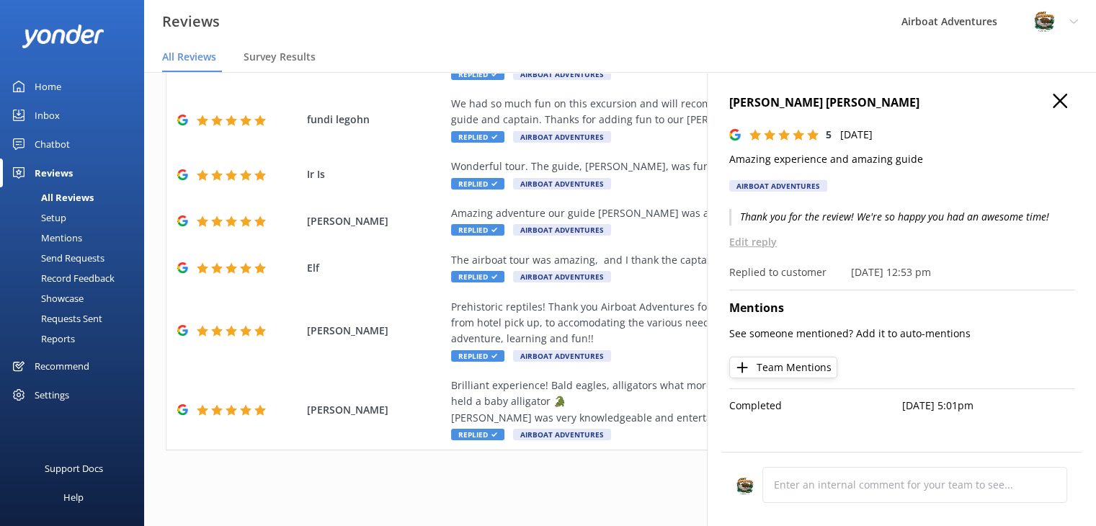
click at [1058, 102] on use "button" at bounding box center [1060, 101] width 14 height 14
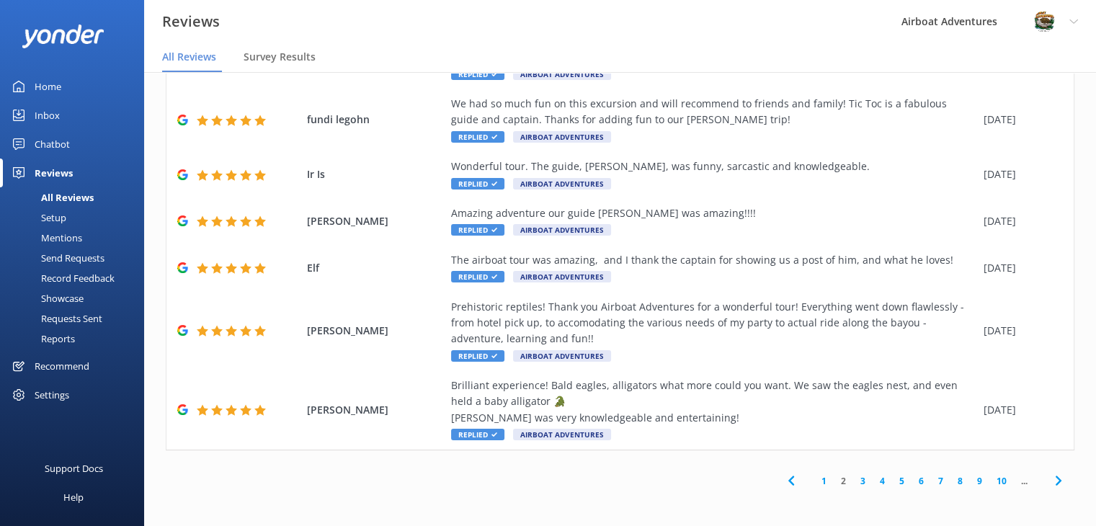
click at [814, 479] on link "1" at bounding box center [823, 481] width 19 height 14
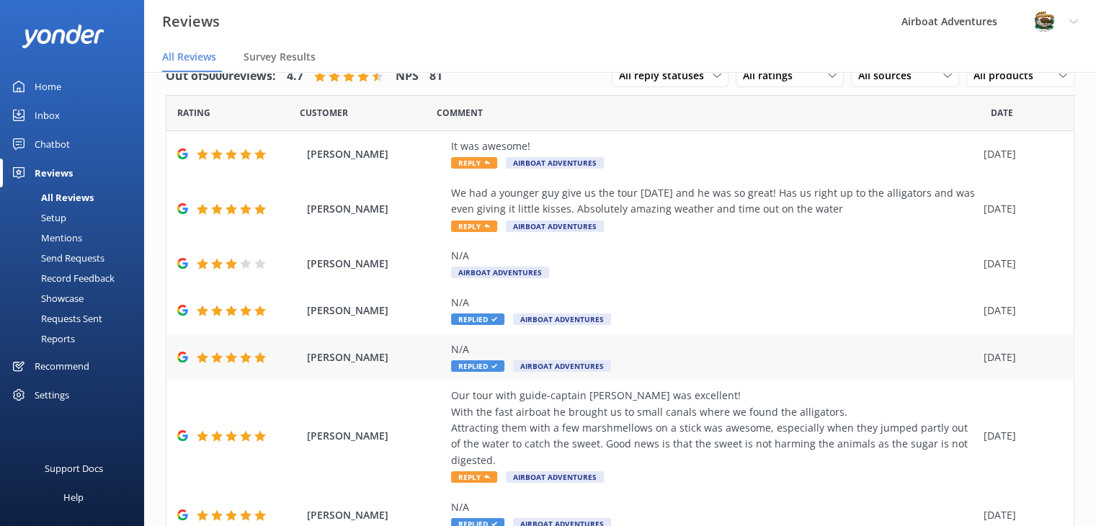
scroll to position [229, 0]
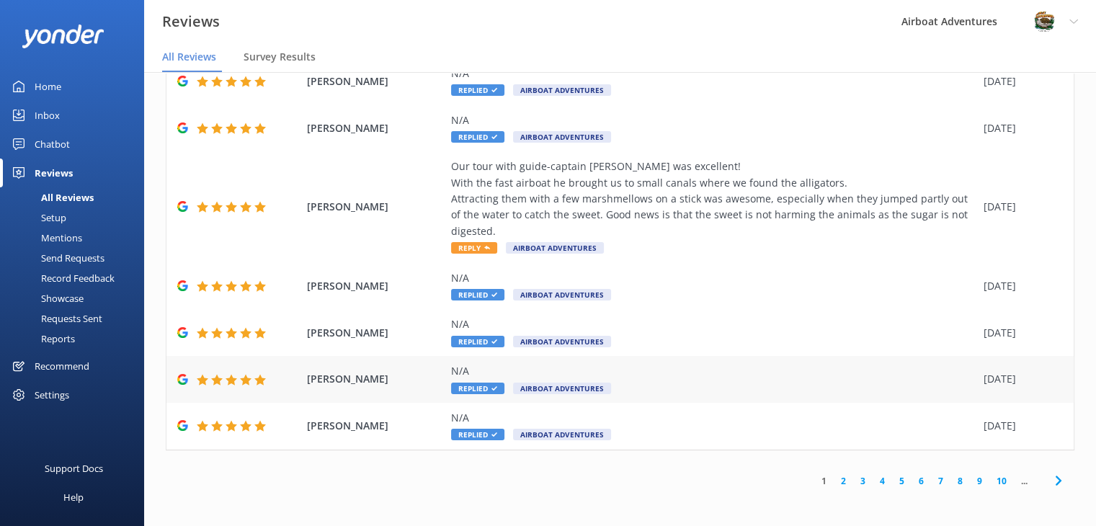
click at [467, 388] on span "Replied" at bounding box center [477, 389] width 53 height 12
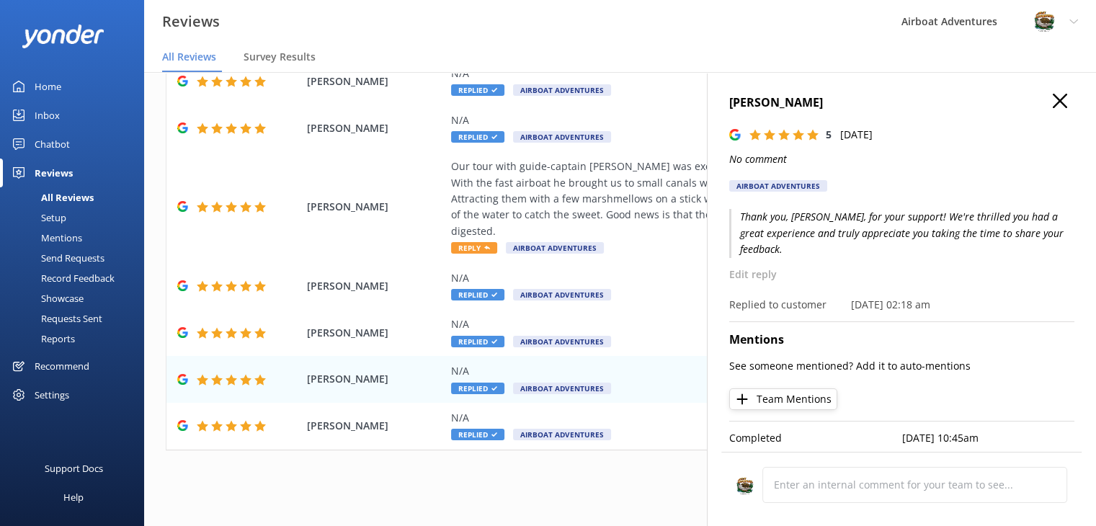
click at [1061, 94] on h4 "[PERSON_NAME]" at bounding box center [901, 103] width 345 height 19
click at [1054, 97] on icon "button" at bounding box center [1060, 101] width 14 height 14
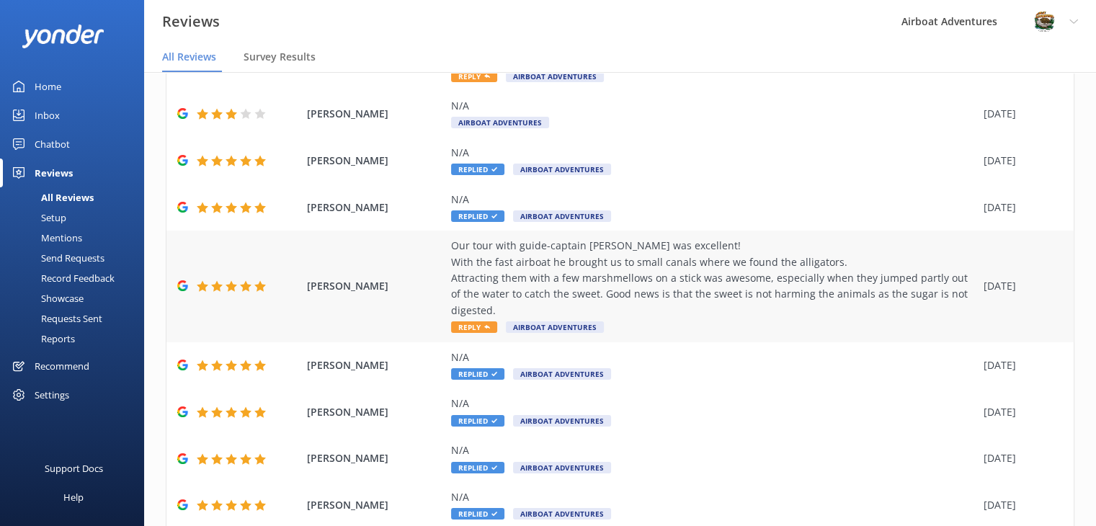
scroll to position [152, 0]
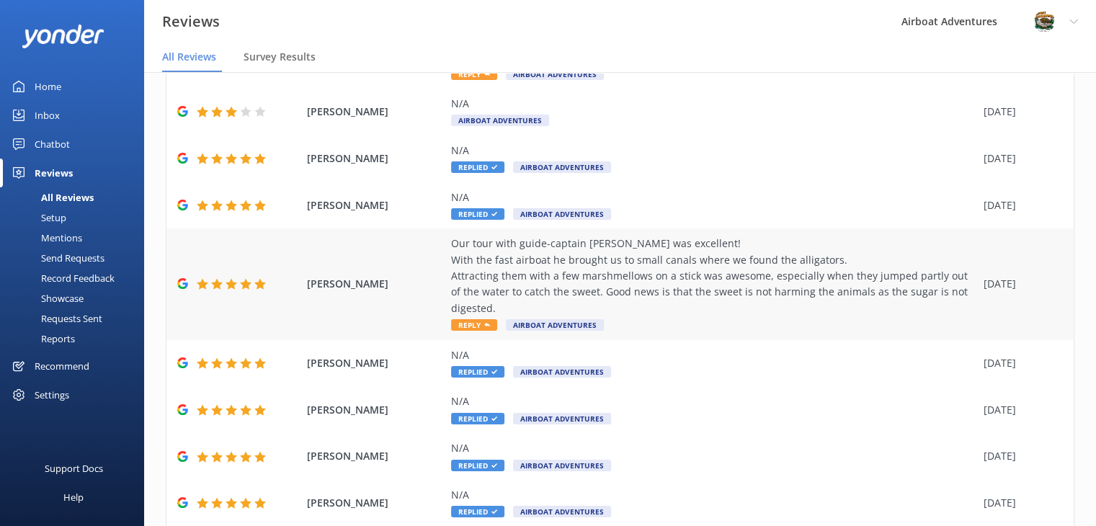
click at [469, 320] on span "Reply" at bounding box center [474, 325] width 46 height 12
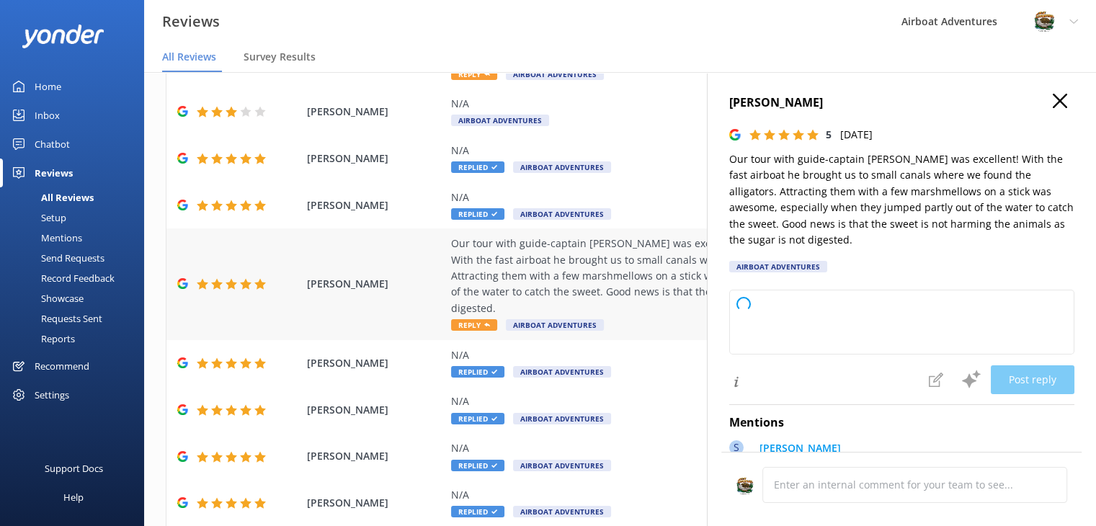
type textarea "Thank you so much for your wonderful review! We're thrilled to hear you had a f…"
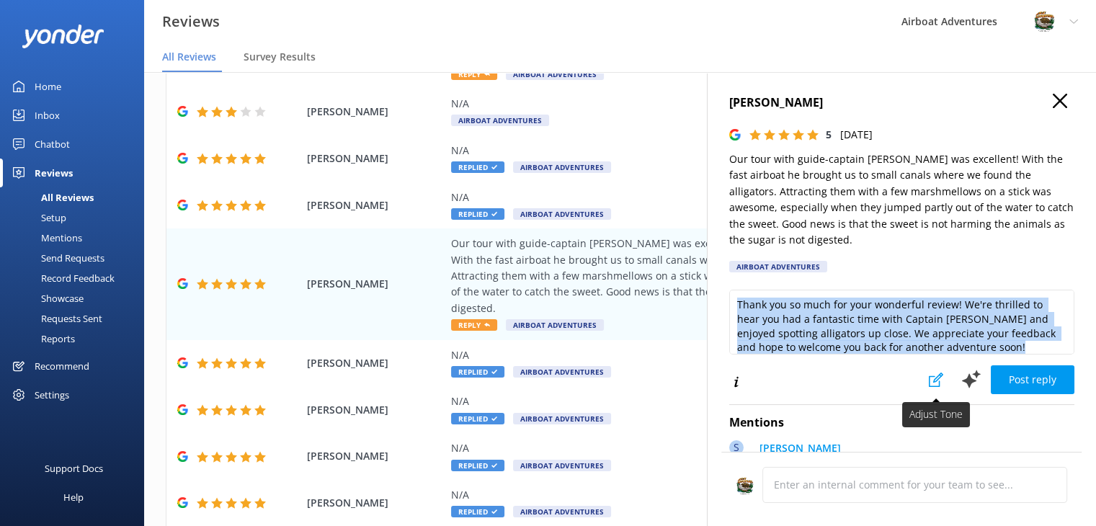
drag, startPoint x: 727, startPoint y: 303, endPoint x: 930, endPoint y: 368, distance: 213.1
click at [930, 368] on div "j van huizen 5 [DATE] Our tour with guide-captain [PERSON_NAME] was excellent! …" at bounding box center [901, 335] width 389 height 526
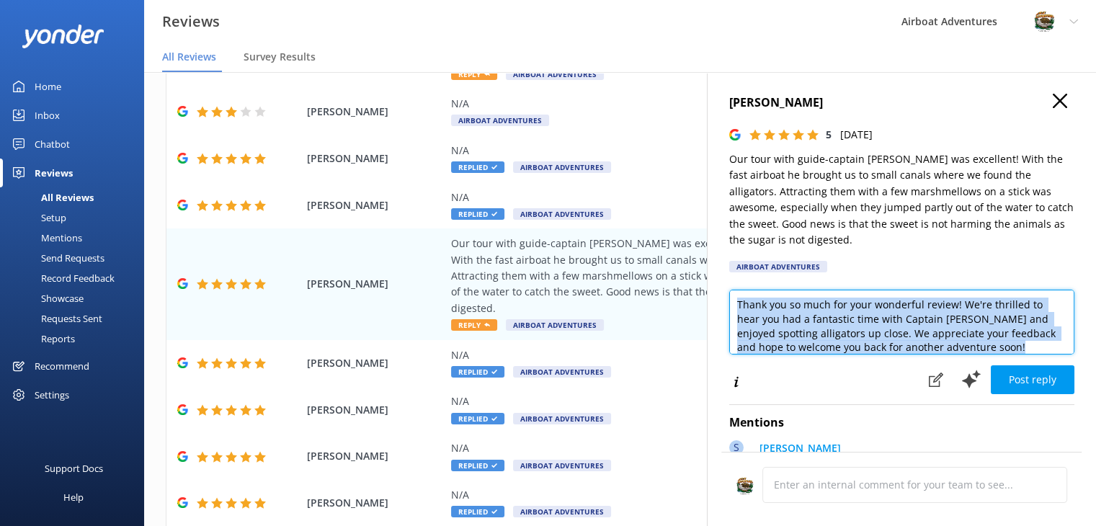
click at [1034, 344] on textarea "Thank you so much for your wonderful review! We're thrilled to hear you had a f…" at bounding box center [901, 322] width 345 height 65
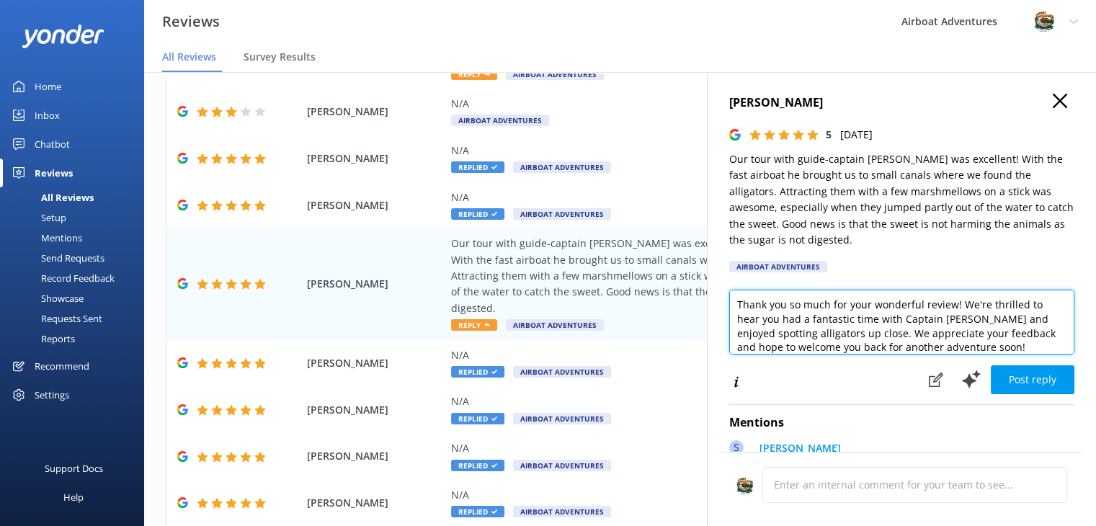
scroll to position [0, 0]
drag, startPoint x: 1009, startPoint y: 348, endPoint x: 680, endPoint y: 285, distance: 335.2
click at [680, 285] on div "Out of 5000 reviews: 4.7 NPS 81 All reply statuses All reply statuses Needs a r…" at bounding box center [620, 284] width 952 height 483
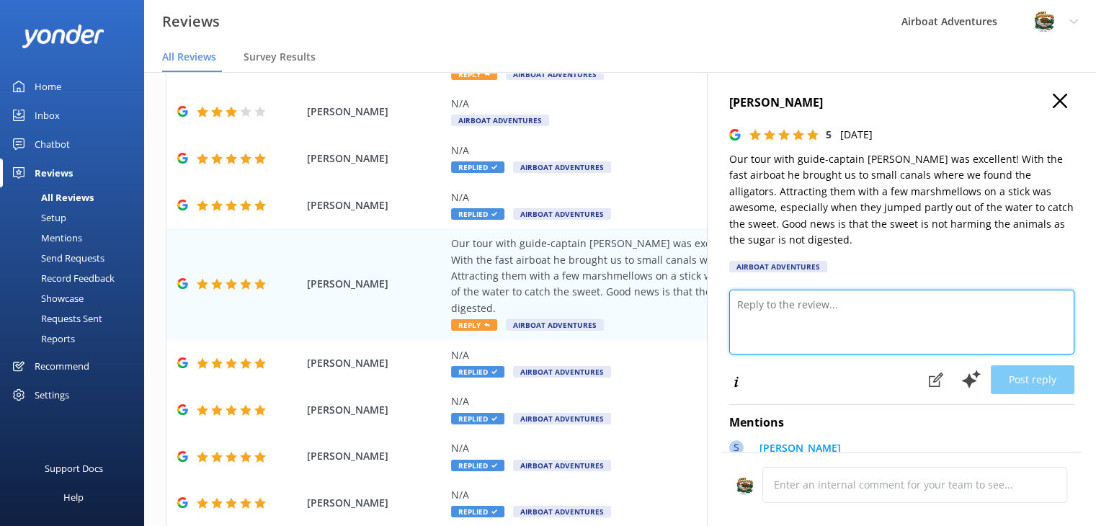
click at [744, 303] on textarea at bounding box center [901, 322] width 345 height 65
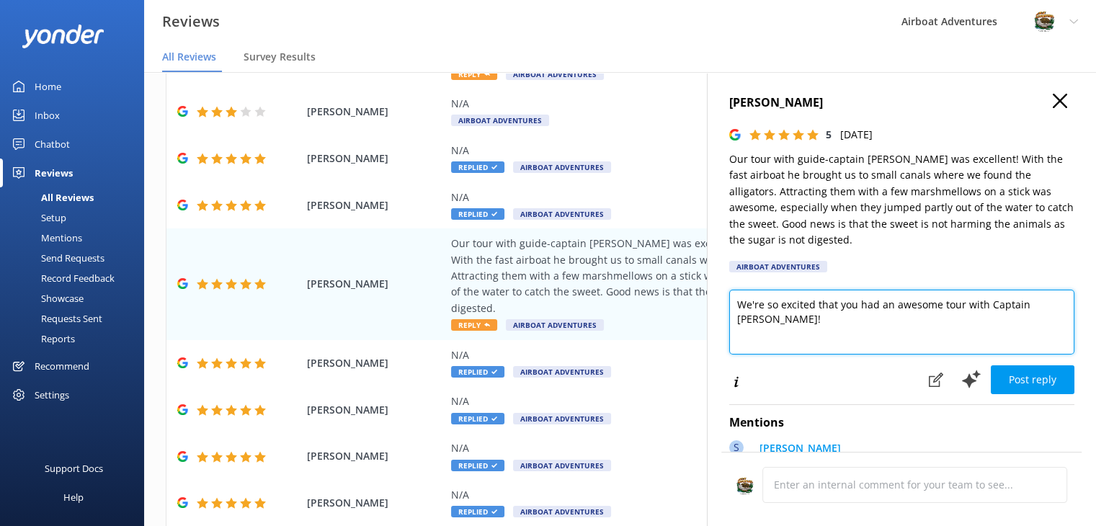
click at [937, 309] on textarea "We're so excited that you had an awesome tour with Captain [PERSON_NAME]!" at bounding box center [901, 322] width 345 height 65
click at [1038, 311] on textarea "We're so excited that you had a great tour with Captain [PERSON_NAME]!" at bounding box center [901, 322] width 345 height 65
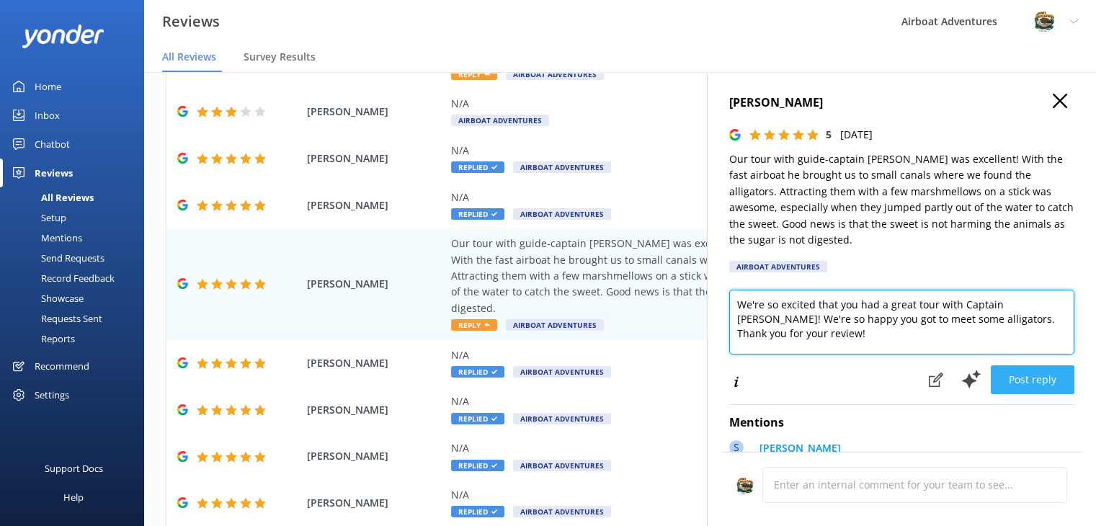
type textarea "We're so excited that you had a great tour with Captain [PERSON_NAME]! We're so…"
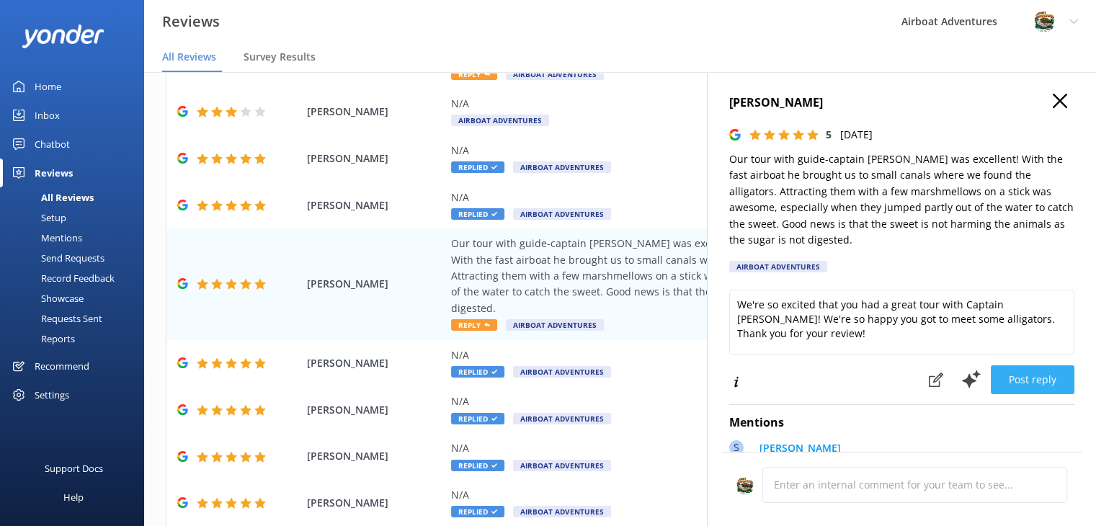
click at [1028, 372] on button "Post reply" at bounding box center [1033, 379] width 84 height 29
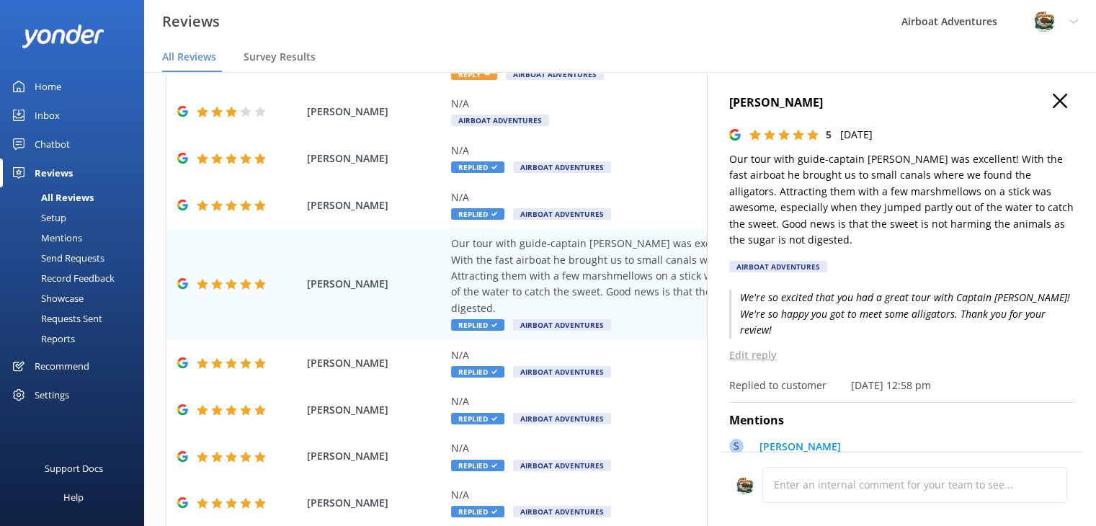
click at [1053, 103] on use "button" at bounding box center [1060, 101] width 14 height 14
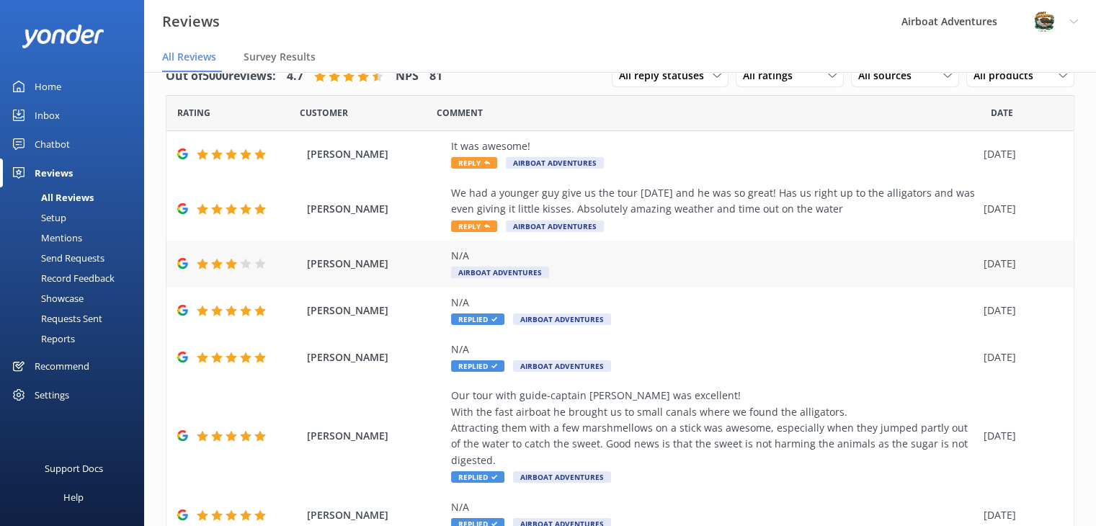
click at [502, 270] on span "Airboat Adventures" at bounding box center [500, 273] width 98 height 12
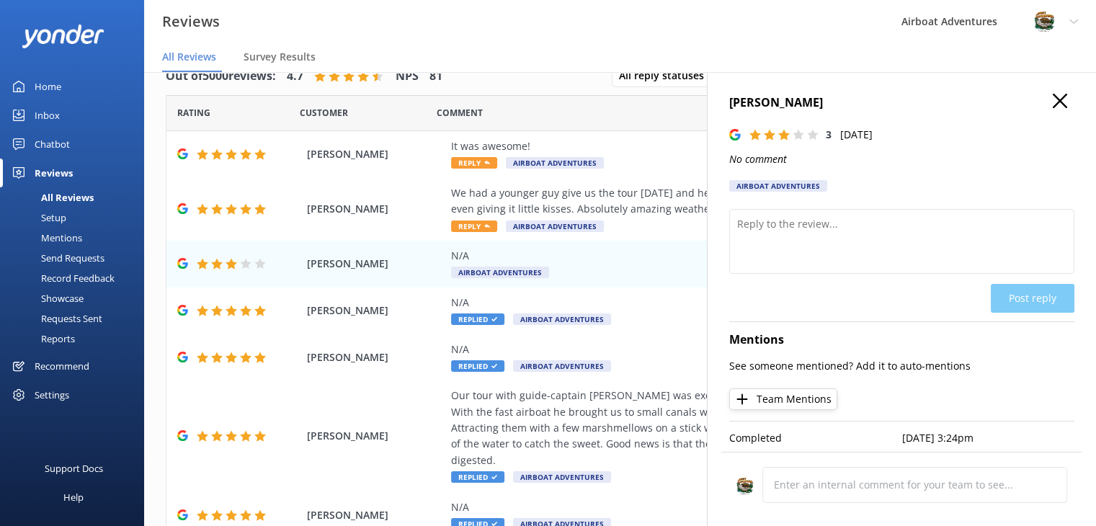
click at [1053, 101] on use "button" at bounding box center [1060, 101] width 14 height 14
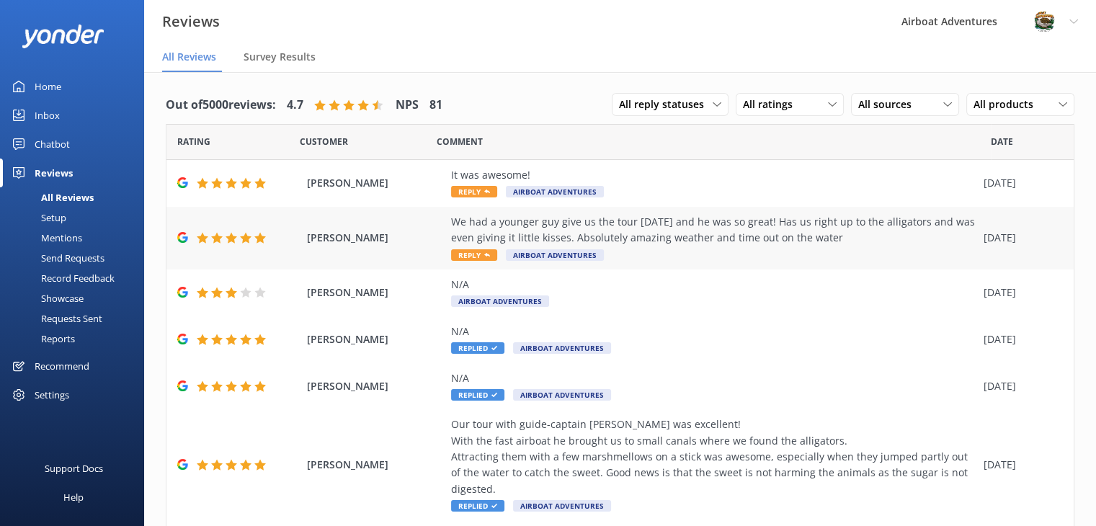
click at [486, 254] on icon at bounding box center [487, 255] width 6 height 6
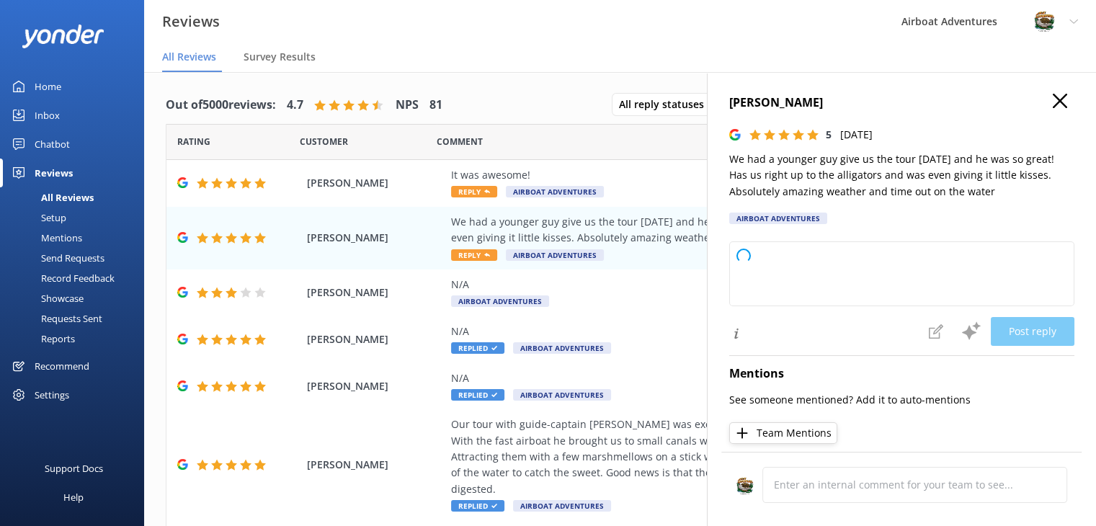
type textarea "Thank you so much for your wonderful review! We're thrilled to hear you had a g…"
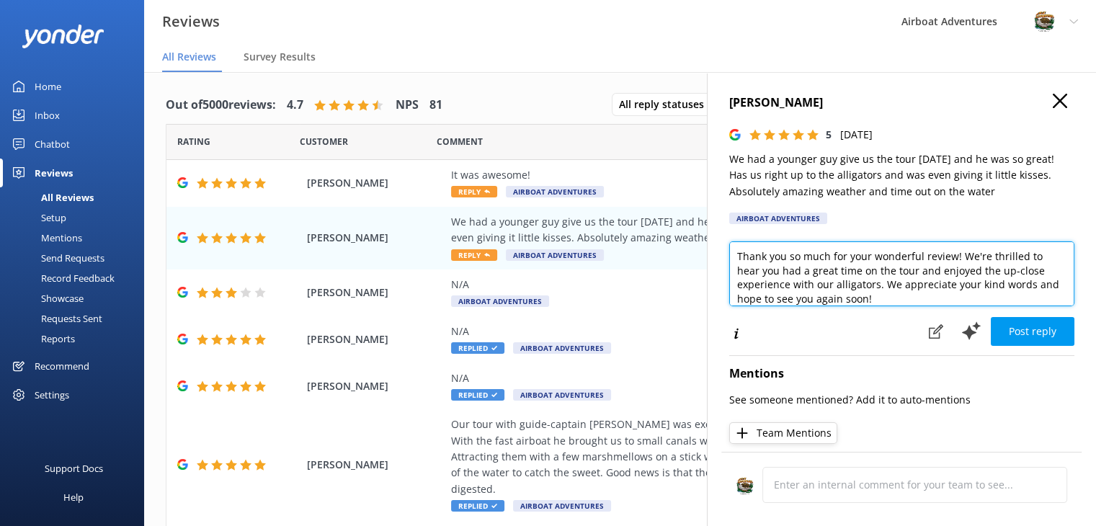
scroll to position [6, 0]
drag, startPoint x: 736, startPoint y: 251, endPoint x: 947, endPoint y: 308, distance: 218.7
click at [947, 308] on div "Thank you so much for your wonderful review! We're thrilled to hear you had a g…" at bounding box center [901, 276] width 345 height 71
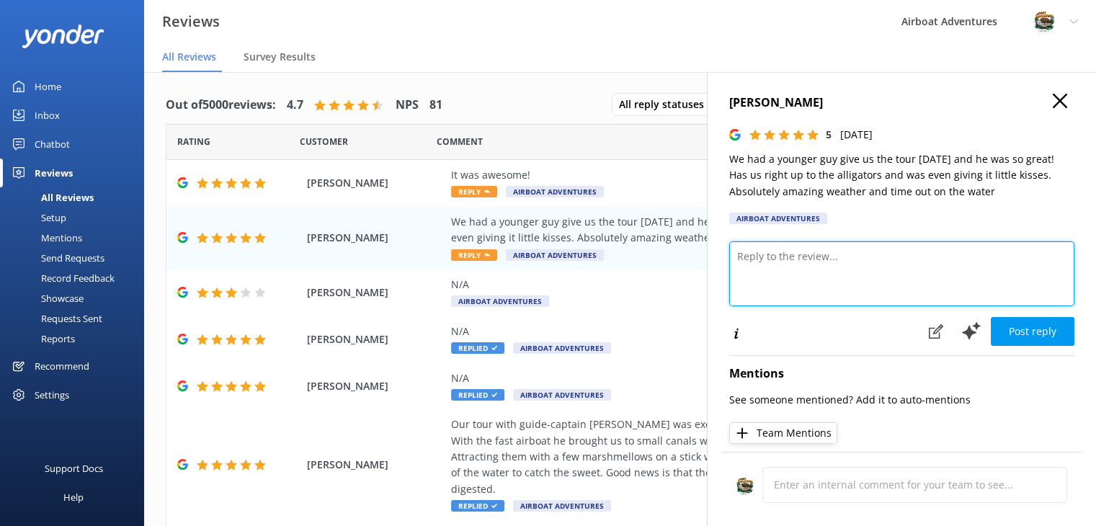
scroll to position [0, 0]
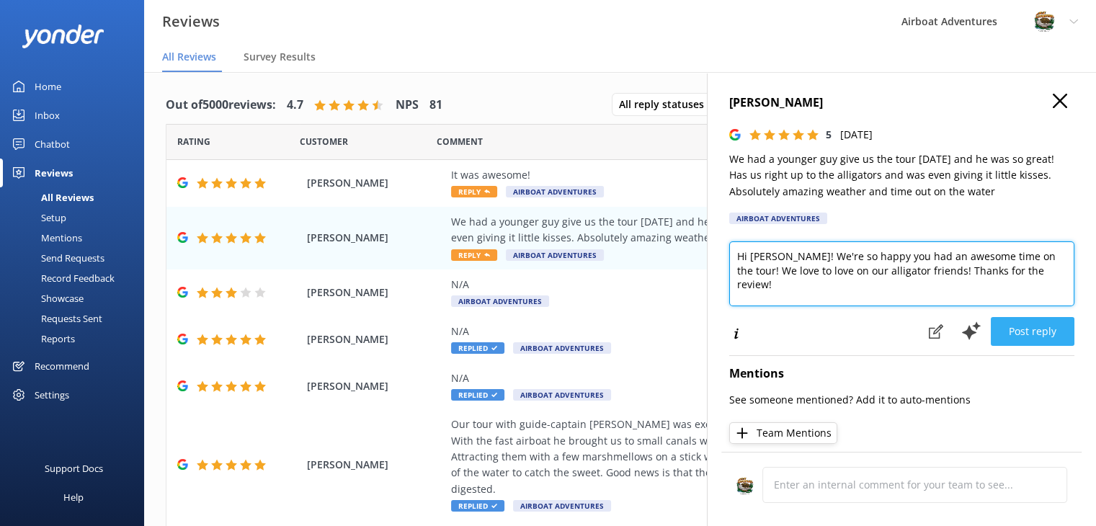
type textarea "Hi [PERSON_NAME]! We're so happy you had an awesome time on the tour! We love t…"
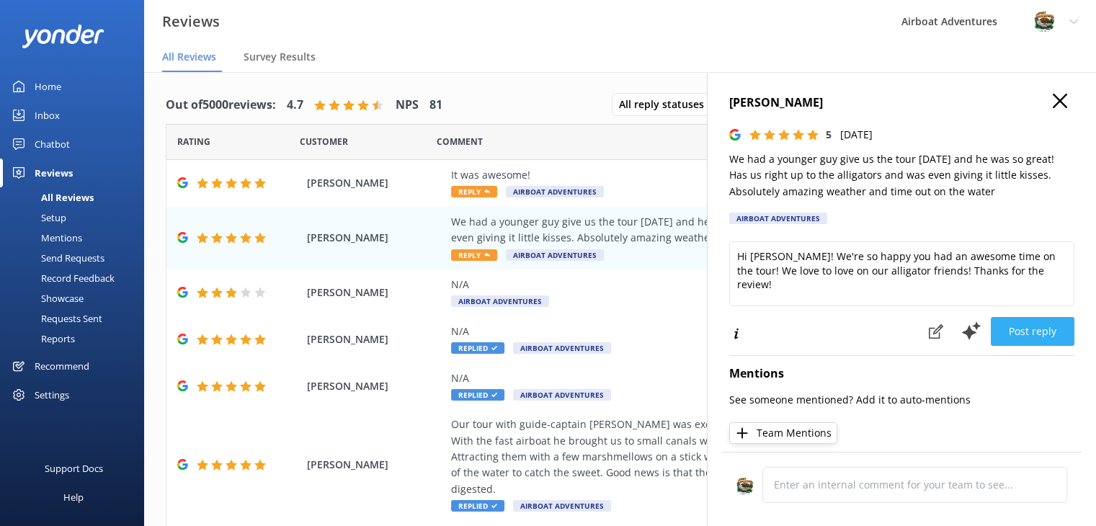
click at [1023, 322] on button "Post reply" at bounding box center [1033, 331] width 84 height 29
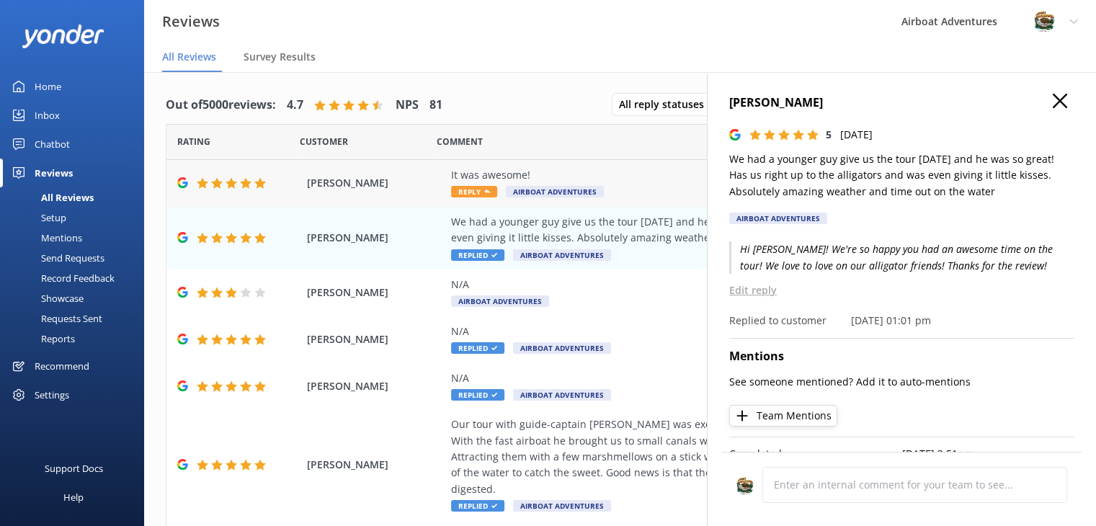
click at [459, 194] on span "Reply" at bounding box center [474, 192] width 46 height 12
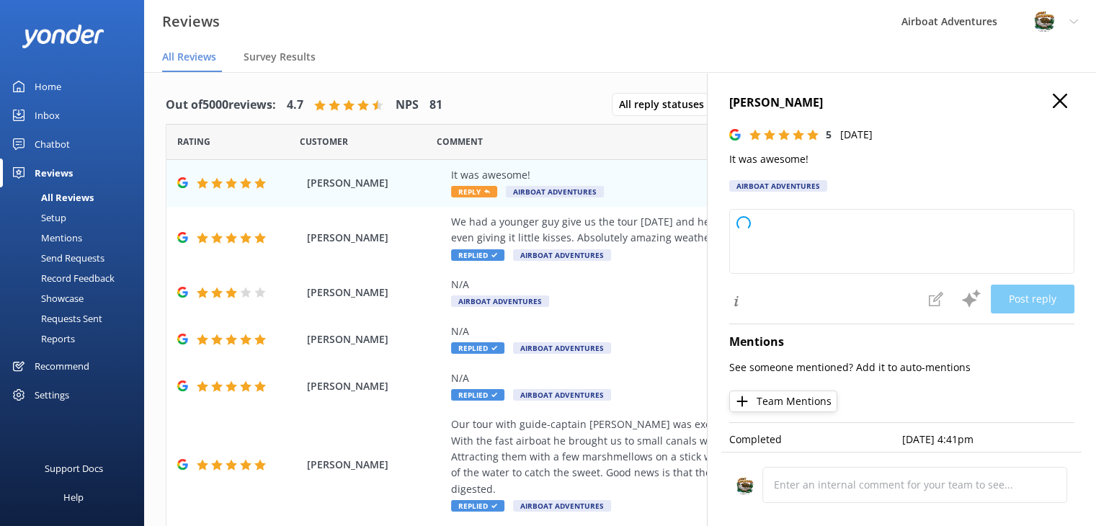
type textarea "Thank you so much for your wonderful feedback! We're thrilled to hear you had a…"
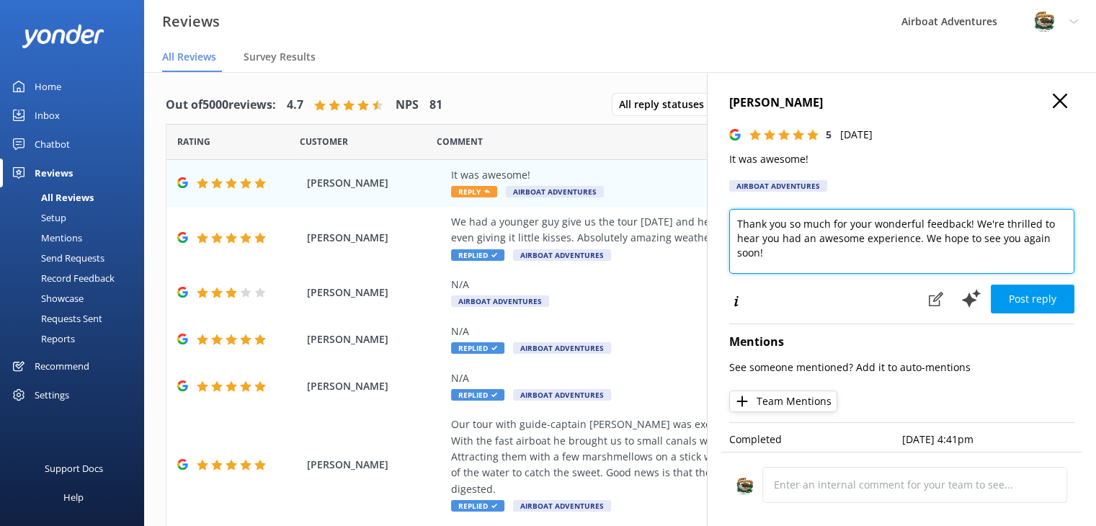
drag, startPoint x: 734, startPoint y: 221, endPoint x: 808, endPoint y: 286, distance: 98.6
click at [808, 286] on div "Thank you so much for your wonderful feedback! We're thrilled to hear you had a…" at bounding box center [901, 261] width 345 height 105
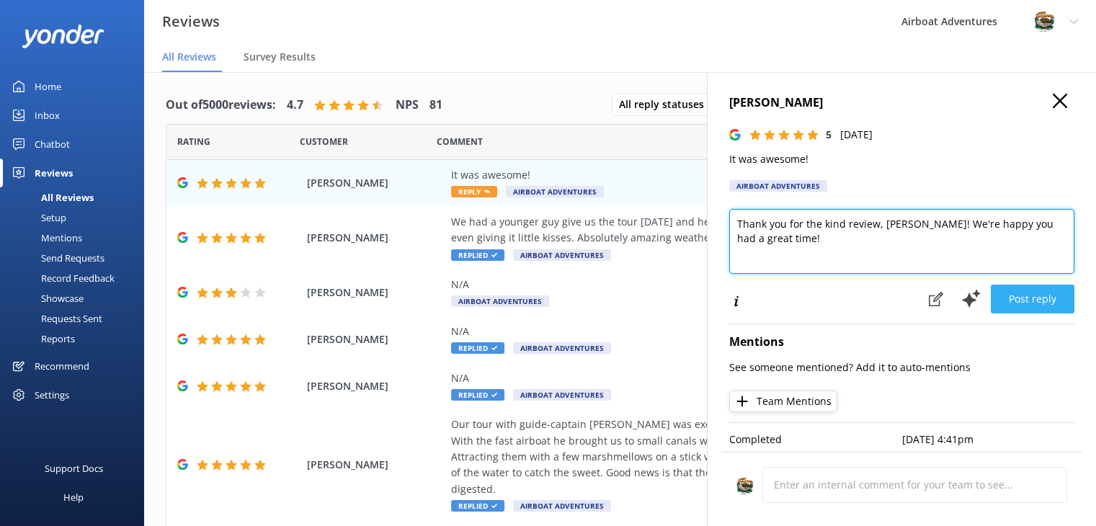
type textarea "Thank you for the kind review, [PERSON_NAME]! We're happy you had a great time!"
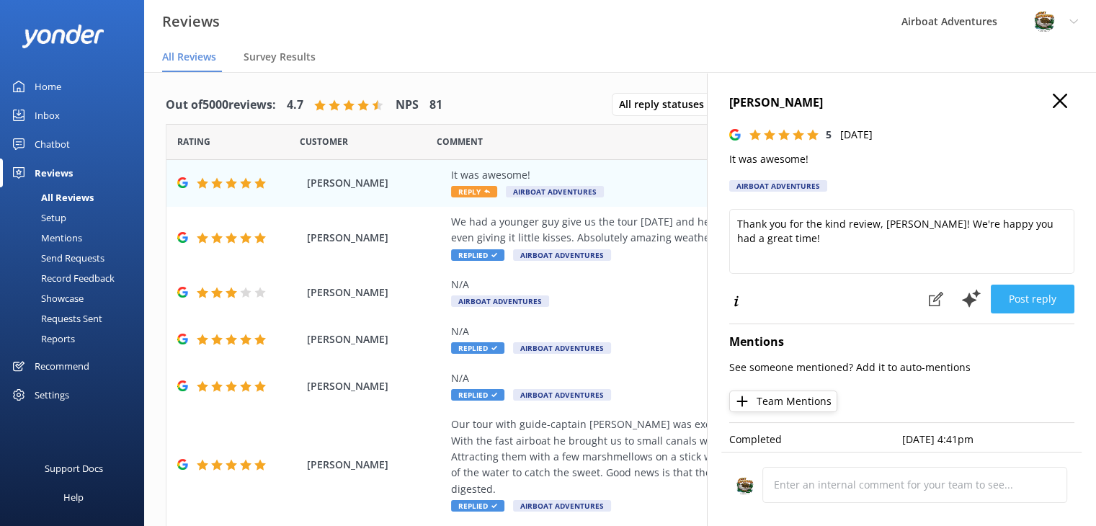
click at [1005, 308] on button "Post reply" at bounding box center [1033, 299] width 84 height 29
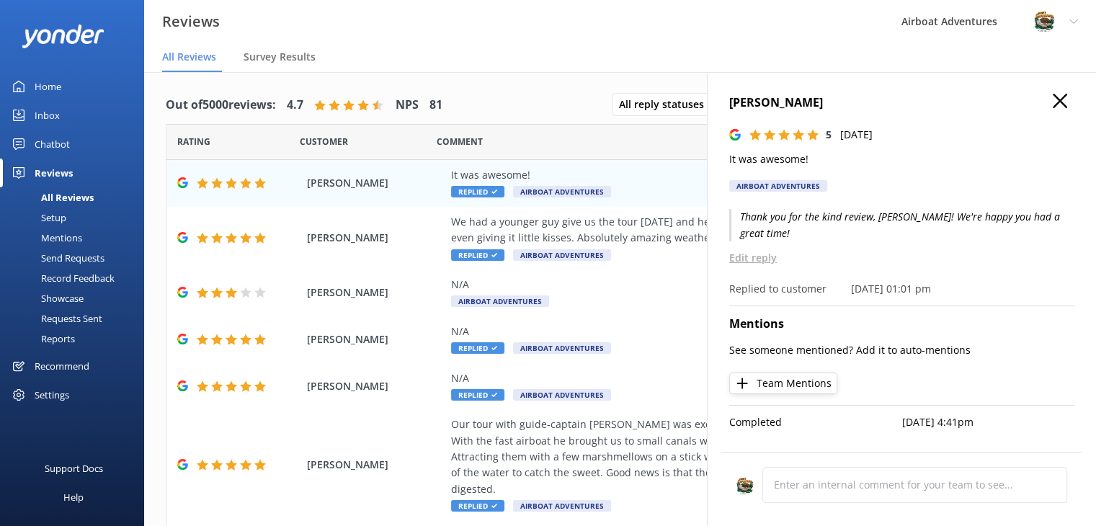
click at [626, 136] on div "Comment" at bounding box center [714, 142] width 554 height 36
click at [1064, 102] on icon "button" at bounding box center [1060, 101] width 14 height 14
